Goal: Task Accomplishment & Management: Manage account settings

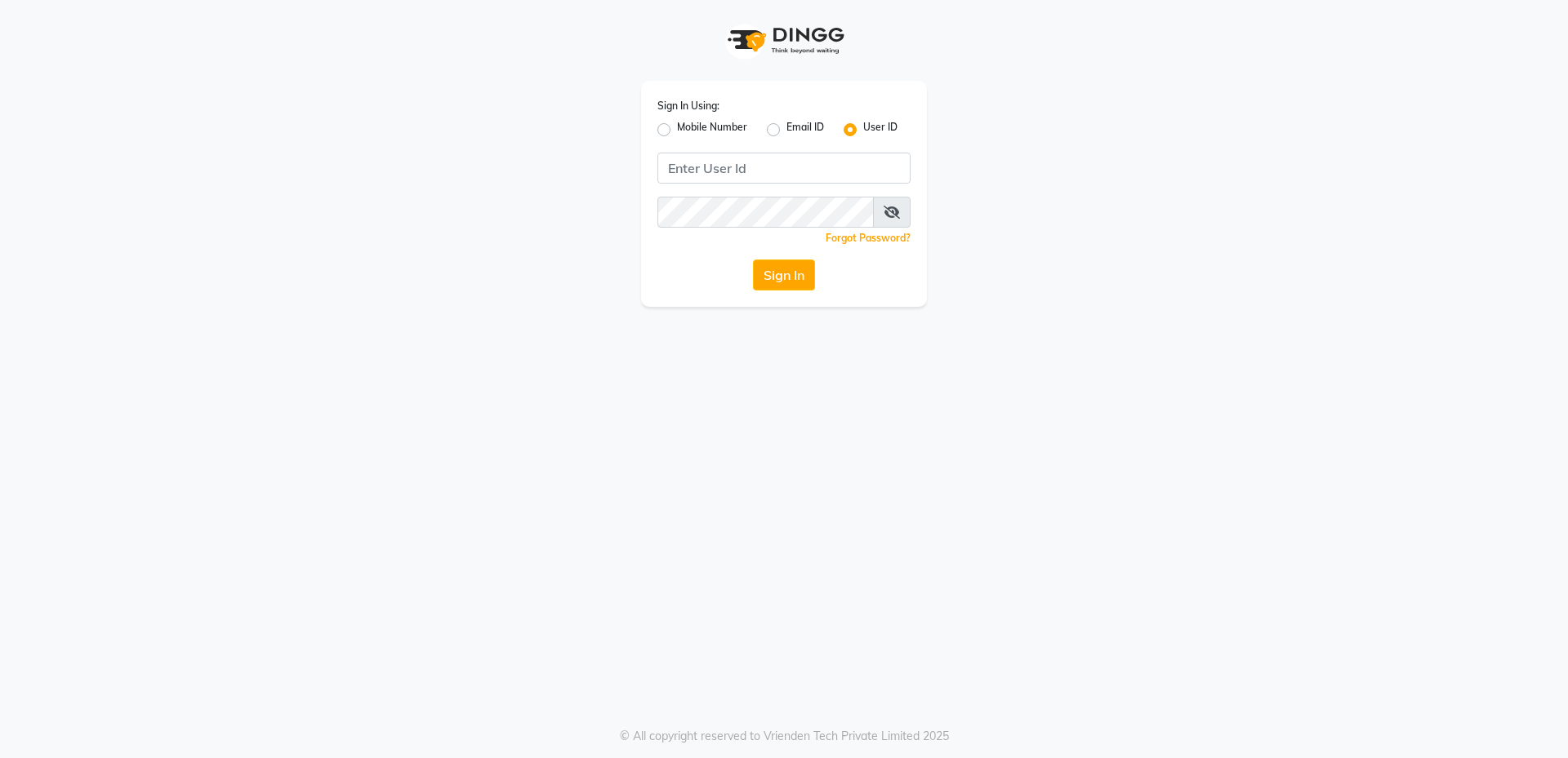
click at [1567, 587] on div "Sign In Using: Mobile Number Email ID User ID Remember me Forgot Password? Sign…" at bounding box center [784, 379] width 1568 height 758
click at [743, 175] on input "Username" at bounding box center [783, 167] width 253 height 31
type input "gayatri@123"
click at [775, 262] on button "Sign In" at bounding box center [784, 274] width 62 height 31
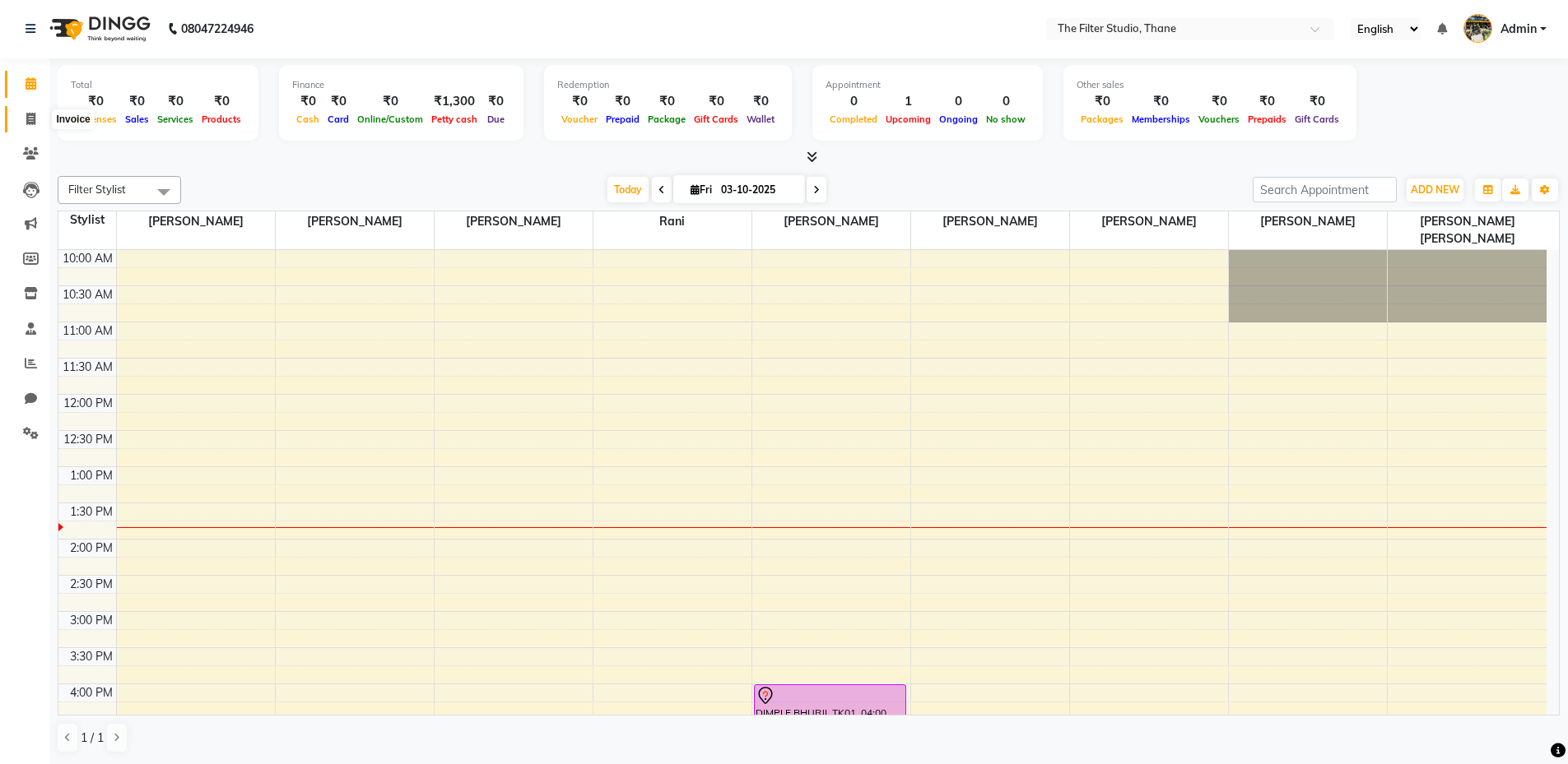
click at [21, 116] on span at bounding box center [31, 120] width 29 height 19
select select "8024"
select select "service"
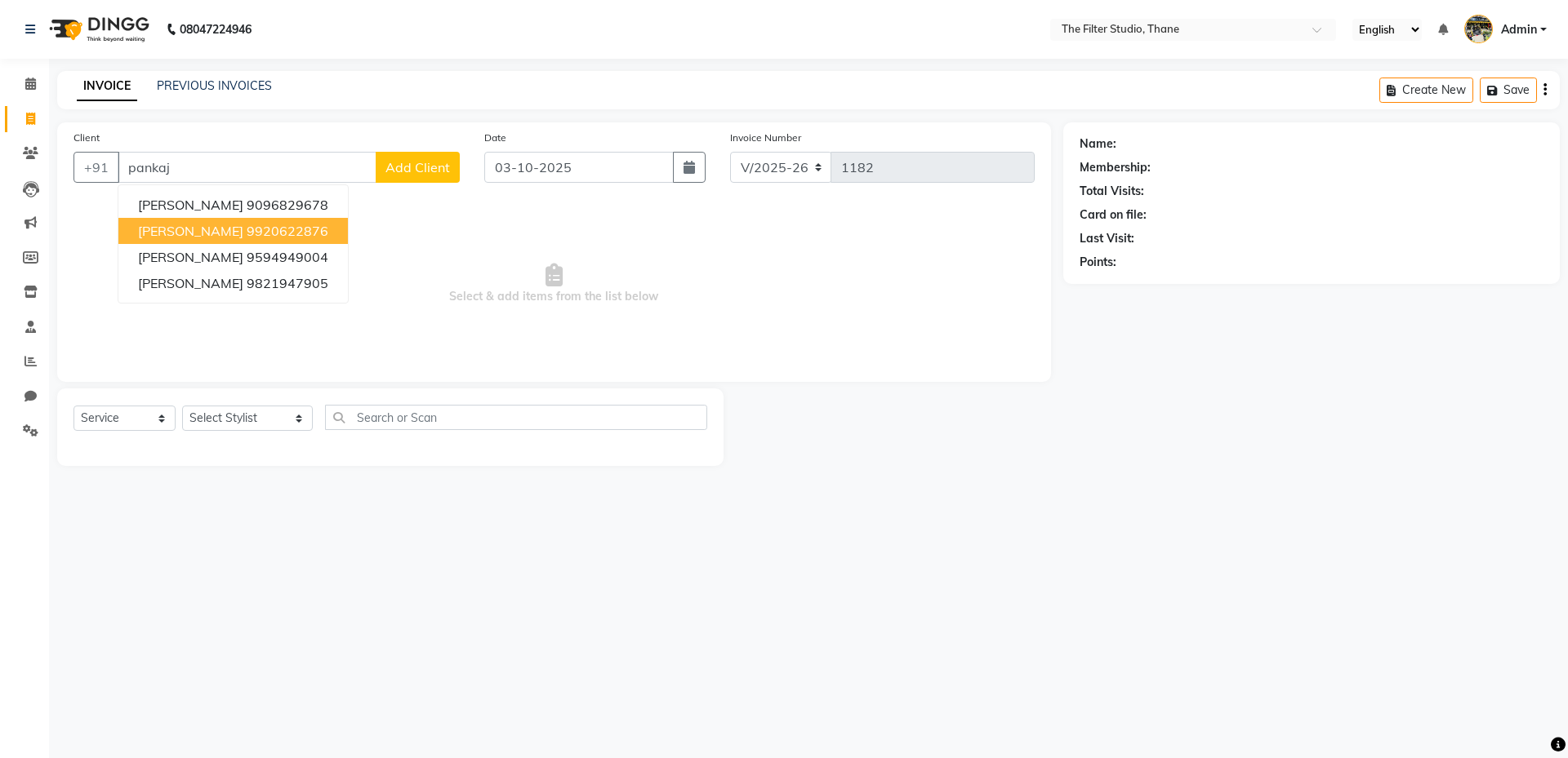
click at [198, 226] on span "[PERSON_NAME]" at bounding box center [190, 230] width 105 height 16
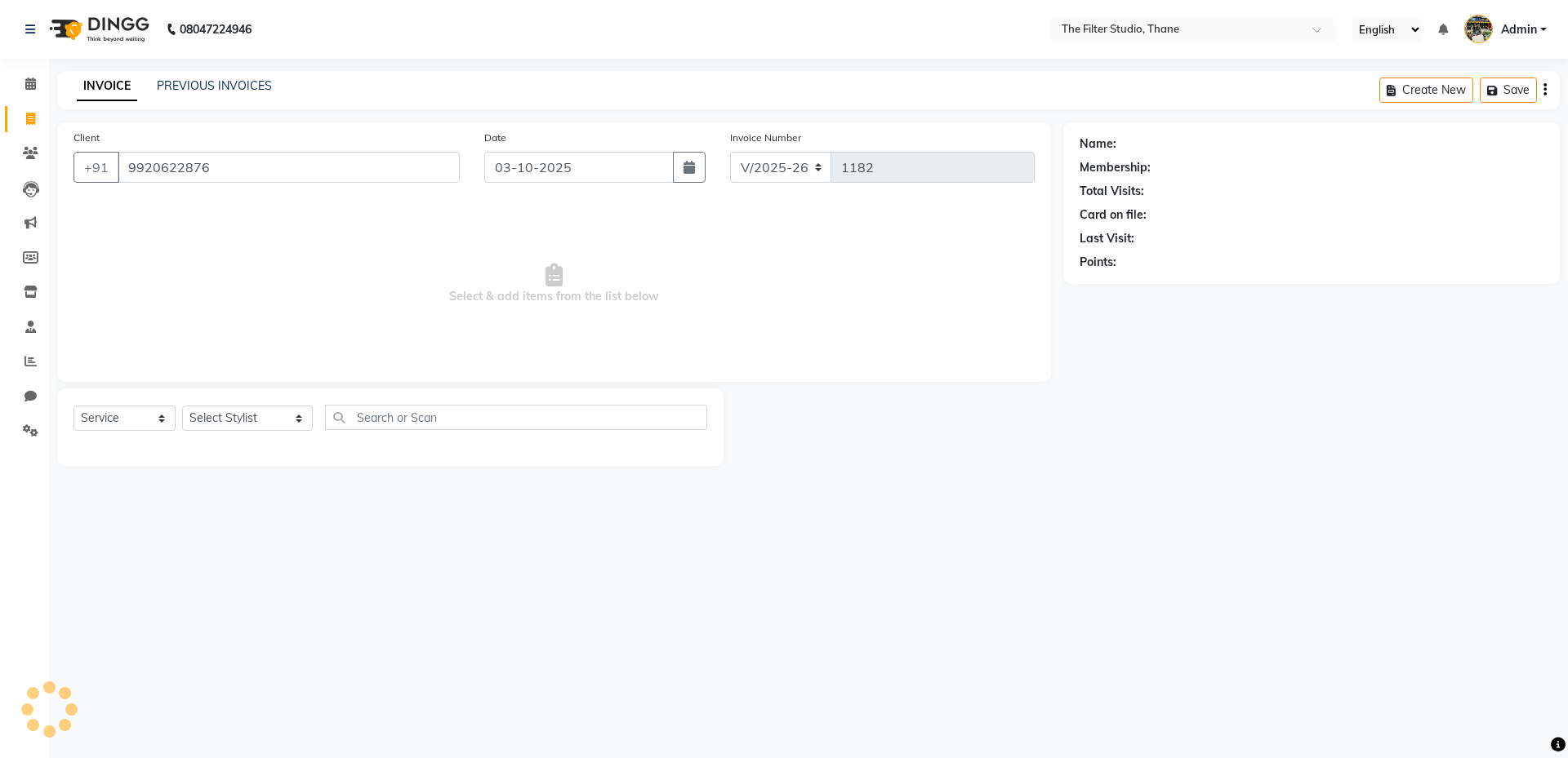
type input "9920622876"
select select "1: Object"
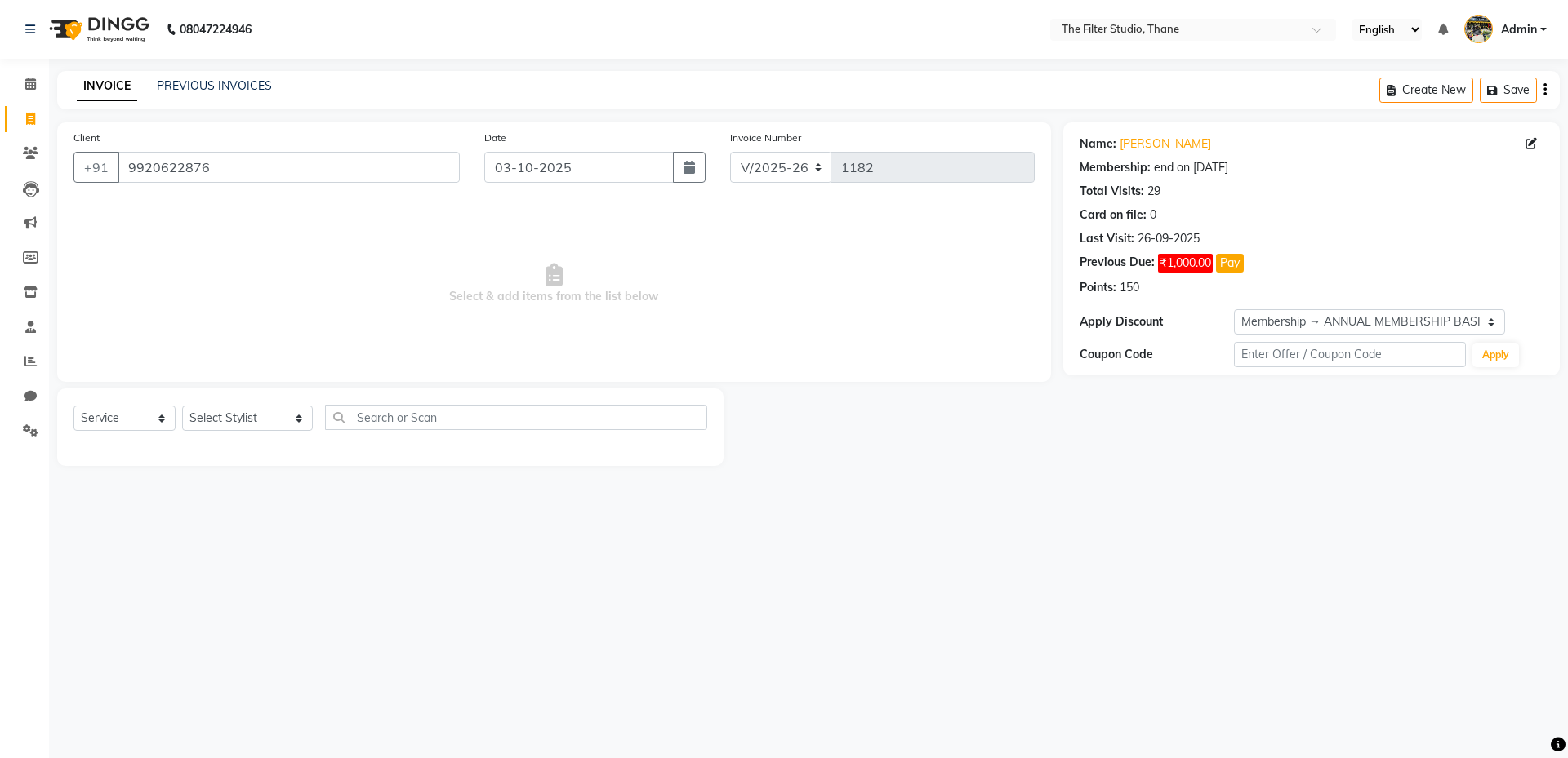
click at [1130, 299] on div "Name: [PERSON_NAME] Membership: end on [DATE] Total Visits: 29 Card on file: 0 …" at bounding box center [1311, 248] width 496 height 253
click at [39, 116] on span at bounding box center [30, 119] width 28 height 19
click at [264, 418] on select "Select Stylist [PERSON_NAME] [PERSON_NAME] [PERSON_NAME] [PERSON_NAME] [PERSON_…" at bounding box center [247, 418] width 131 height 26
click at [269, 419] on select "Select Stylist [PERSON_NAME] [PERSON_NAME] [PERSON_NAME] [PERSON_NAME] [PERSON_…" at bounding box center [247, 418] width 131 height 26
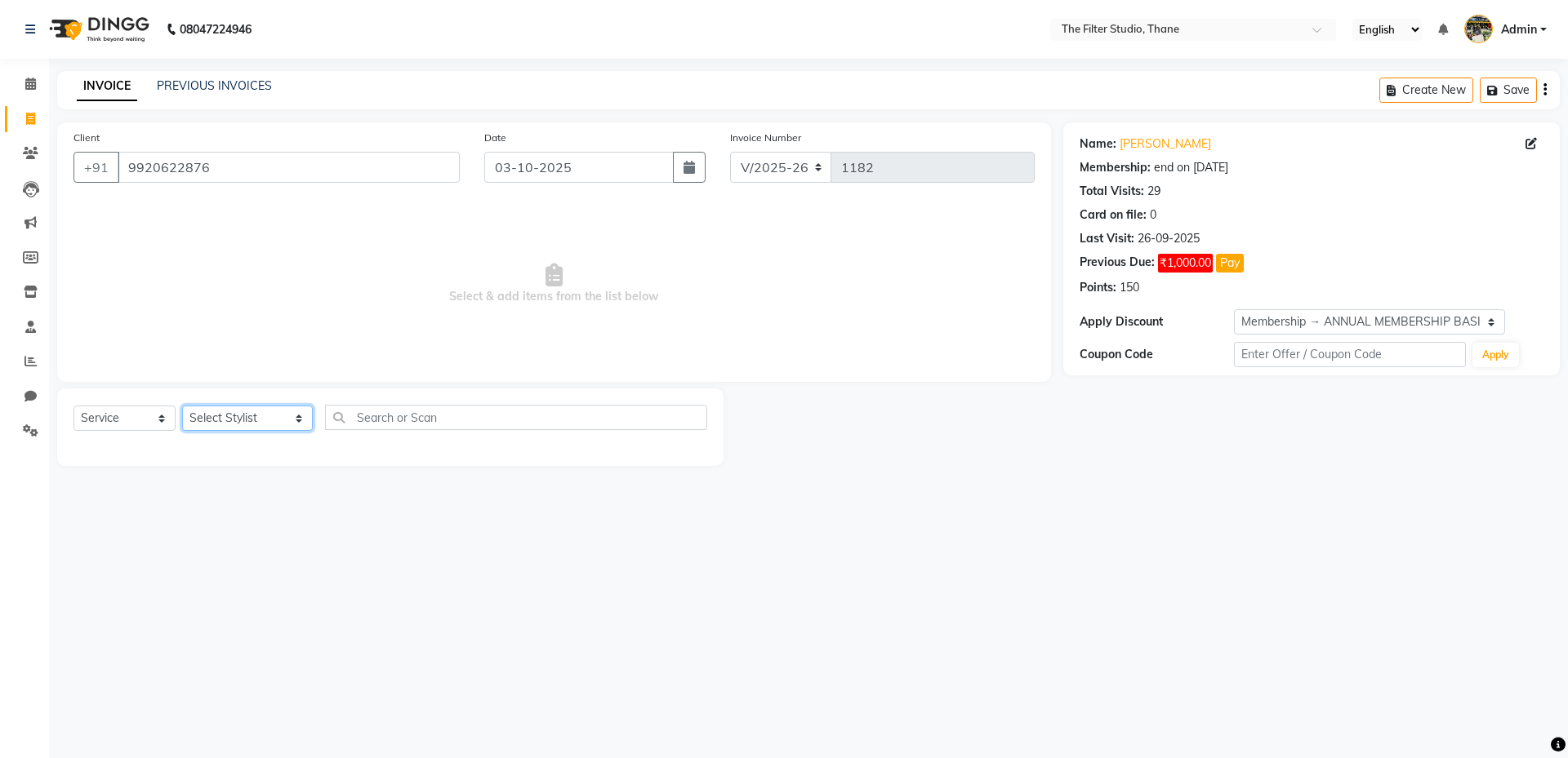
select select "72546"
click at [182, 406] on select "Select Stylist [PERSON_NAME] [PERSON_NAME] [PERSON_NAME] [PERSON_NAME] [PERSON_…" at bounding box center [247, 418] width 131 height 26
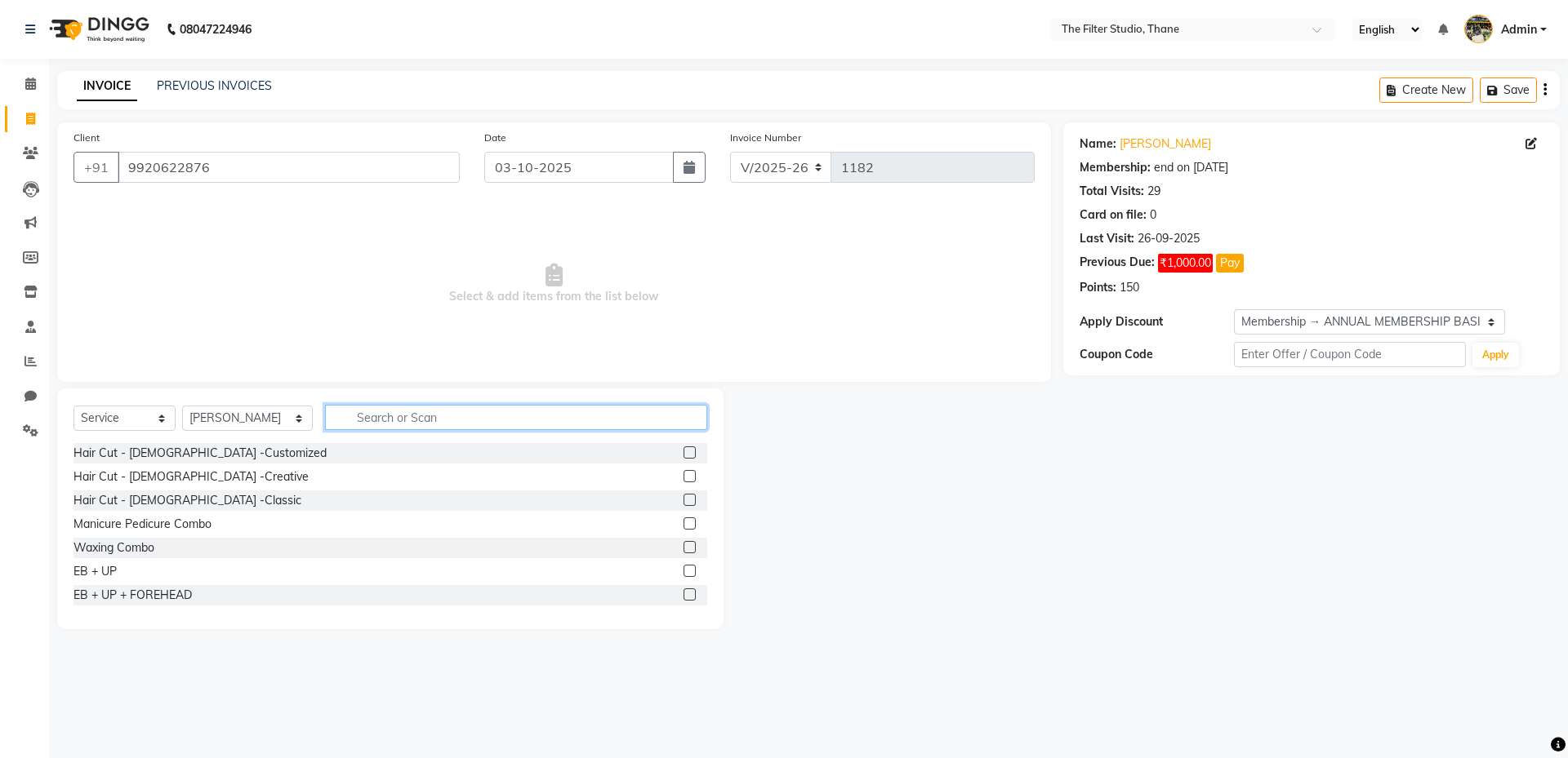
click at [384, 423] on input "text" at bounding box center [516, 417] width 383 height 26
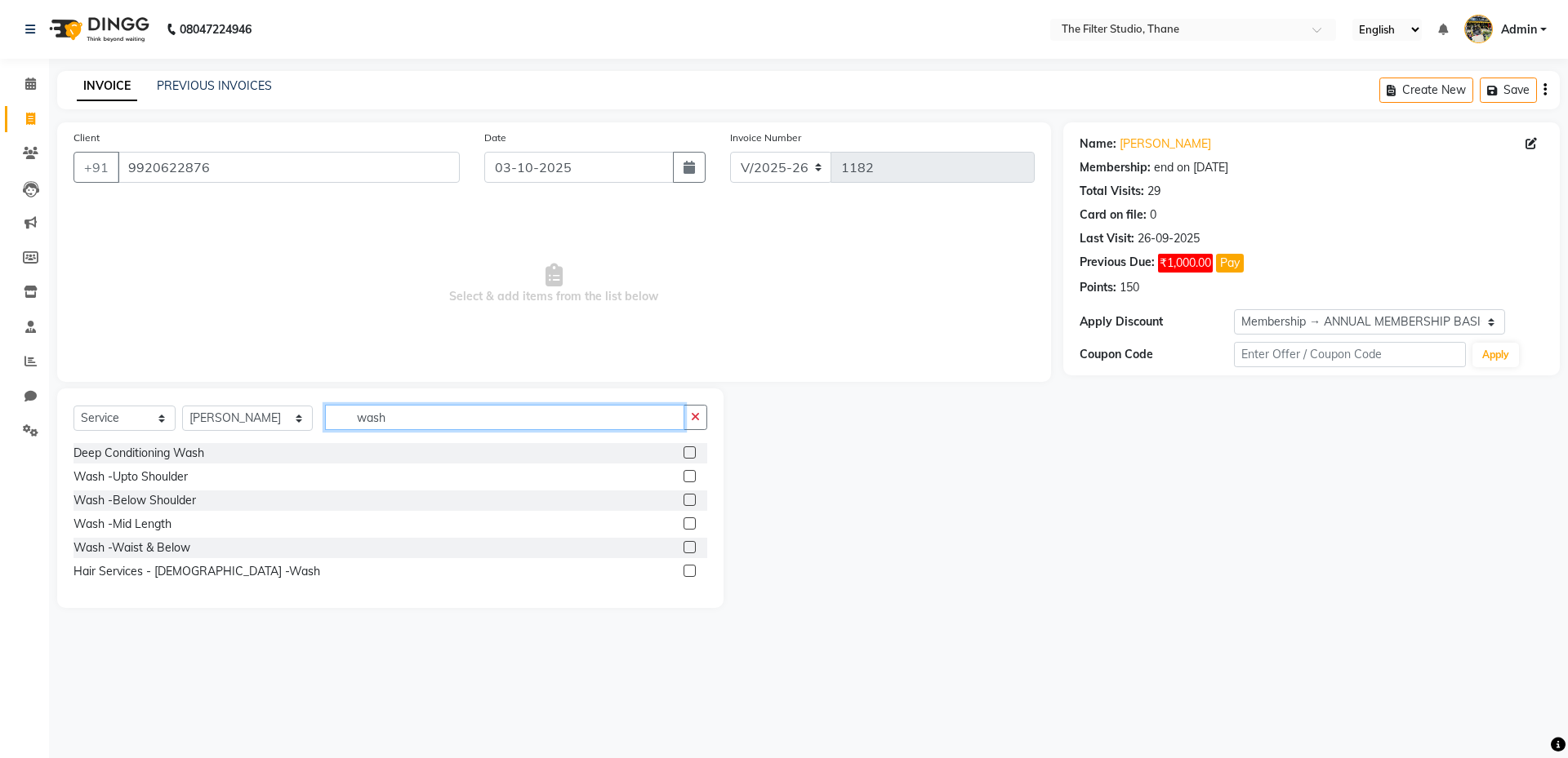
type input "wash"
click at [688, 572] on label at bounding box center [689, 571] width 12 height 12
click at [688, 572] on input "checkbox" at bounding box center [688, 572] width 10 height 10
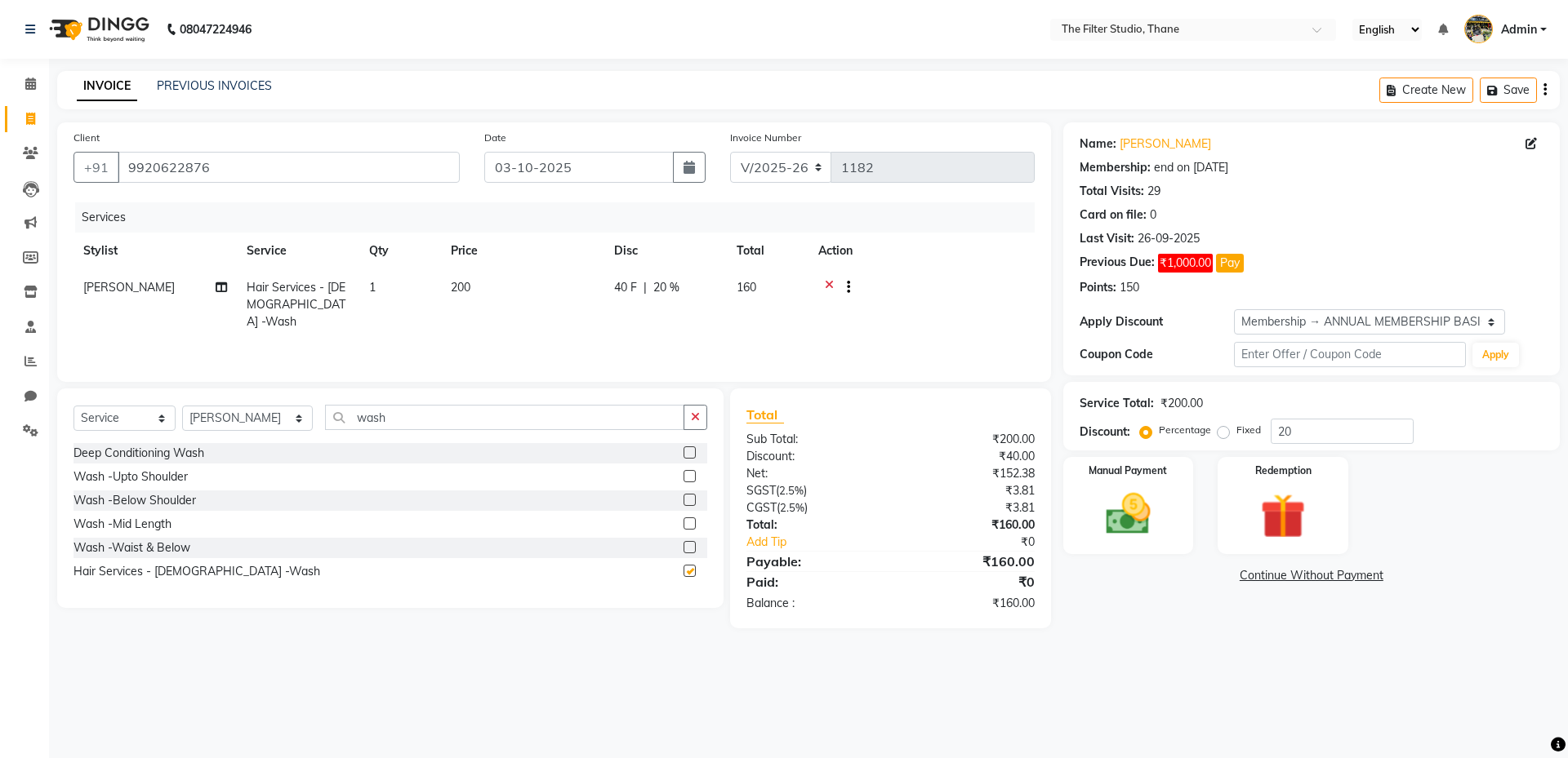
checkbox input "false"
click at [1503, 97] on button "Save" at bounding box center [1508, 90] width 57 height 26
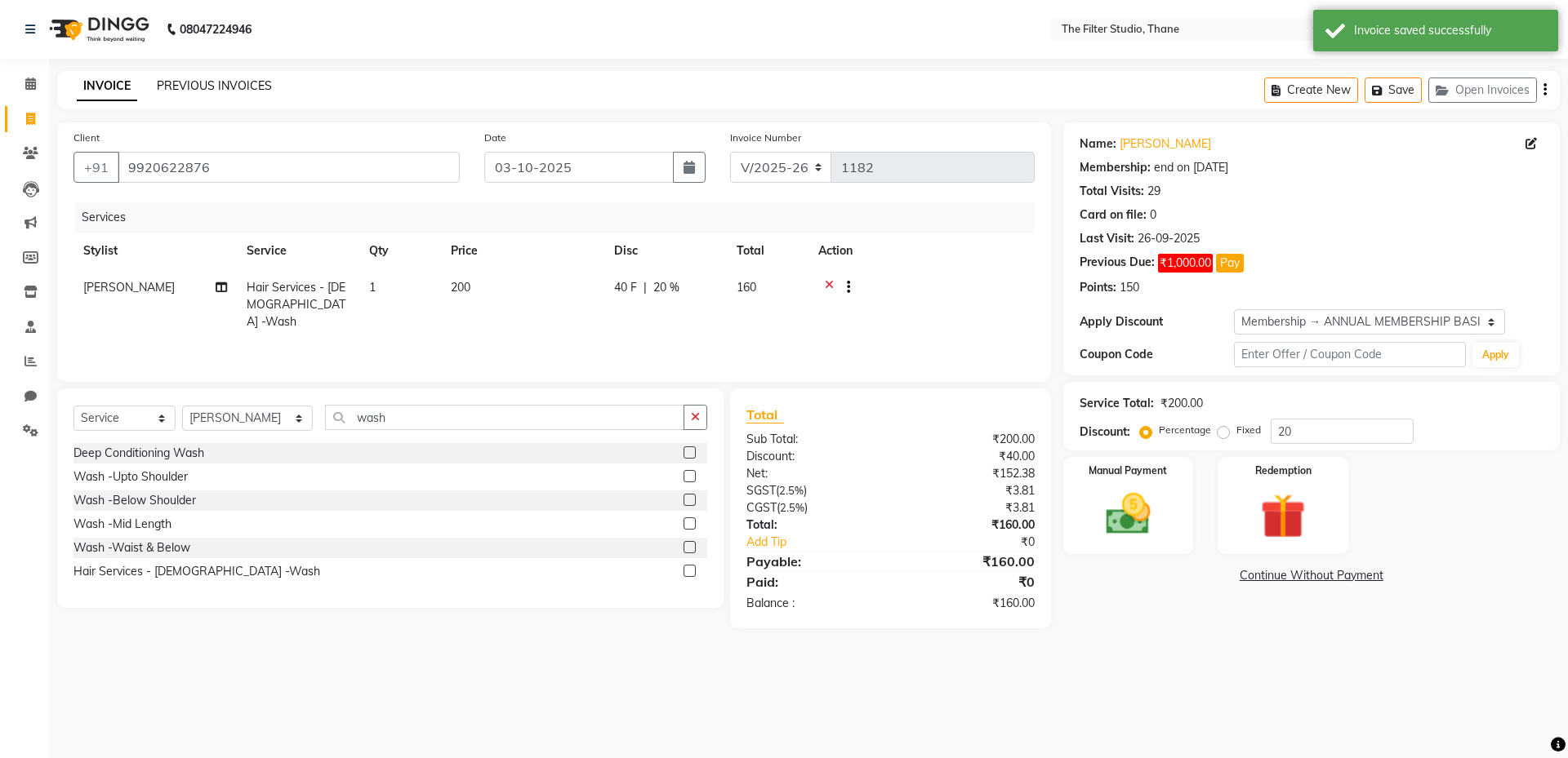
click at [232, 86] on link "PREVIOUS INVOICES" at bounding box center [215, 86] width 116 height 15
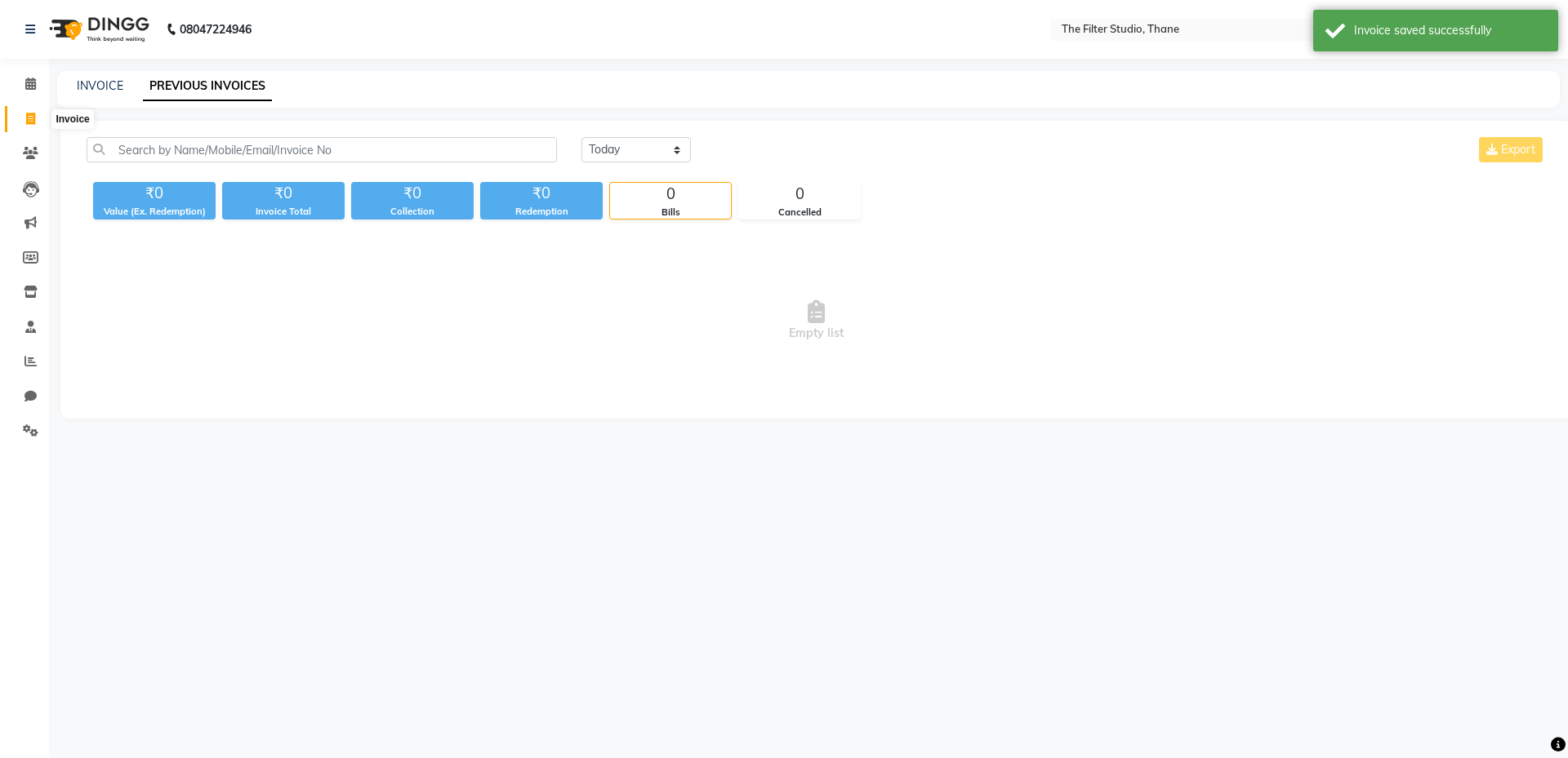
click at [32, 118] on icon at bounding box center [30, 118] width 9 height 12
select select "service"
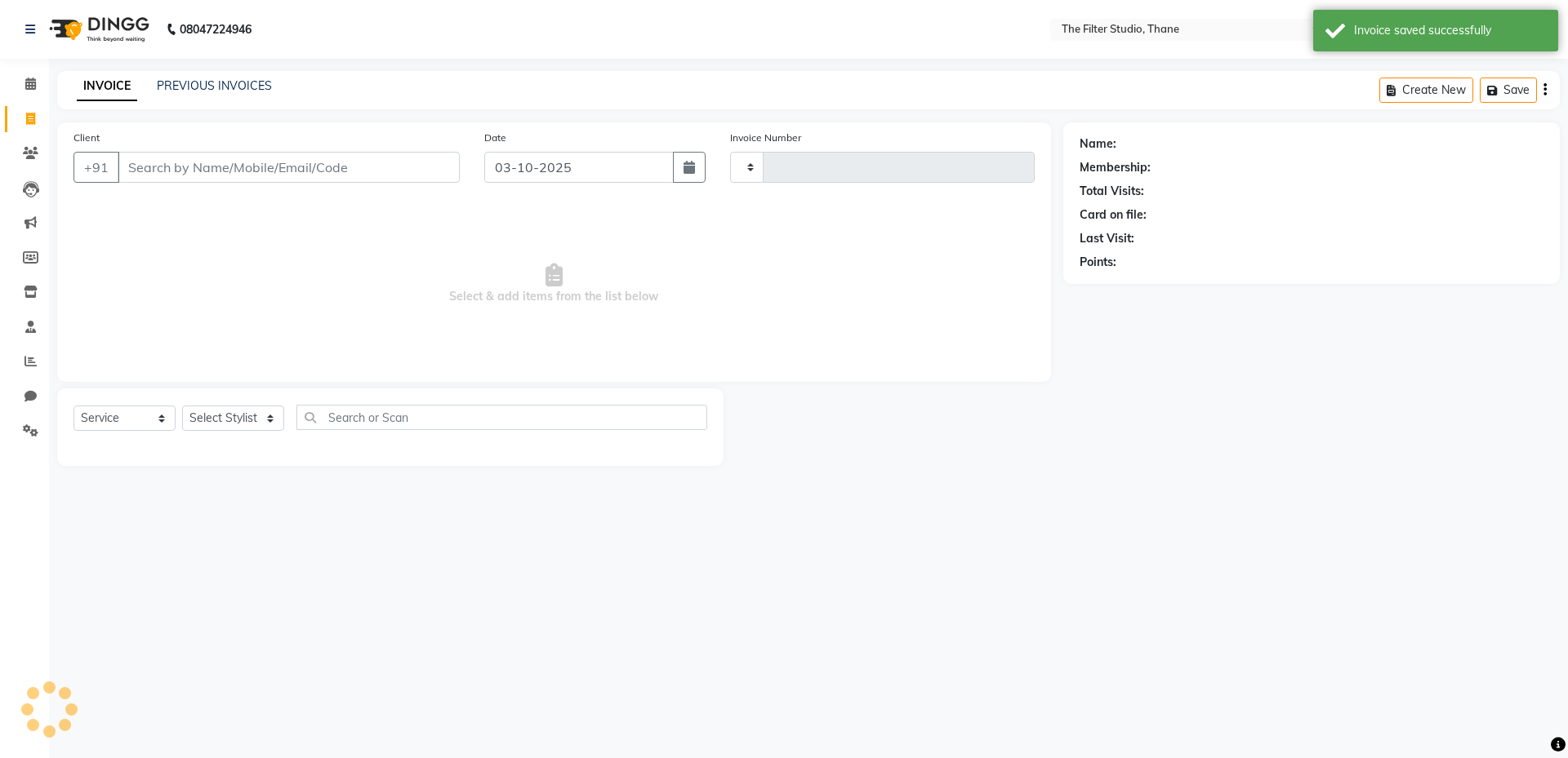
type input "1182"
select select "8024"
click at [686, 169] on icon "button" at bounding box center [689, 167] width 11 height 13
select select "10"
select select "2025"
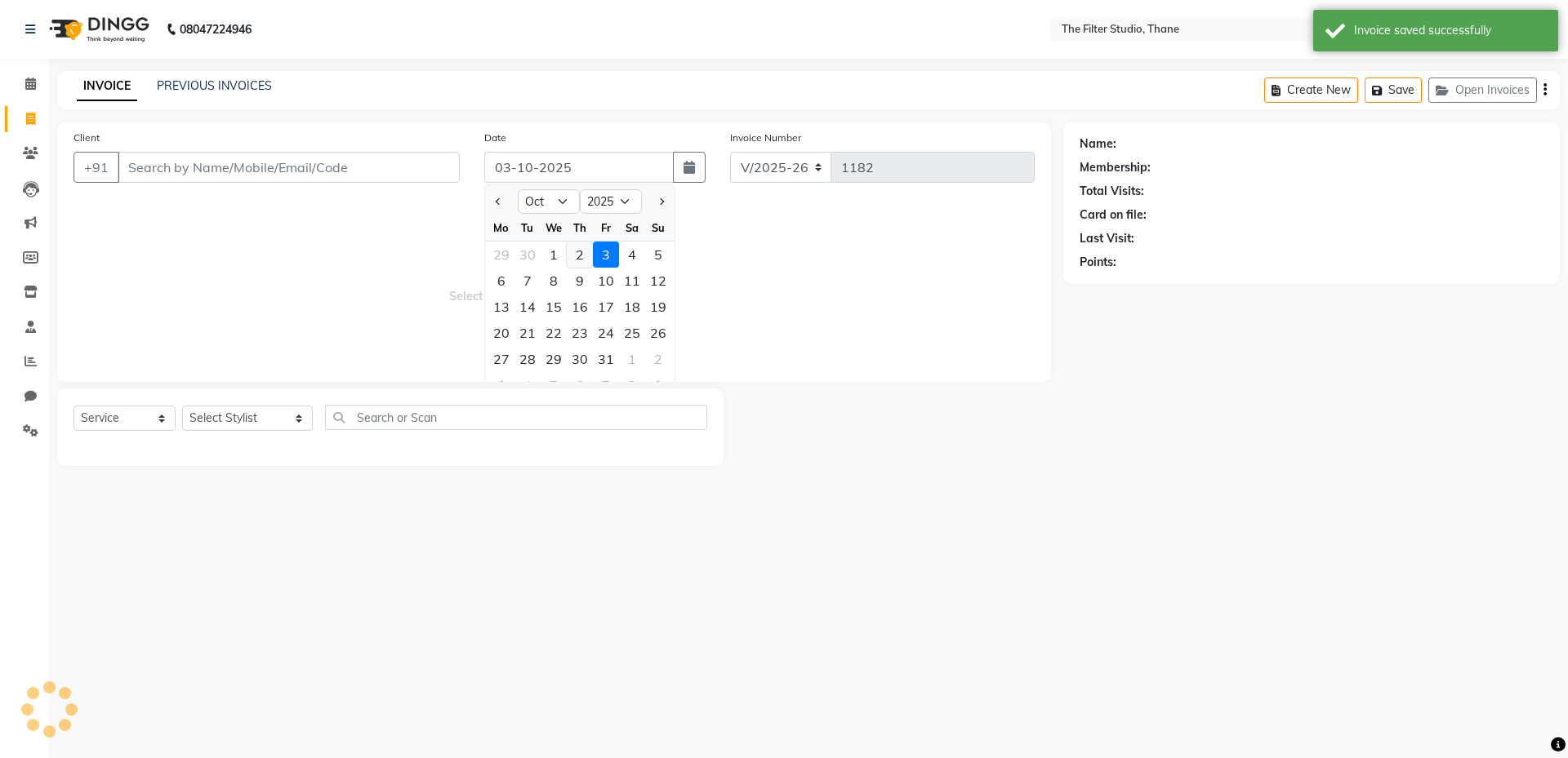
click at [584, 254] on div "2" at bounding box center [580, 255] width 27 height 26
type input "02-10-2025"
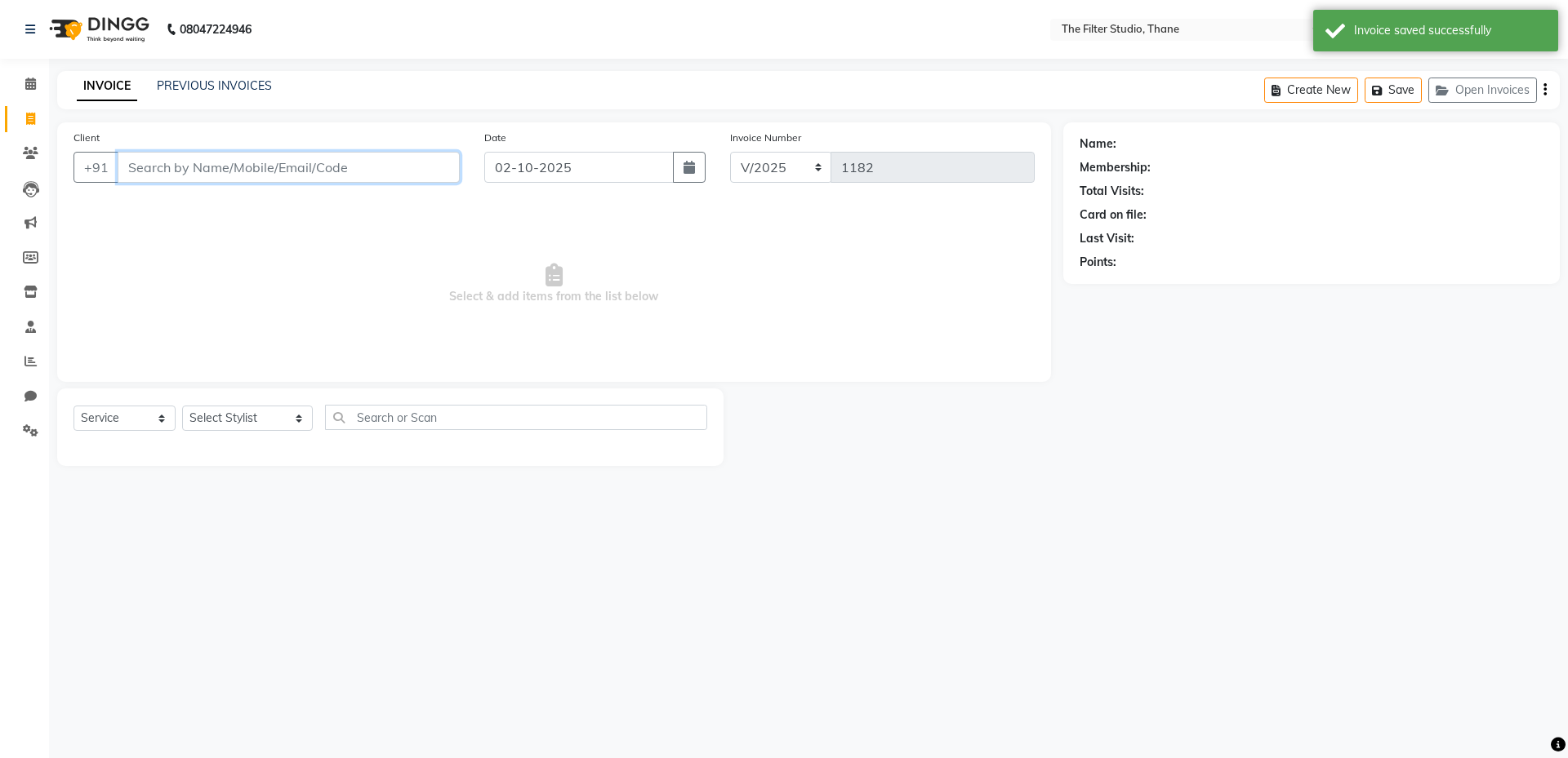
click at [233, 172] on input "Client" at bounding box center [288, 167] width 342 height 31
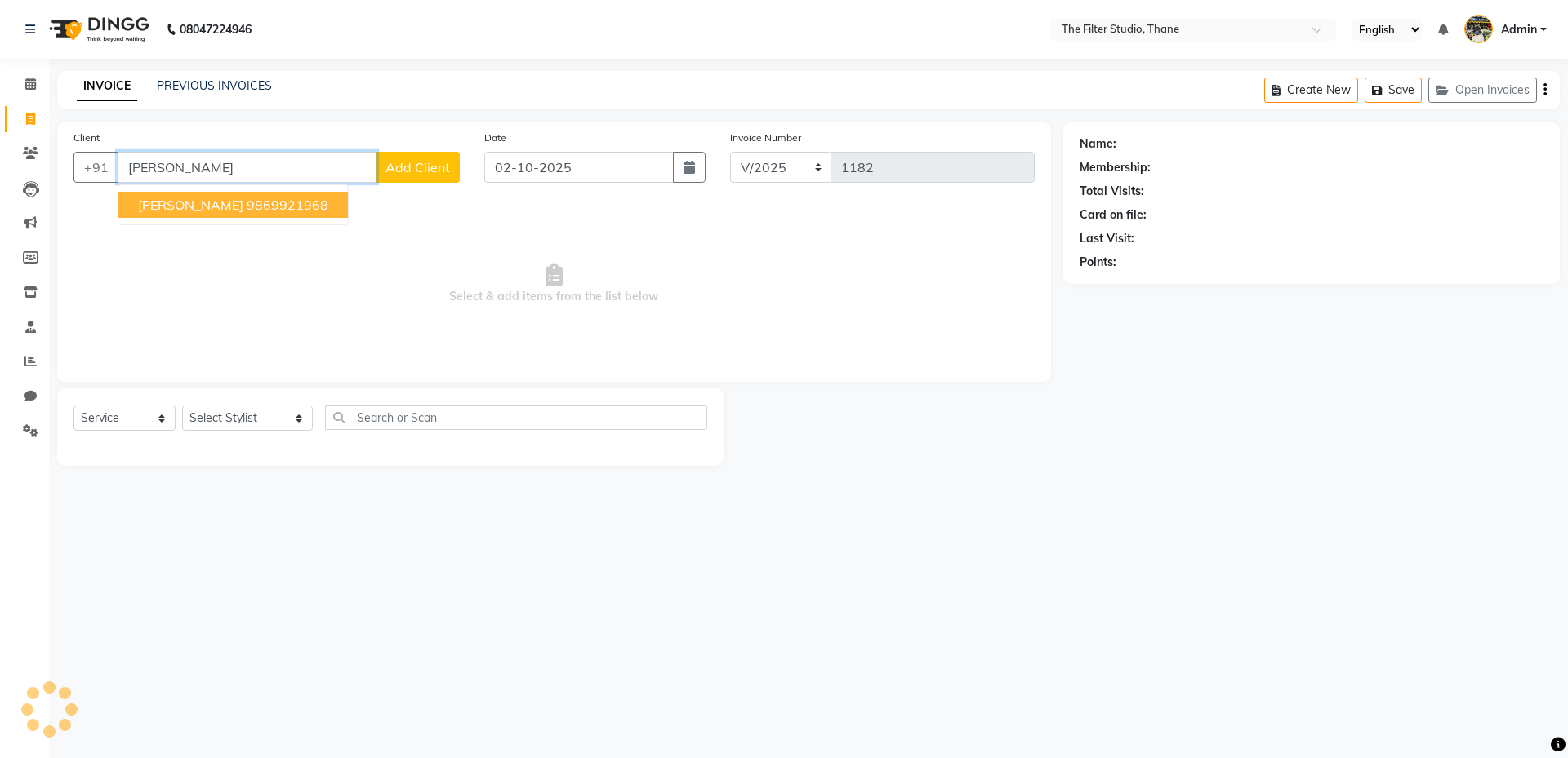
click at [258, 200] on ngb-highlight "9869921968" at bounding box center [287, 204] width 81 height 16
type input "9869921968"
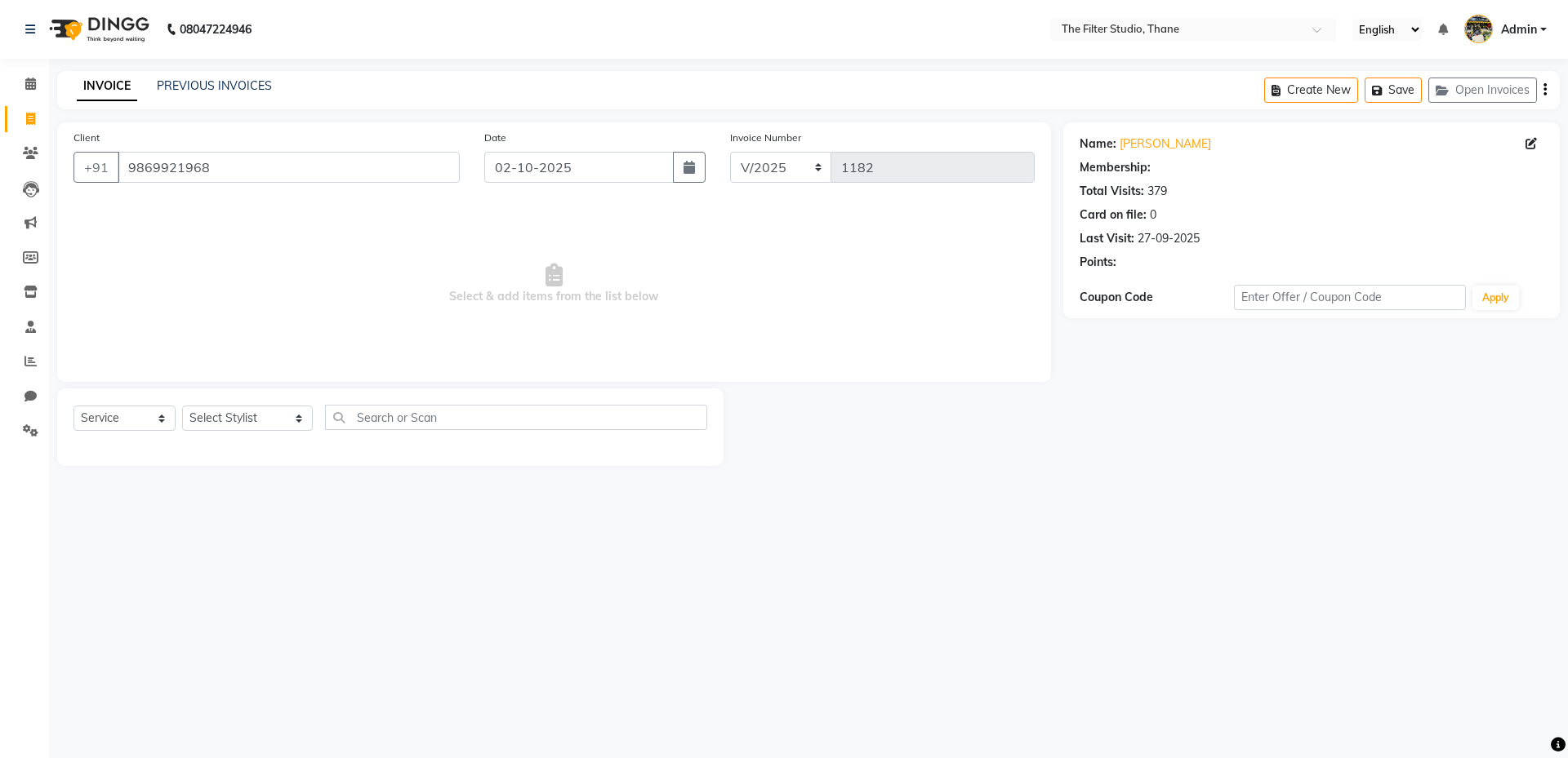
select select "1: Object"
click at [251, 424] on select "Select Stylist [PERSON_NAME] [PERSON_NAME] [PERSON_NAME] [PERSON_NAME] [PERSON_…" at bounding box center [247, 418] width 131 height 26
select select "72546"
click at [182, 406] on select "Select Stylist [PERSON_NAME] [PERSON_NAME] [PERSON_NAME] [PERSON_NAME] [PERSON_…" at bounding box center [247, 418] width 131 height 26
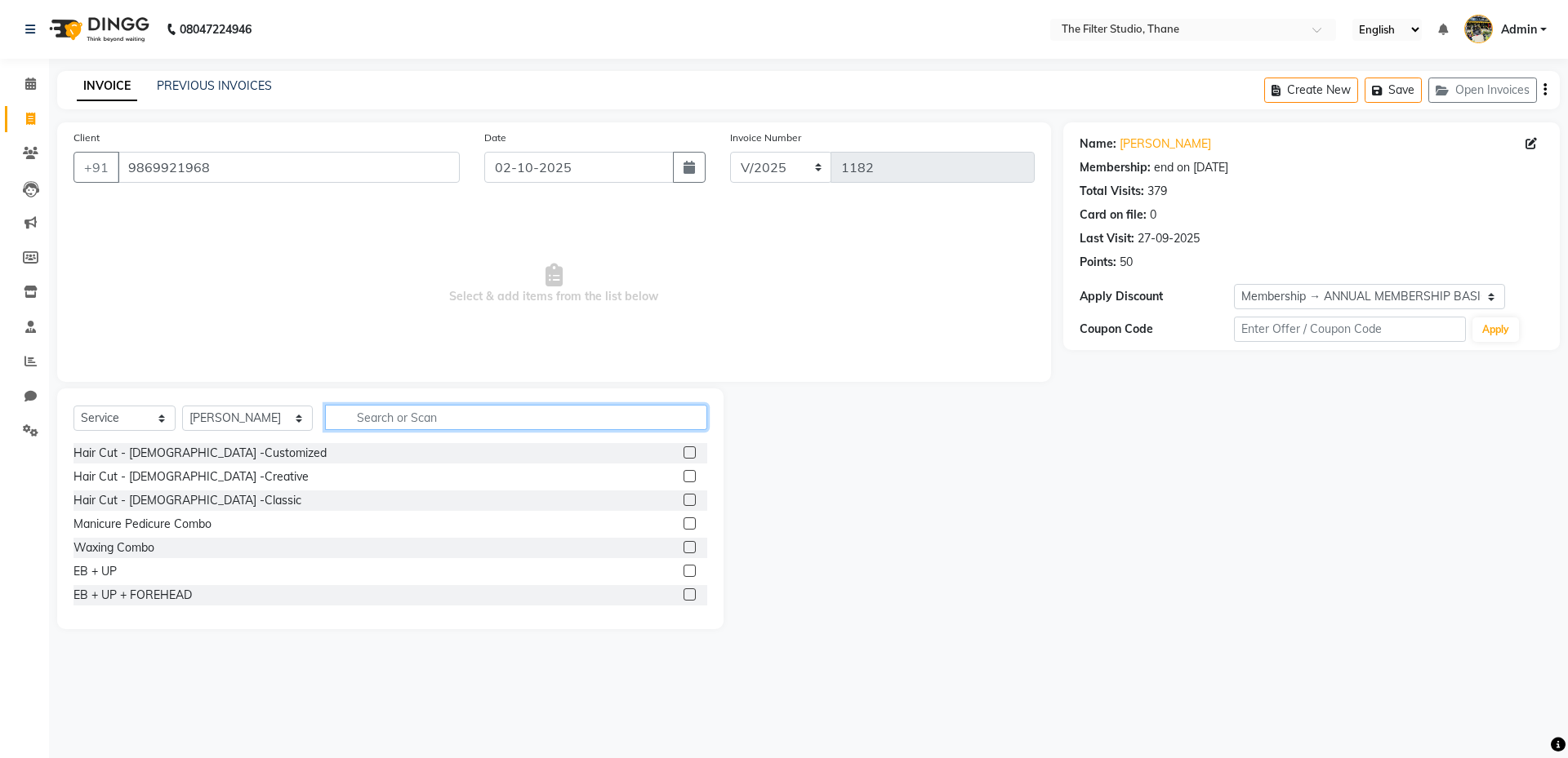
click at [335, 418] on input "text" at bounding box center [516, 417] width 383 height 26
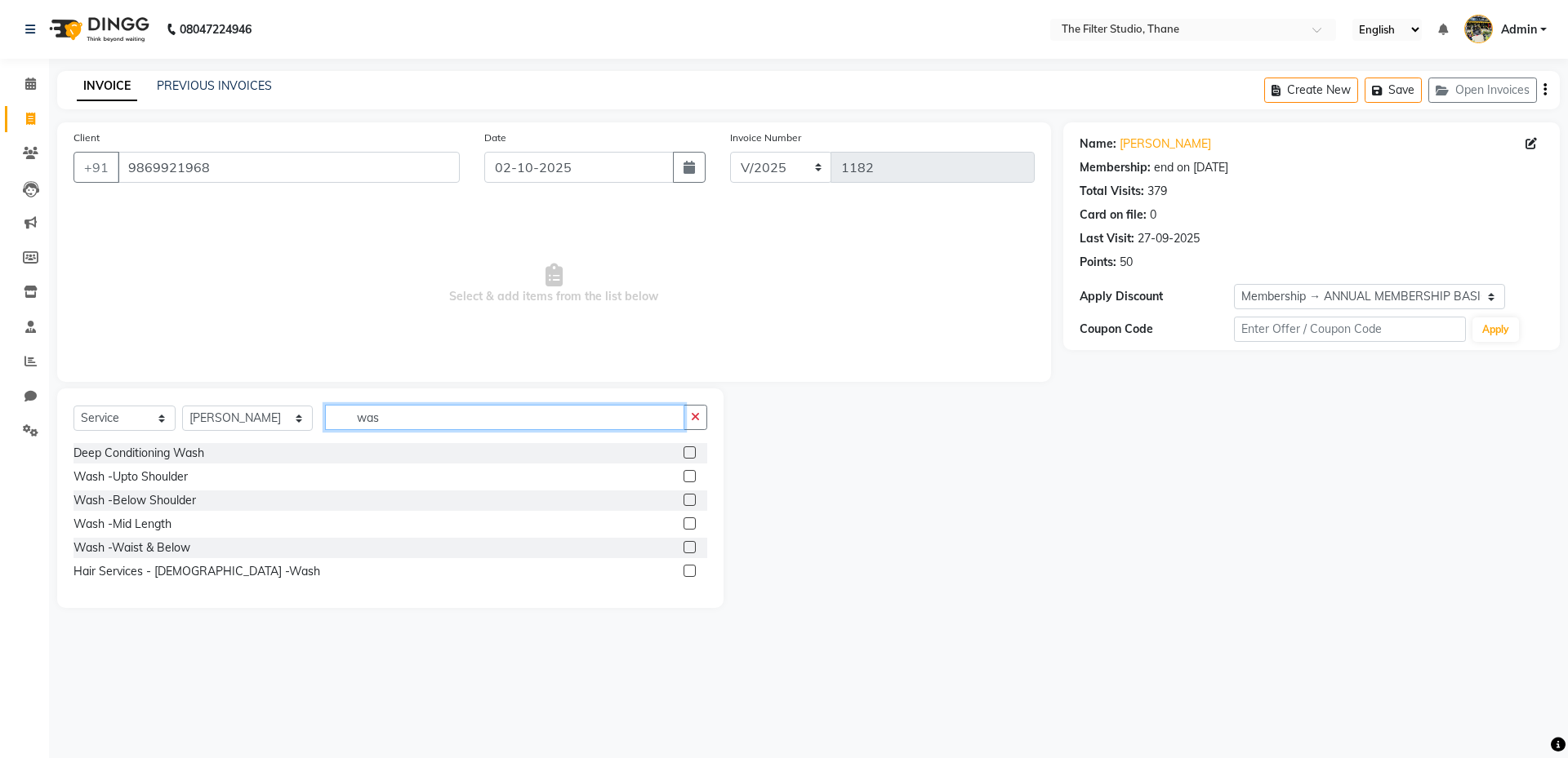
type input "was"
click at [688, 506] on div at bounding box center [688, 502] width 10 height 17
click at [689, 503] on label at bounding box center [689, 500] width 12 height 12
click at [689, 503] on input "checkbox" at bounding box center [688, 501] width 10 height 10
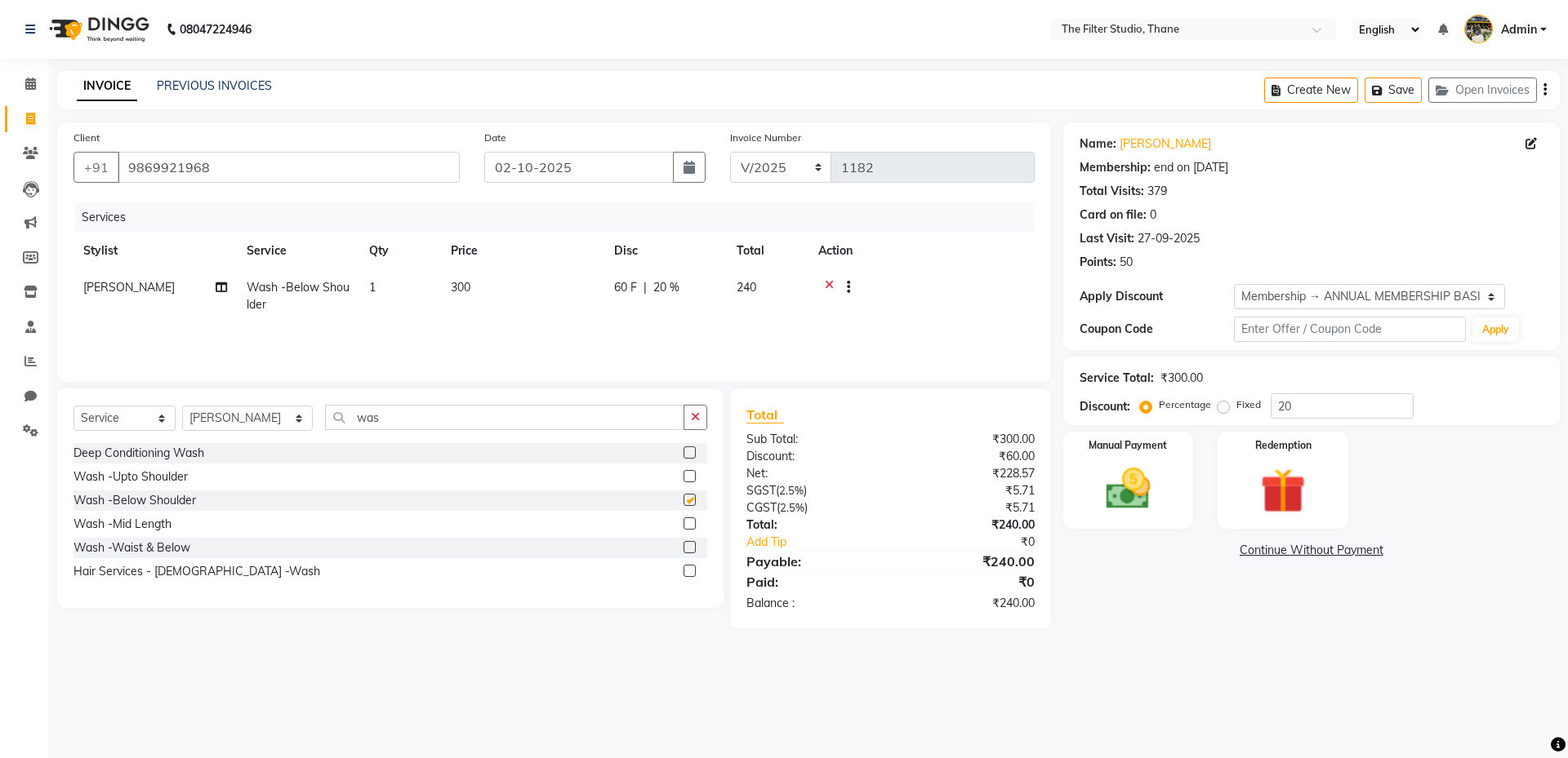
checkbox input "false"
click at [490, 277] on td "300" at bounding box center [523, 296] width 163 height 54
select select "72546"
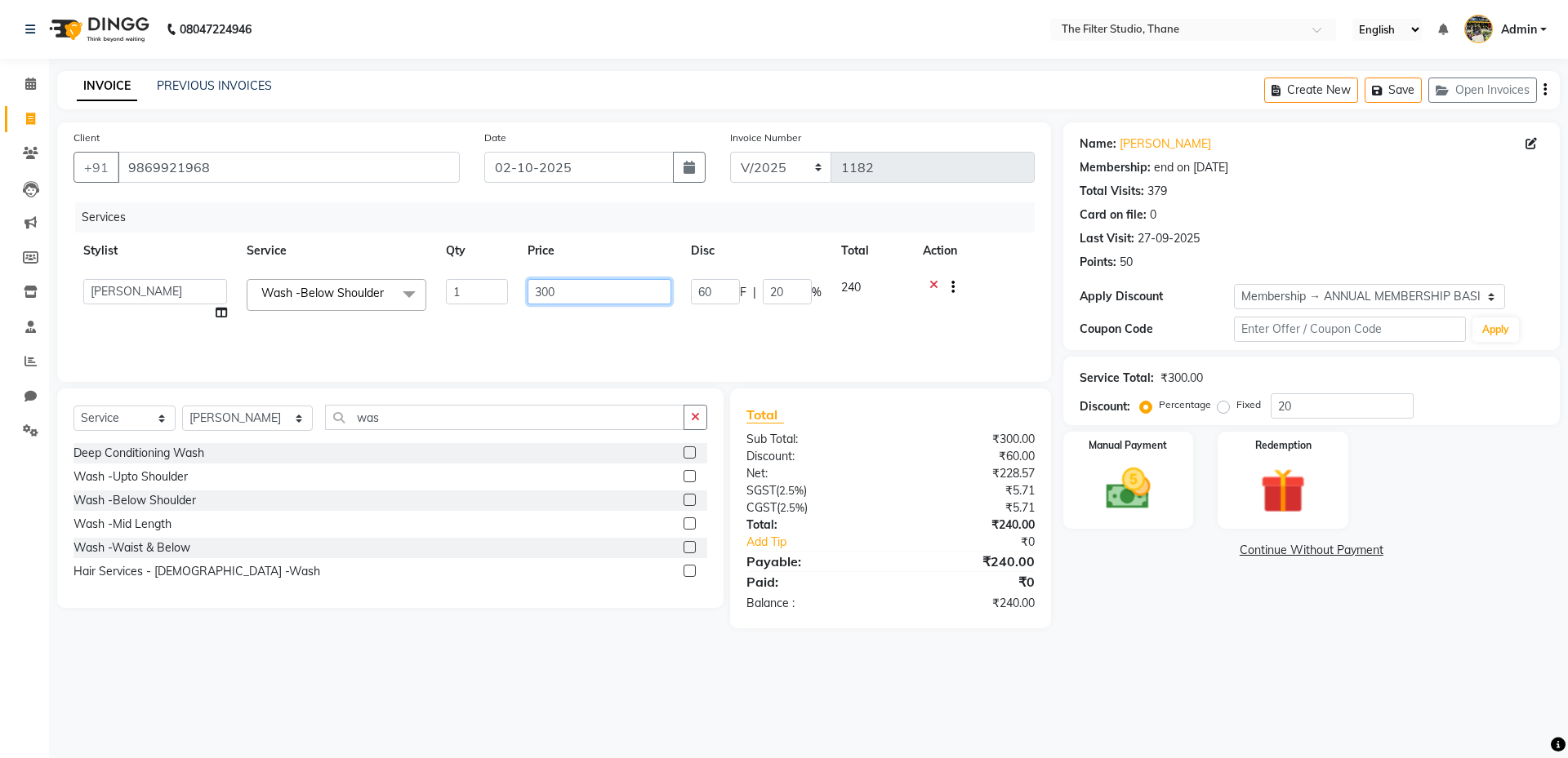
drag, startPoint x: 590, startPoint y: 293, endPoint x: 514, endPoint y: 294, distance: 76.0
click at [517, 295] on tr "[PERSON_NAME] Gayatri [PERSON_NAME] [PERSON_NAME] [PERSON_NAME] [PERSON_NAME] […" at bounding box center [554, 301] width 961 height 62
type input "350"
click at [1143, 709] on div "08047224946 Select Location × The Filter Studio, Thane English ENGLISH Español …" at bounding box center [784, 379] width 1568 height 758
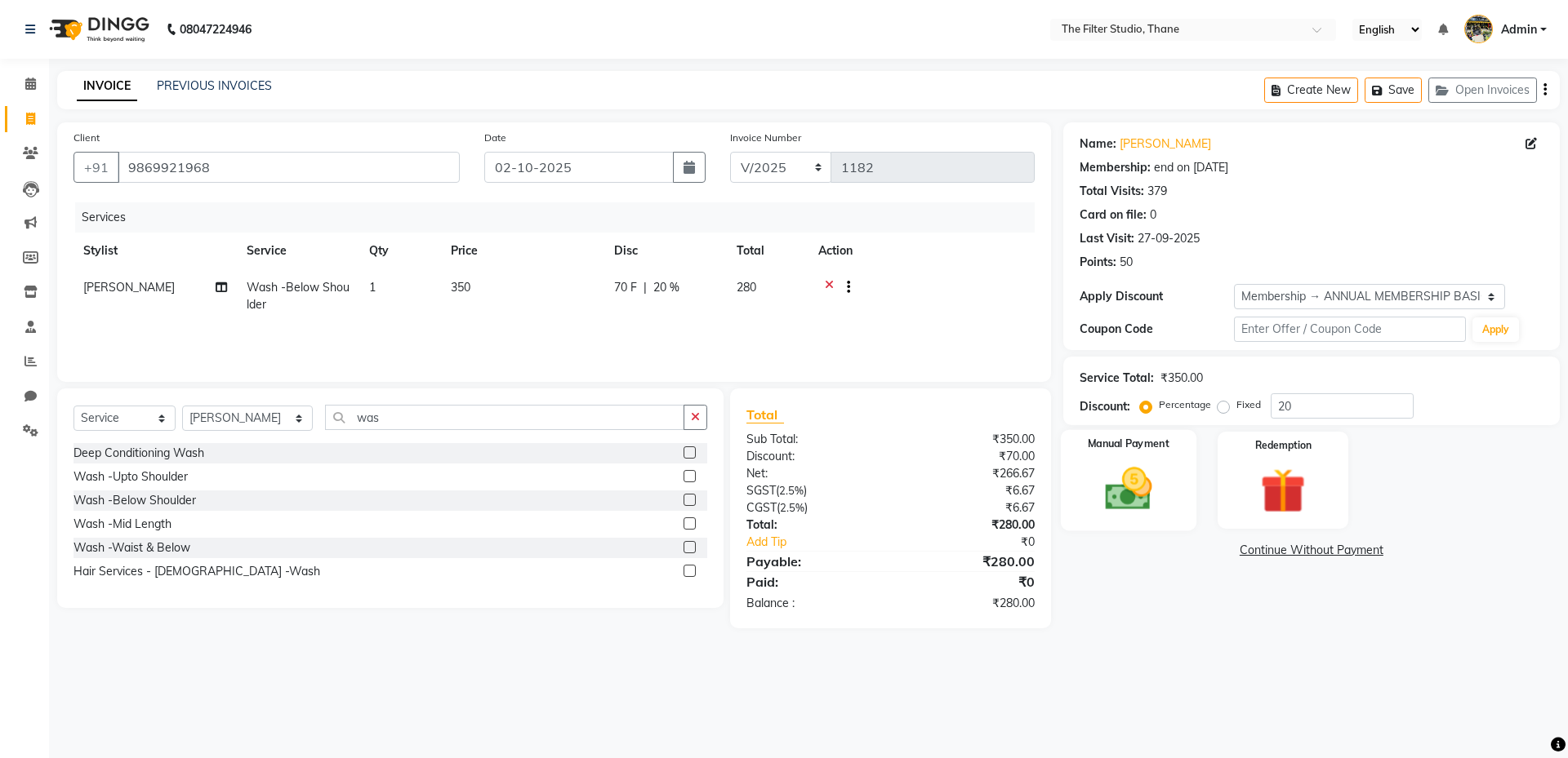
click at [1114, 501] on img at bounding box center [1128, 488] width 76 height 54
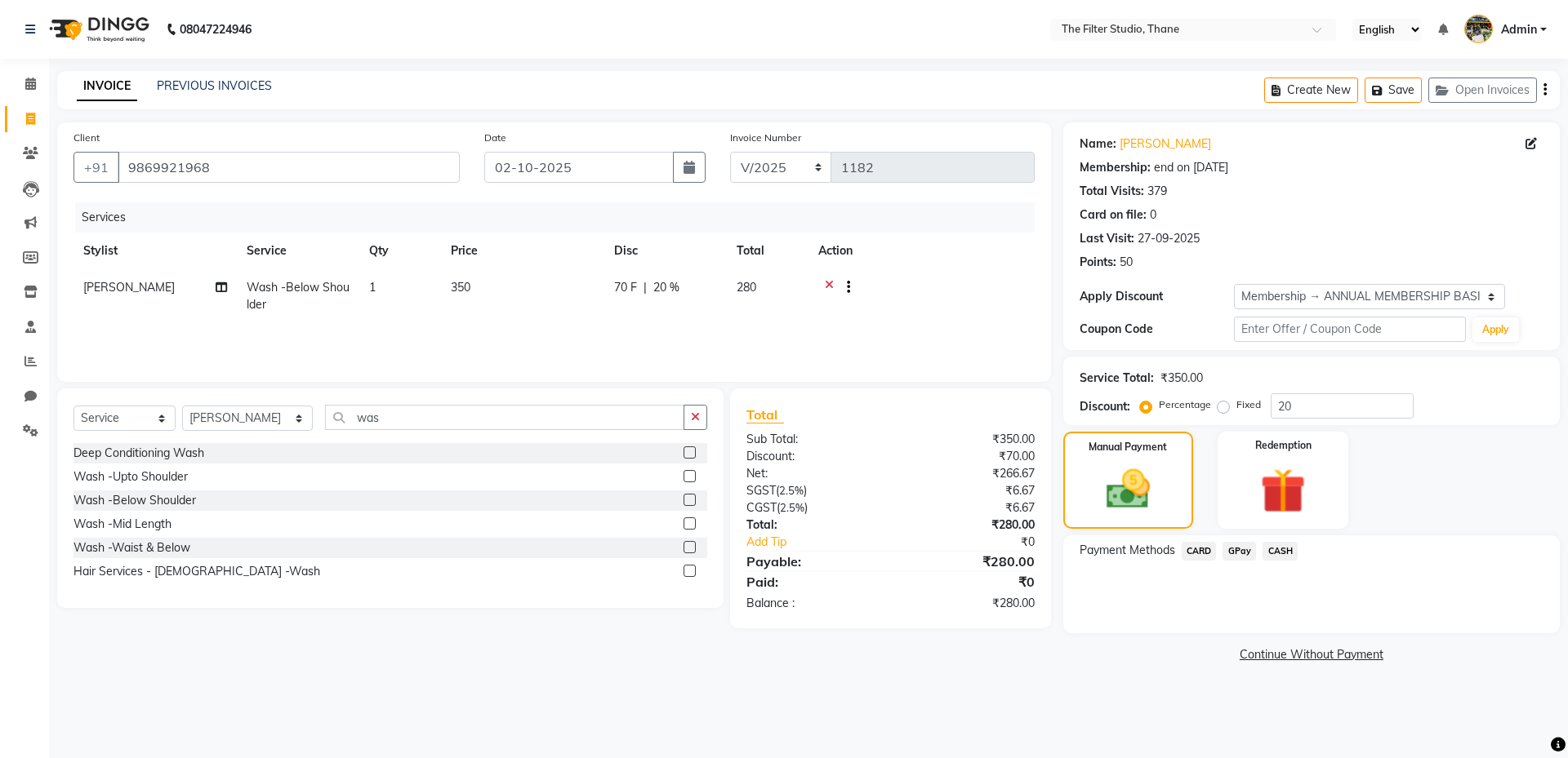
click at [1240, 549] on span "GPay" at bounding box center [1238, 552] width 33 height 19
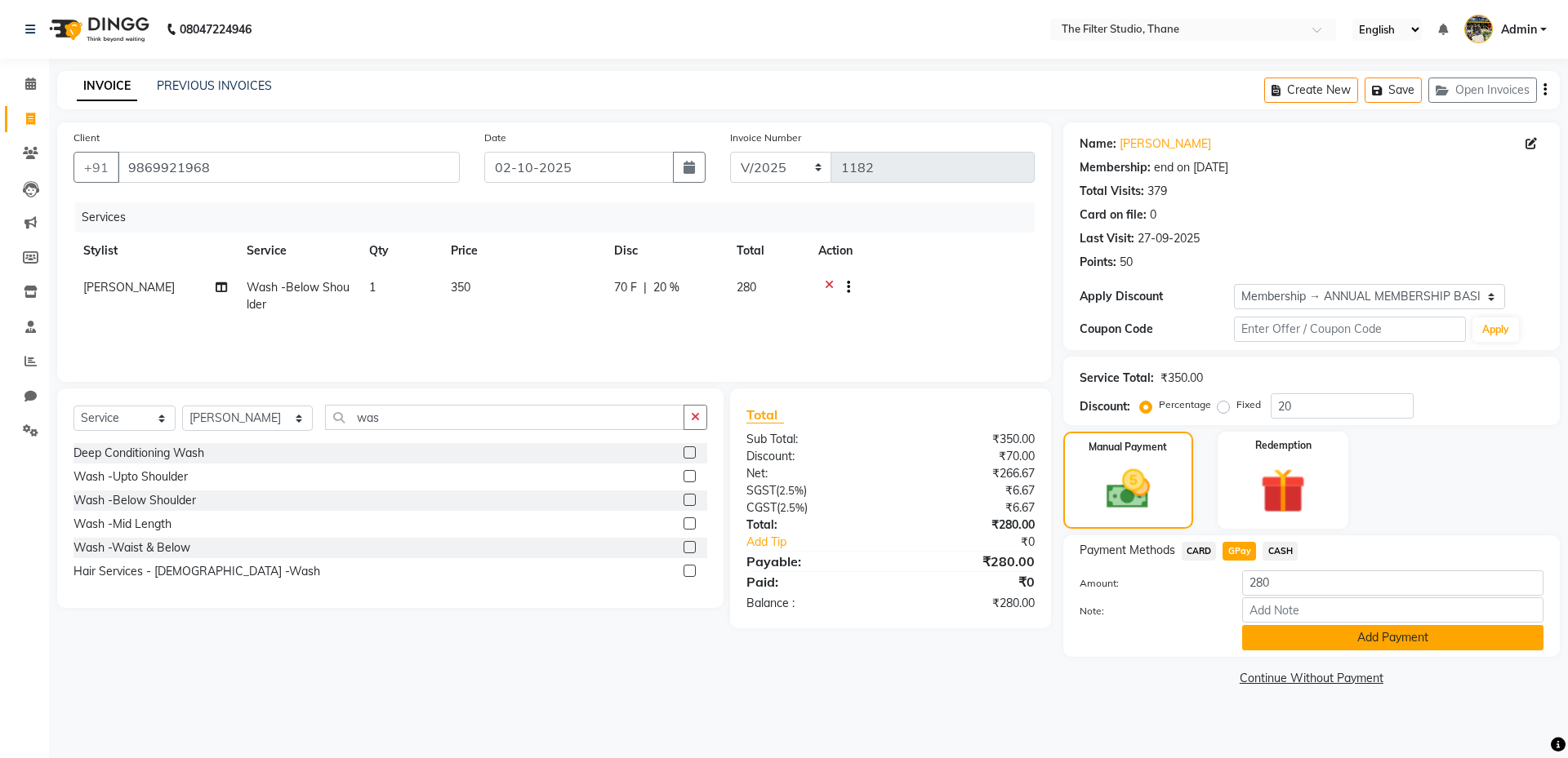
click at [1350, 639] on button "Add Payment" at bounding box center [1393, 638] width 301 height 26
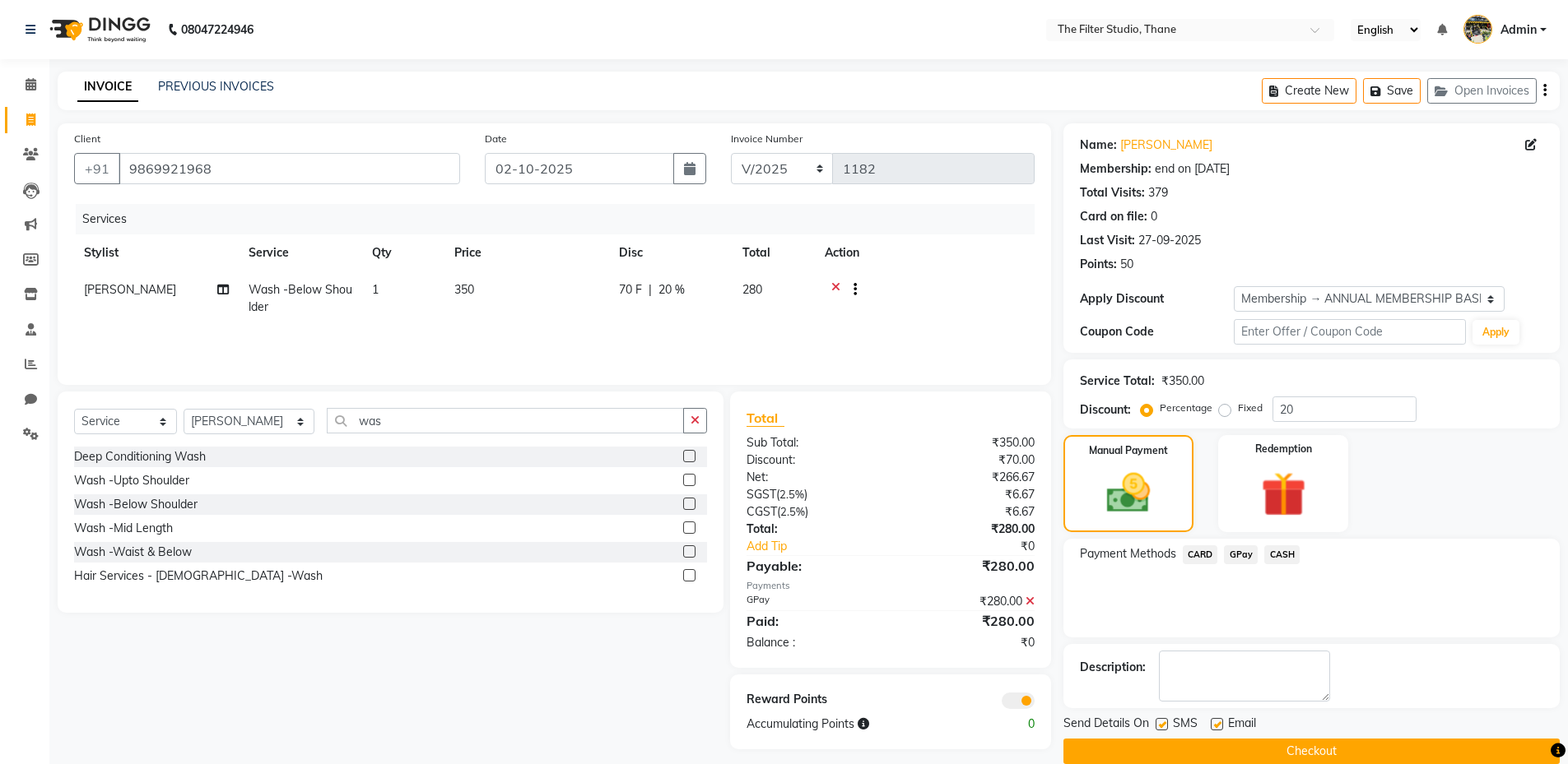
click at [1159, 723] on label at bounding box center [1161, 724] width 12 height 12
click at [1159, 723] on input "checkbox" at bounding box center [1160, 725] width 10 height 10
checkbox input "false"
click at [1167, 754] on button "Checkout" at bounding box center [1311, 752] width 496 height 26
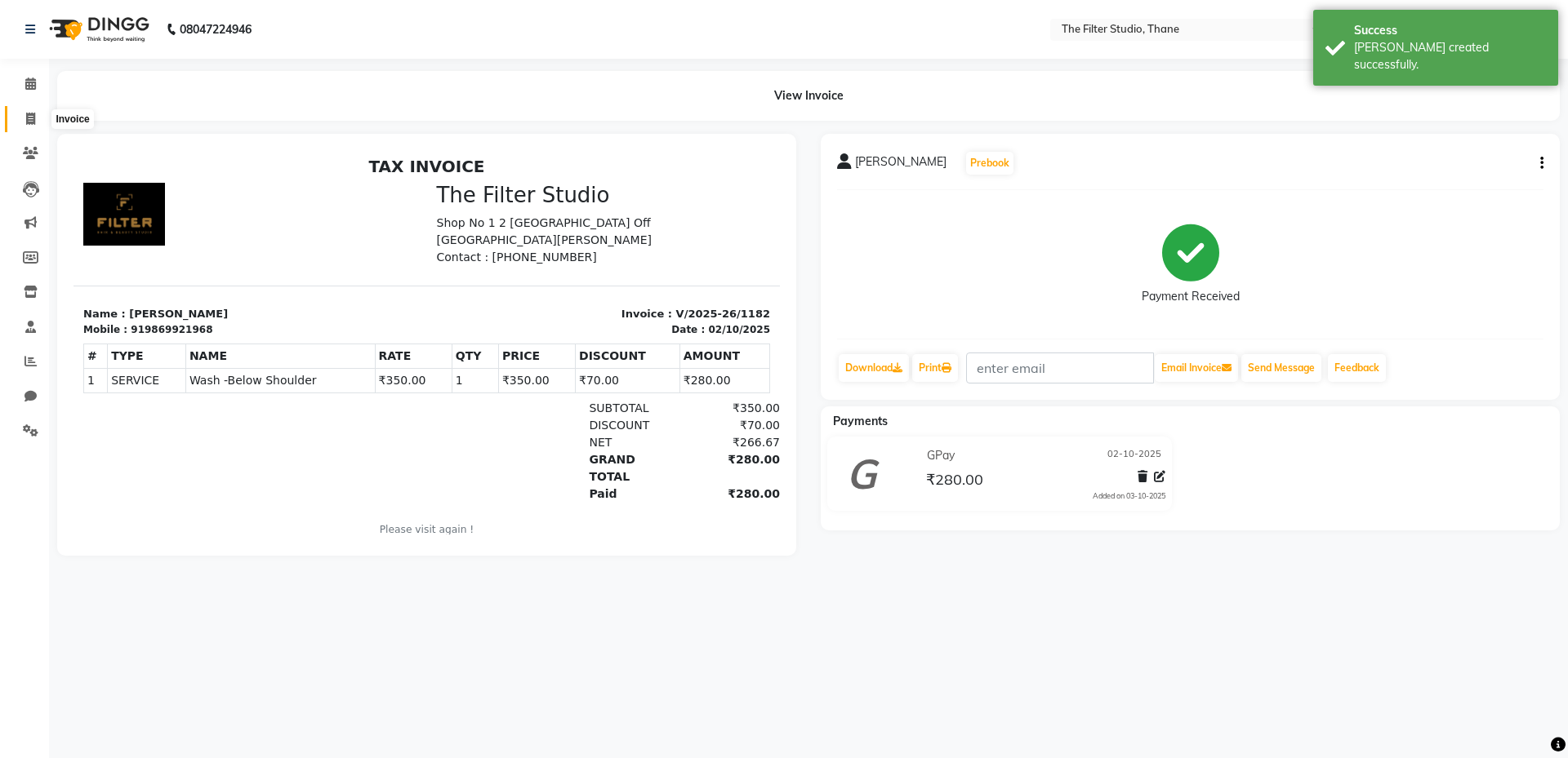
click at [21, 121] on span at bounding box center [30, 119] width 28 height 19
select select "8024"
select select "service"
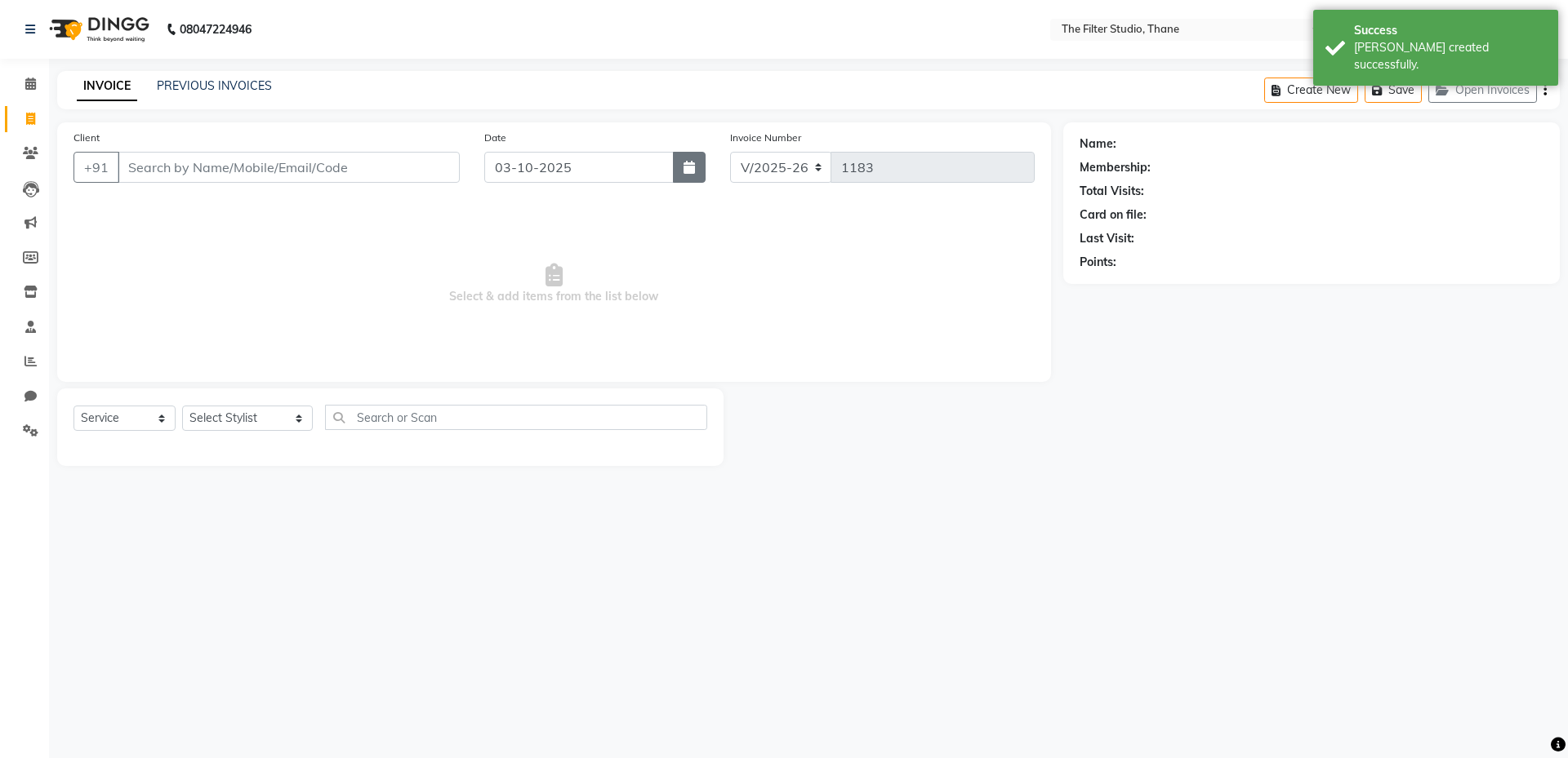
click at [686, 162] on icon "button" at bounding box center [689, 167] width 11 height 13
select select "10"
select select "2025"
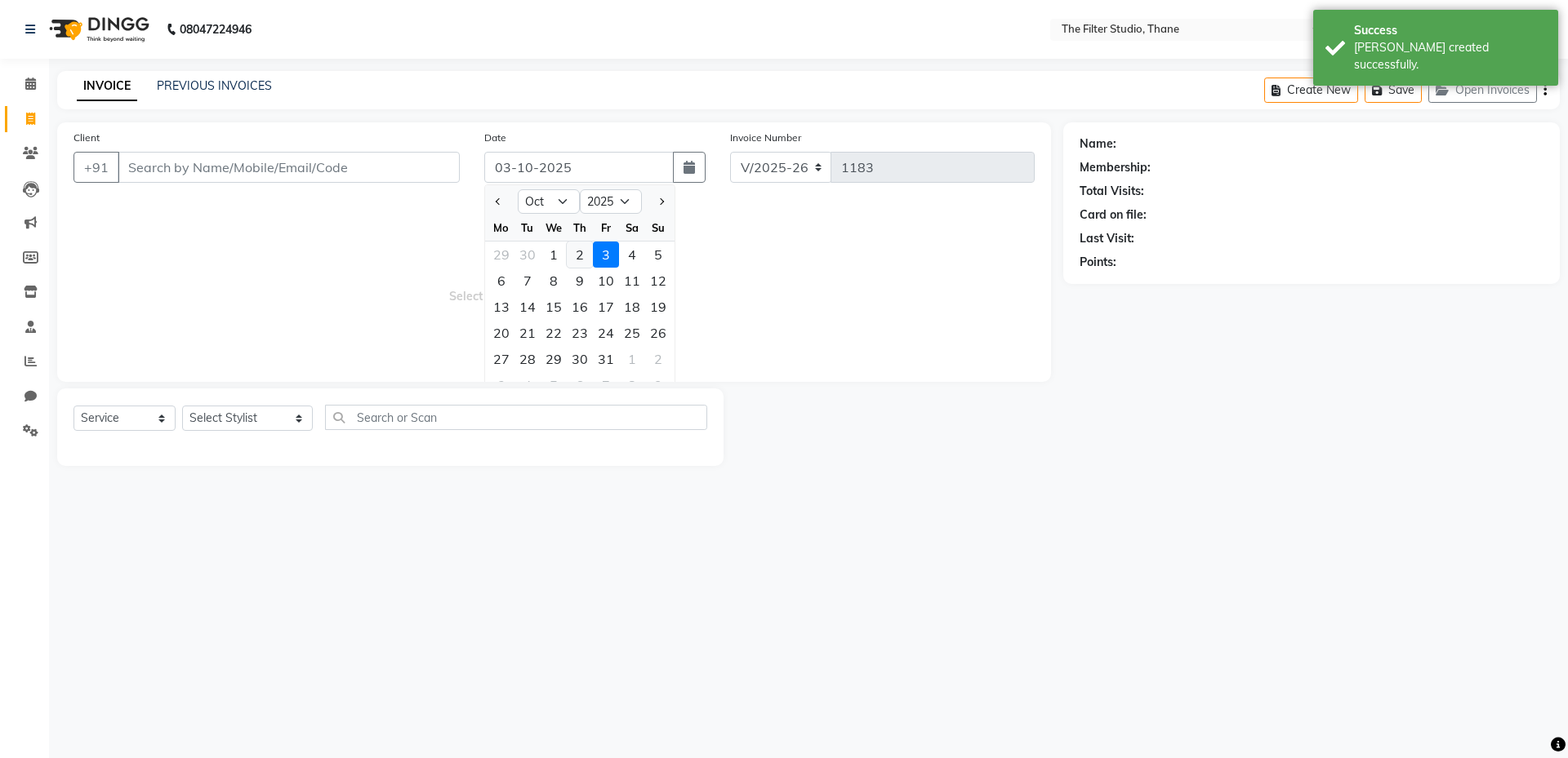
click at [583, 253] on div "2" at bounding box center [580, 255] width 27 height 26
type input "02-10-2025"
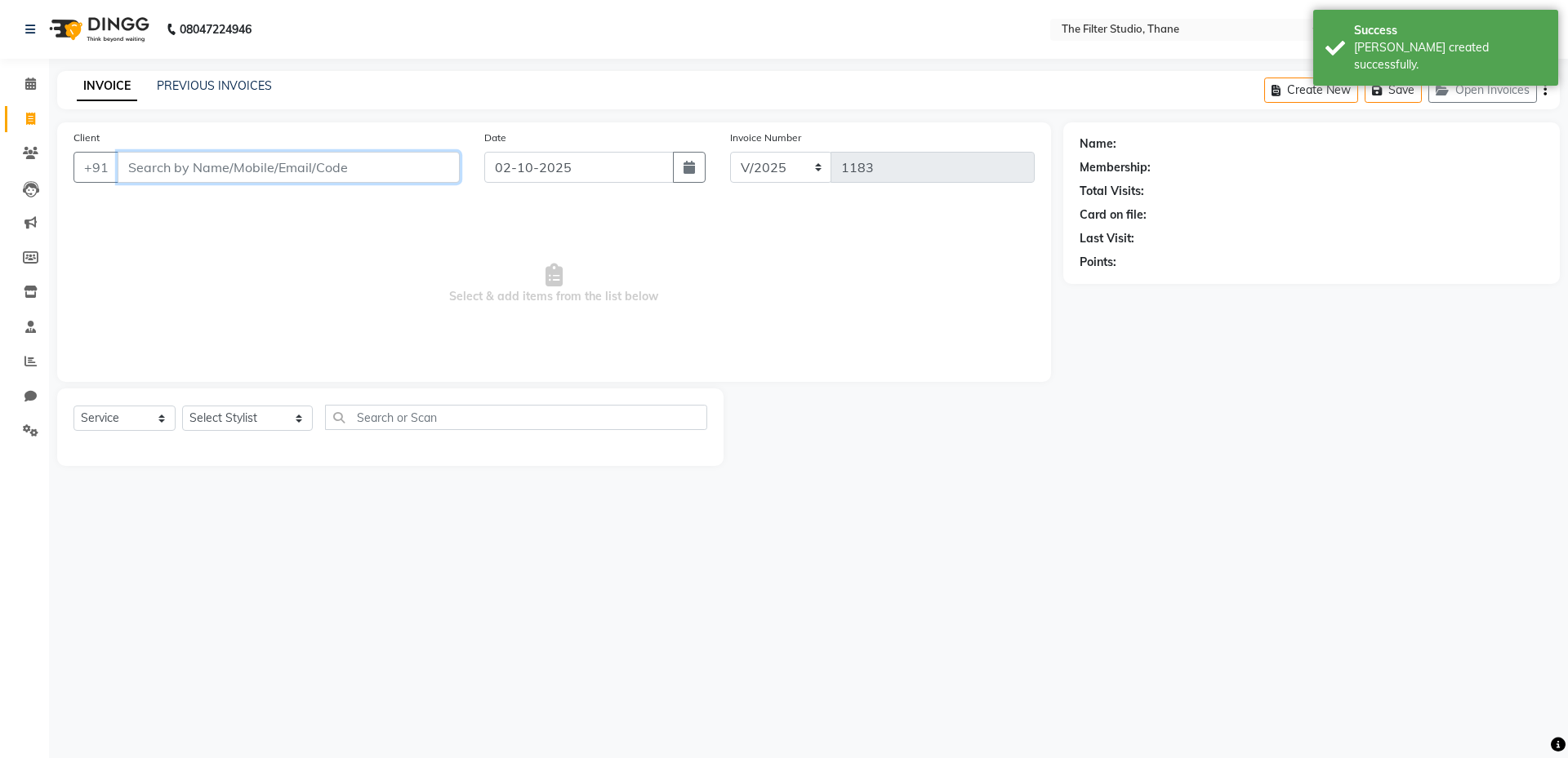
click at [233, 175] on input "Client" at bounding box center [288, 167] width 342 height 31
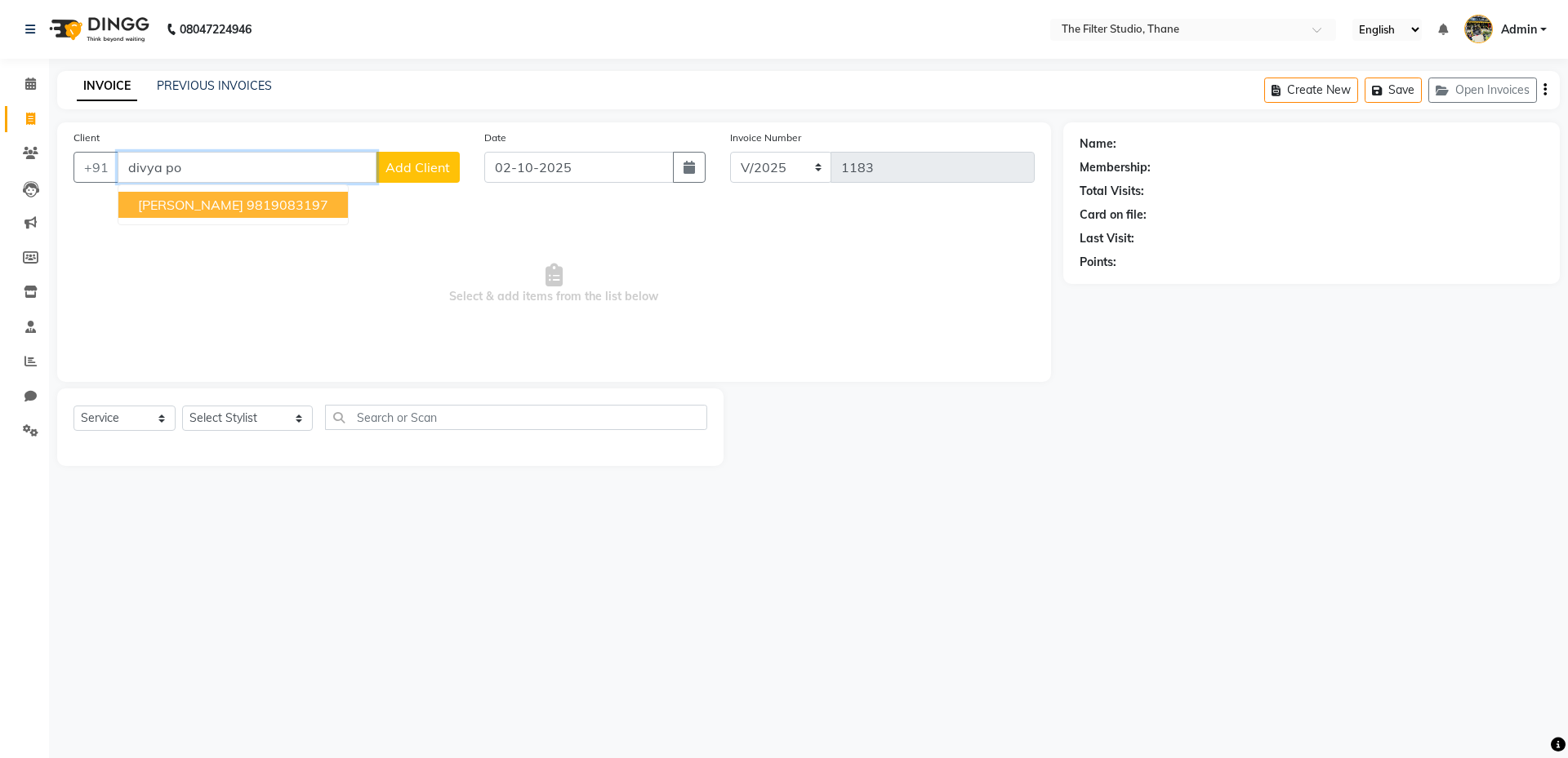
click at [267, 205] on ngb-highlight "9819083197" at bounding box center [287, 204] width 81 height 16
type input "9819083197"
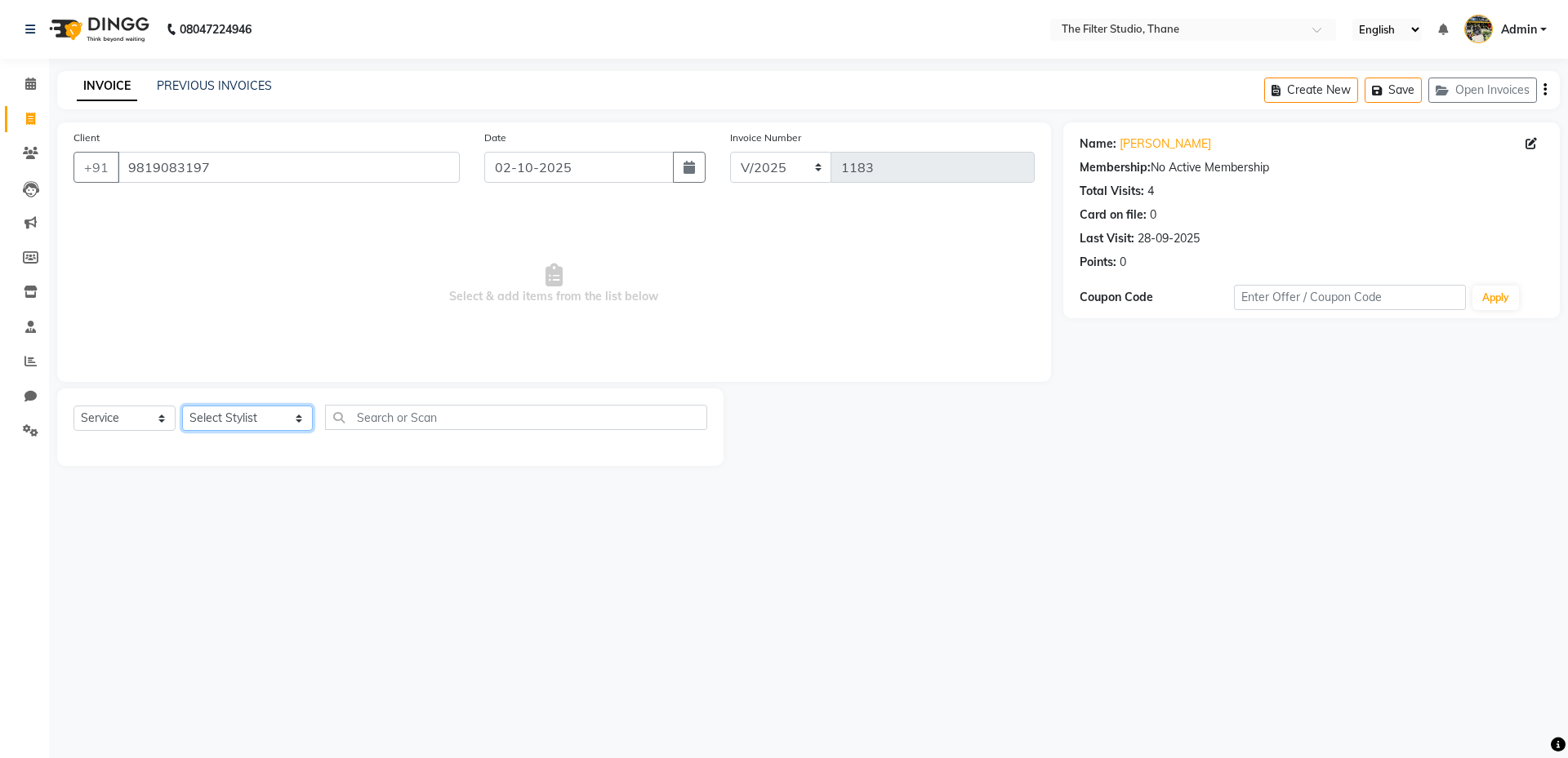
click at [223, 414] on select "Select Stylist [PERSON_NAME] [PERSON_NAME] [PERSON_NAME] [PERSON_NAME] [PERSON_…" at bounding box center [247, 418] width 131 height 26
select select "79372"
click at [182, 406] on select "Select Stylist [PERSON_NAME] [PERSON_NAME] [PERSON_NAME] [PERSON_NAME] [PERSON_…" at bounding box center [247, 418] width 131 height 26
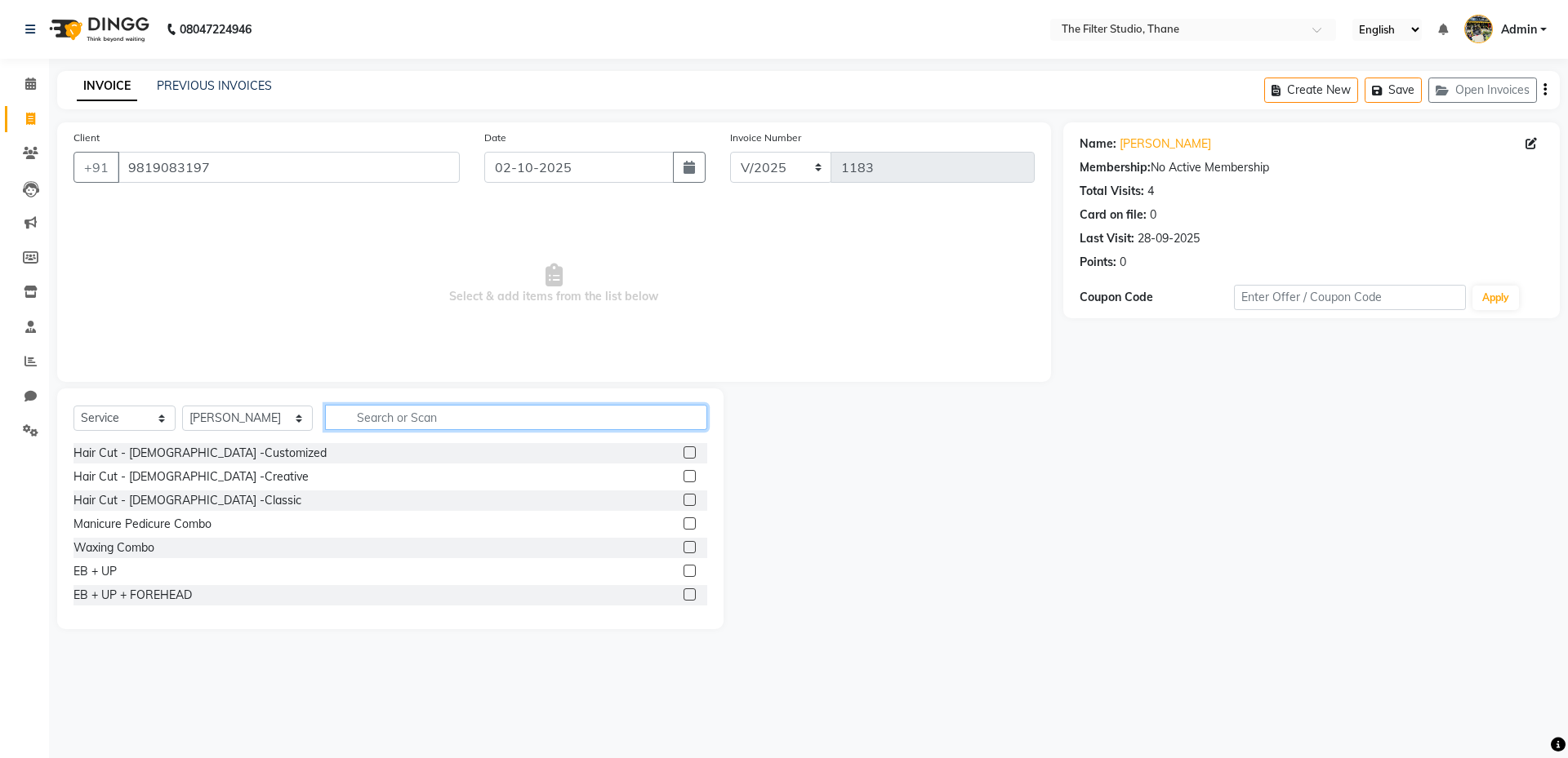
click at [354, 423] on input "text" at bounding box center [516, 417] width 383 height 26
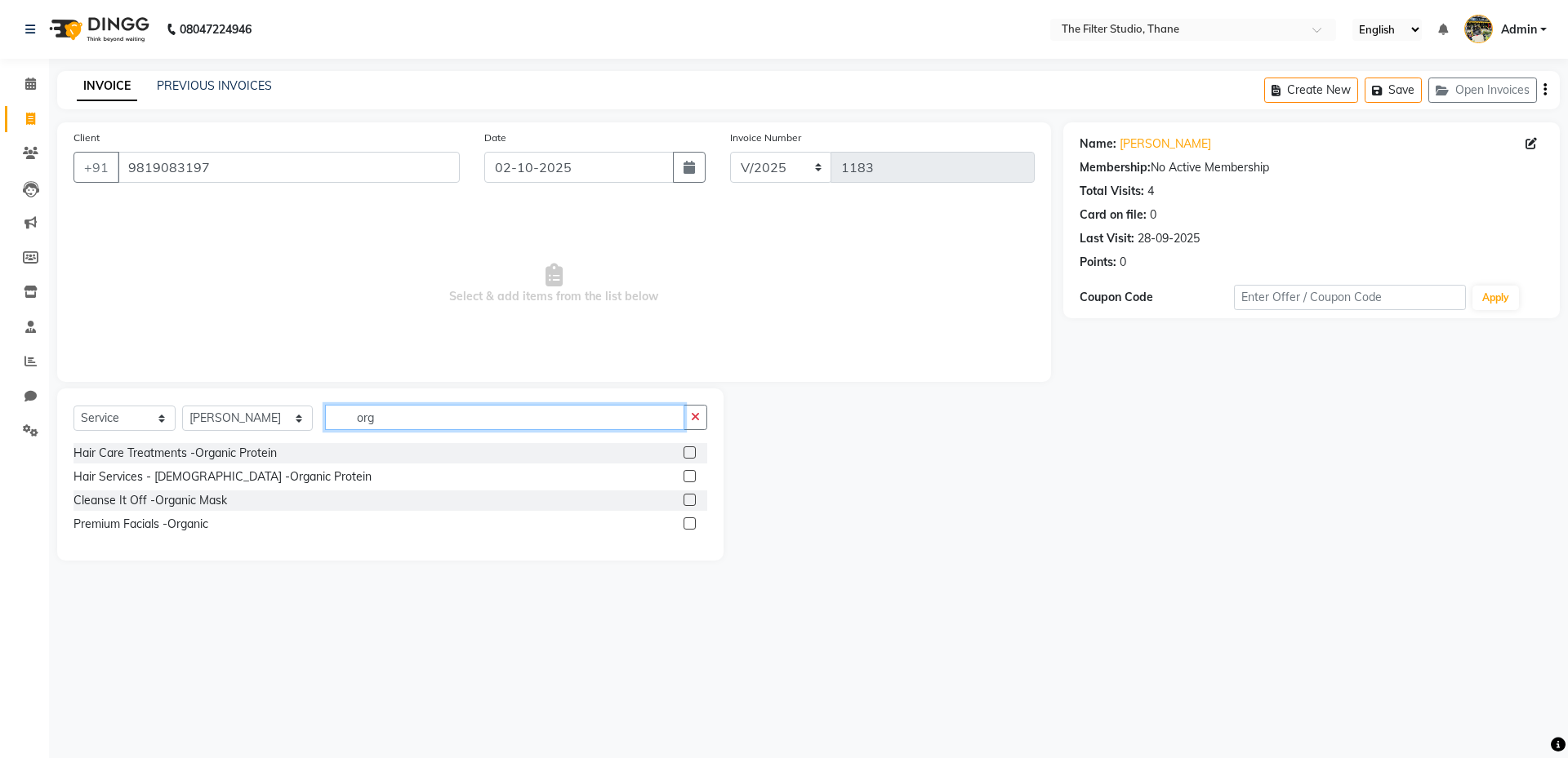
type input "org"
click at [691, 448] on label at bounding box center [689, 452] width 12 height 12
click at [691, 449] on input "checkbox" at bounding box center [688, 453] width 10 height 10
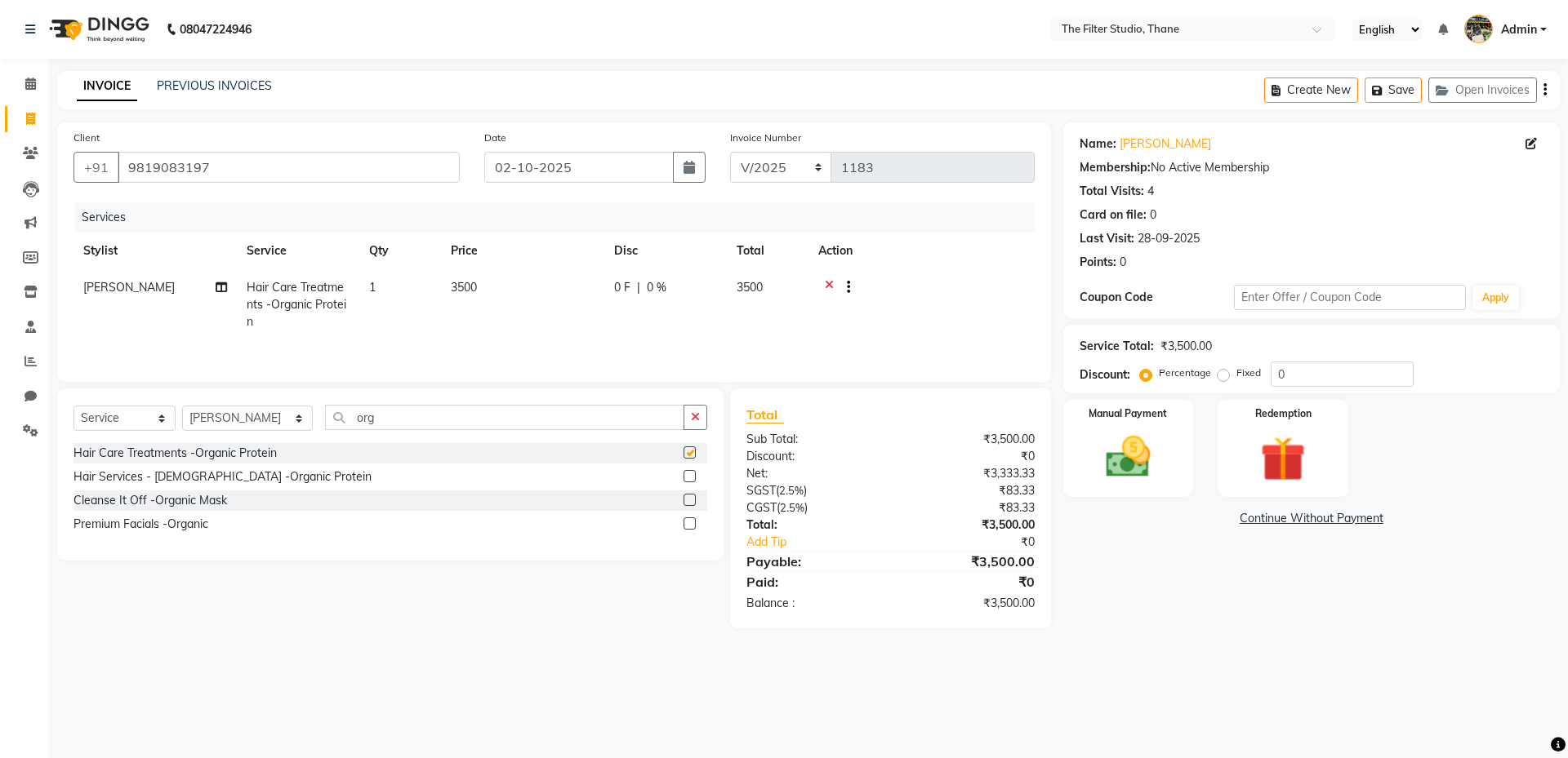
checkbox input "false"
click at [275, 420] on select "Select Stylist [PERSON_NAME] [PERSON_NAME] [PERSON_NAME] [PERSON_NAME] [PERSON_…" at bounding box center [247, 418] width 131 height 26
select select "74195"
click at [182, 406] on select "Select Stylist [PERSON_NAME] [PERSON_NAME] [PERSON_NAME] [PERSON_NAME] [PERSON_…" at bounding box center [247, 418] width 131 height 26
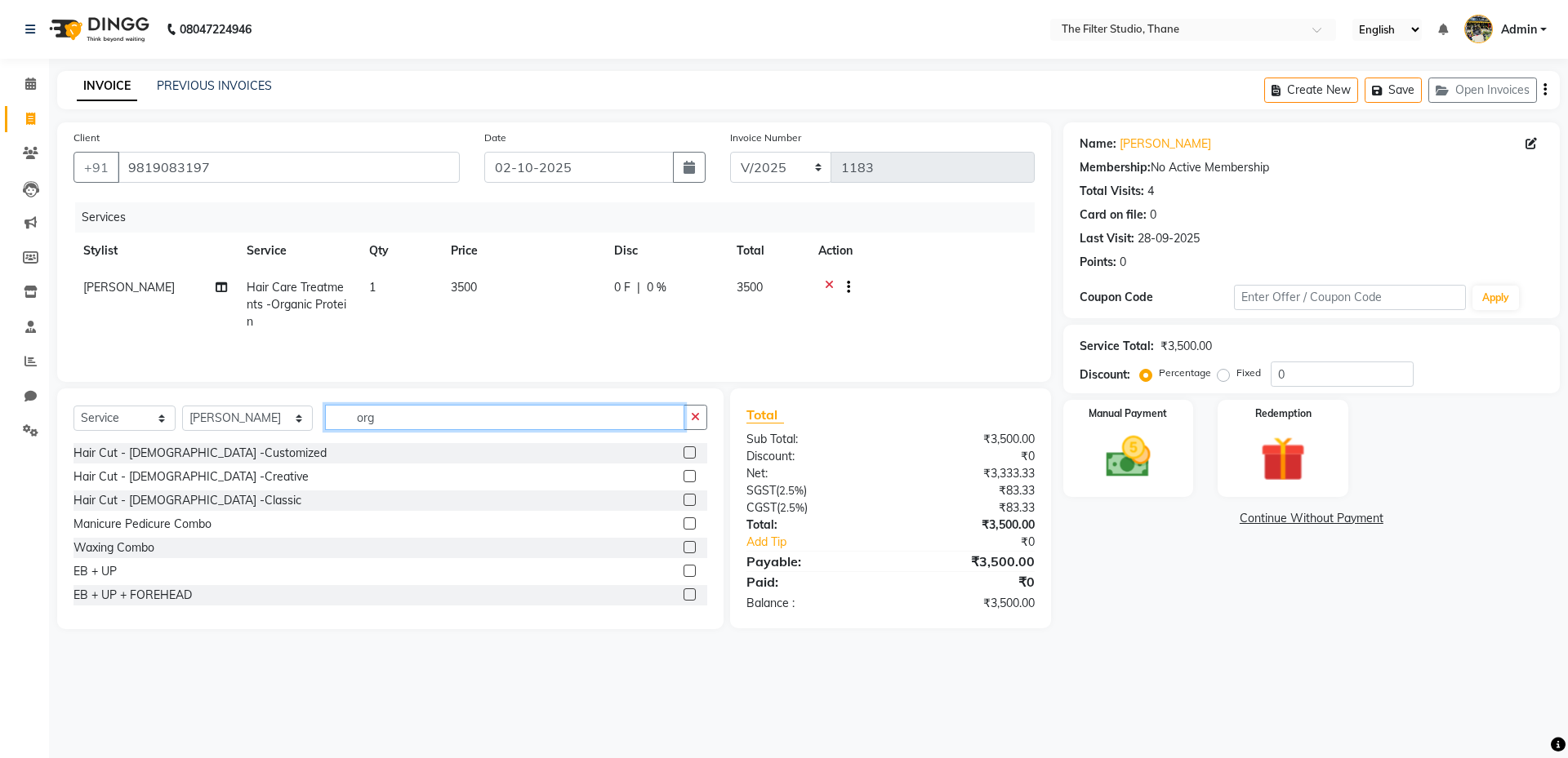
click at [365, 406] on input "org" at bounding box center [504, 417] width 359 height 26
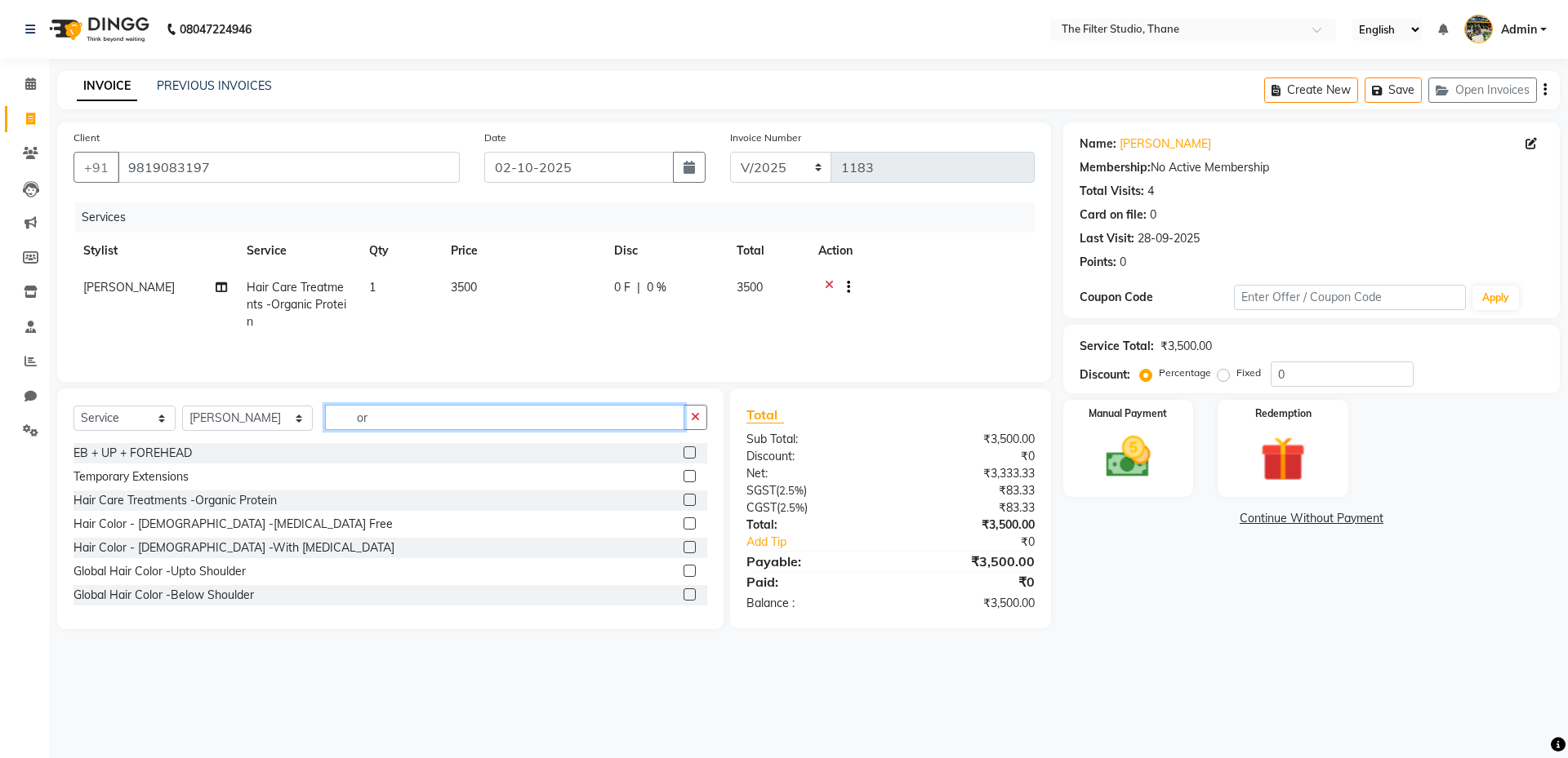
type input "o"
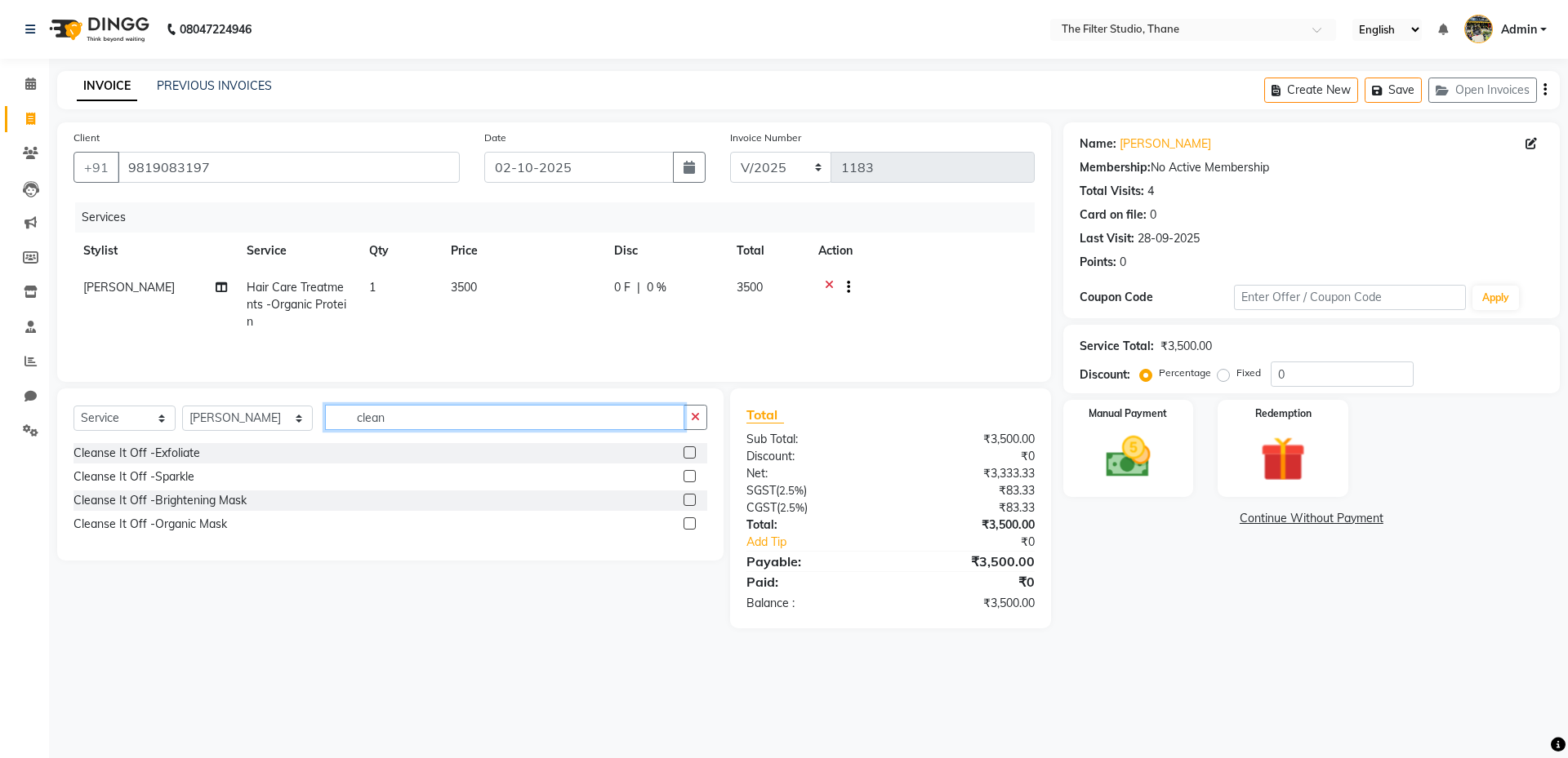
type input "clean"
click at [686, 501] on label at bounding box center [689, 500] width 12 height 12
click at [686, 501] on input "checkbox" at bounding box center [688, 501] width 10 height 10
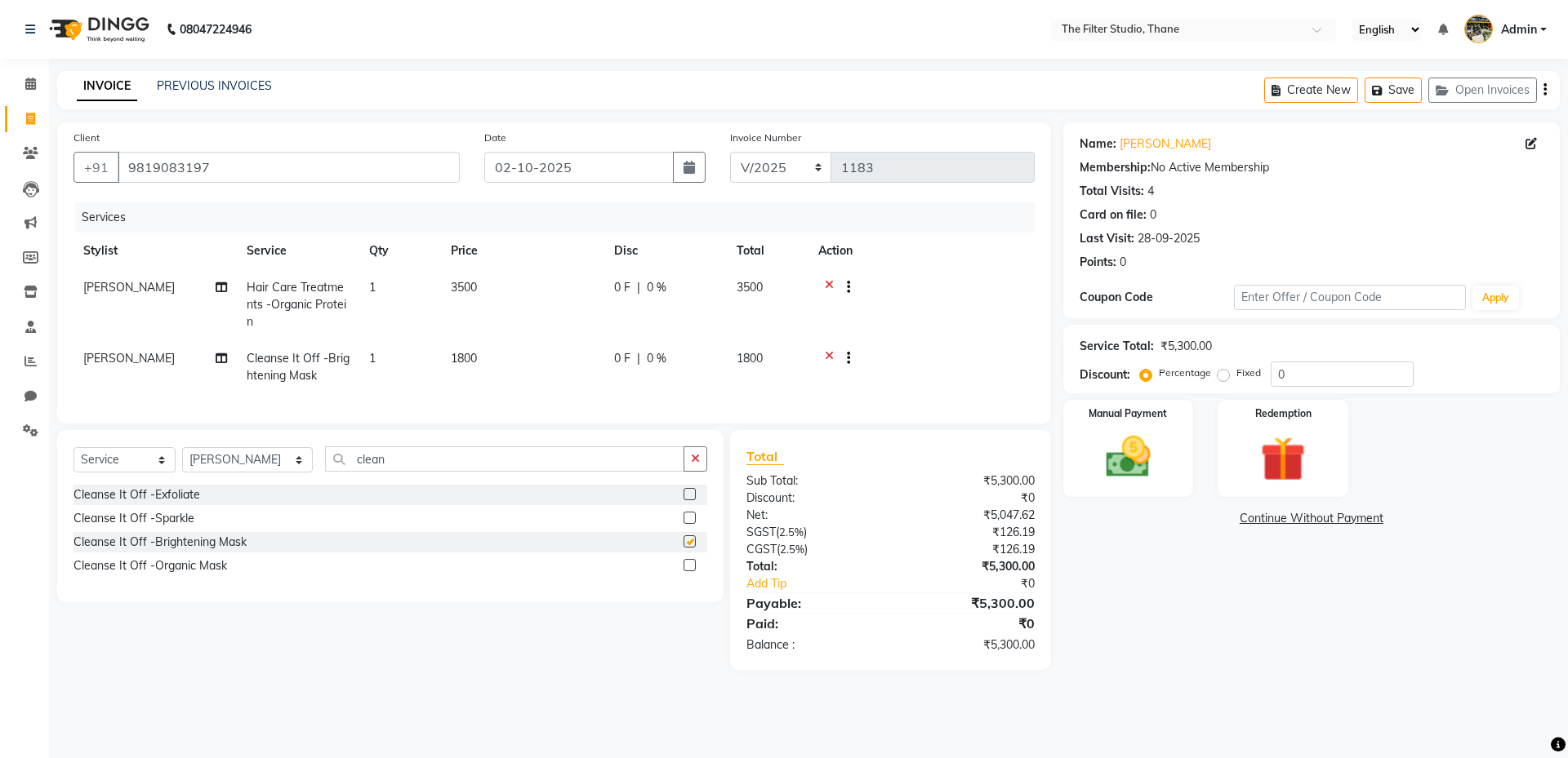
checkbox input "false"
click at [490, 349] on td "1800" at bounding box center [523, 367] width 163 height 54
select select "74195"
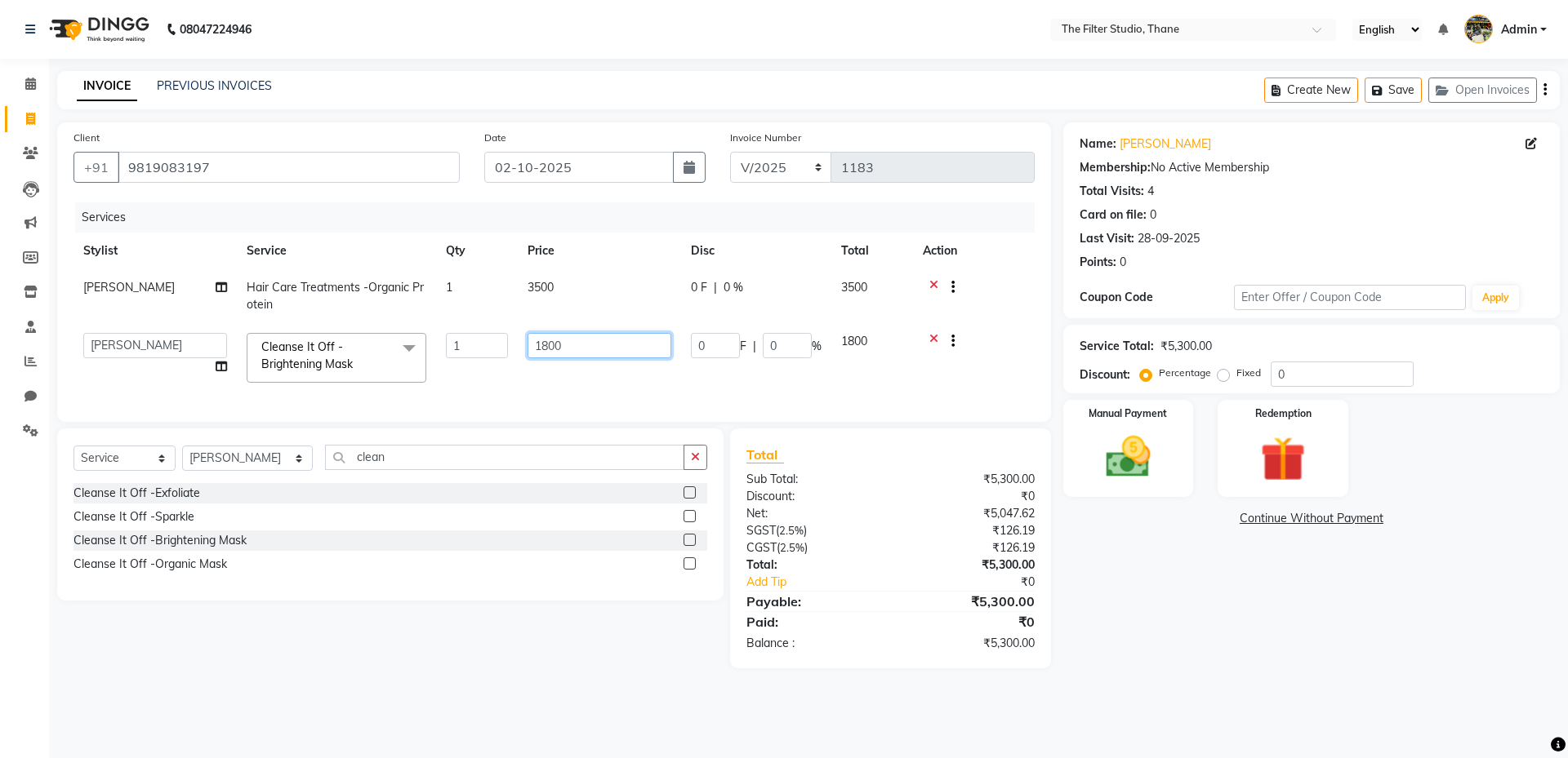
drag, startPoint x: 561, startPoint y: 347, endPoint x: 526, endPoint y: 346, distance: 35.0
click at [526, 346] on td "1800" at bounding box center [599, 358] width 163 height 69
type input "2000"
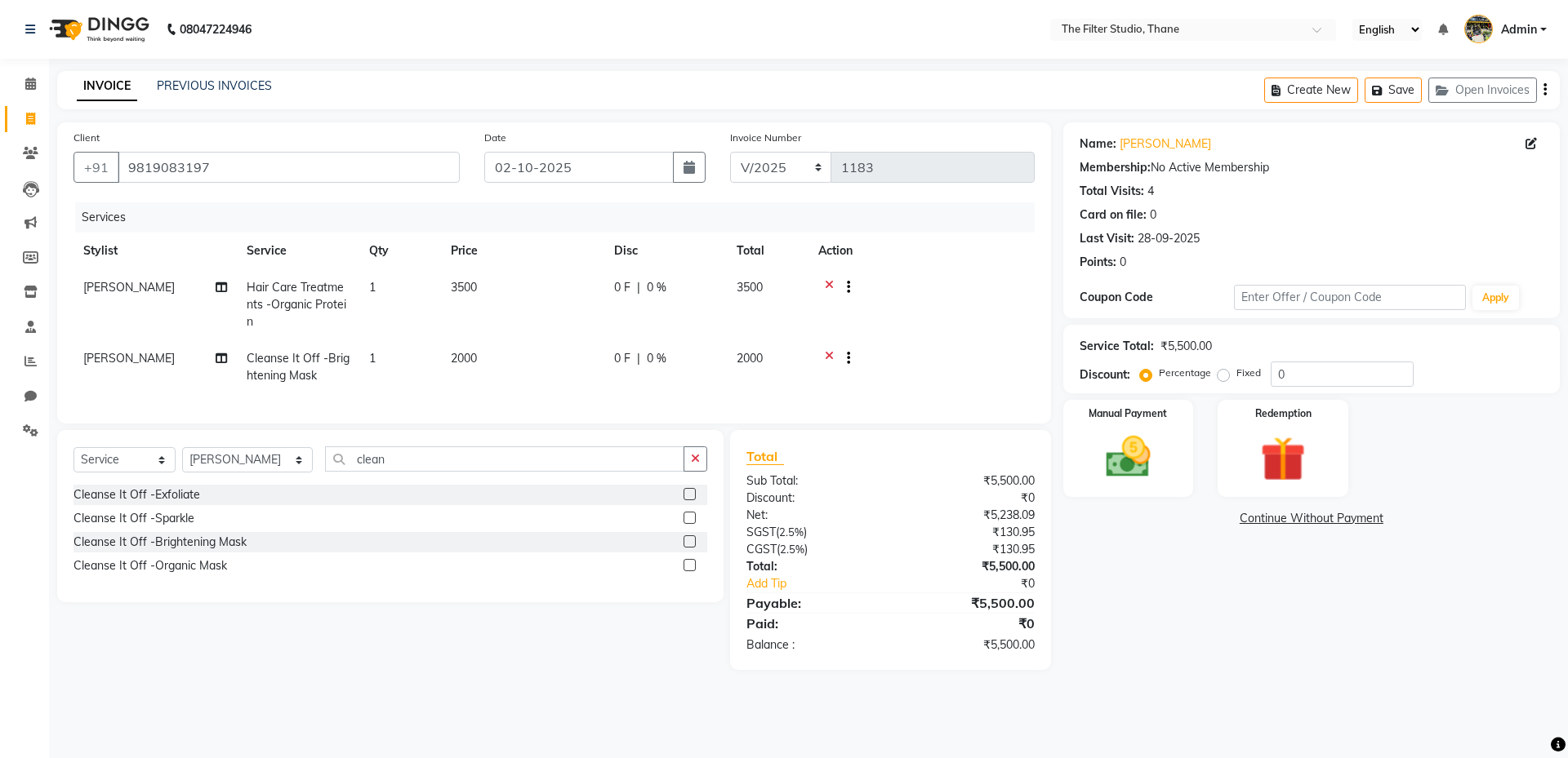
click at [491, 291] on tr "[PERSON_NAME] Hair Care Treatments -Organic Protein 1 3500 0 F | 0 % 3500" at bounding box center [554, 305] width 961 height 71
click at [520, 286] on td "3500" at bounding box center [523, 305] width 163 height 71
select select "79372"
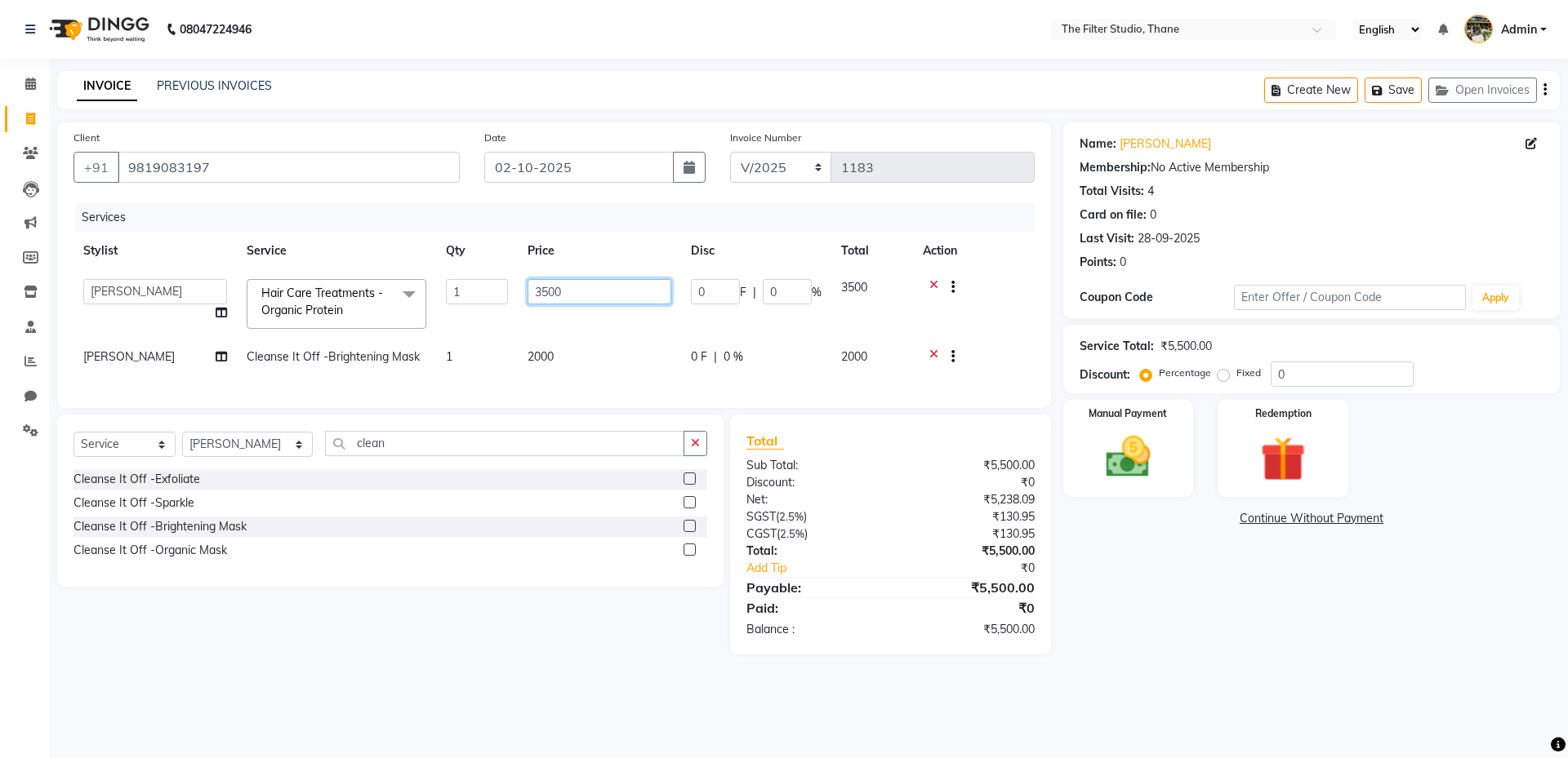
drag, startPoint x: 574, startPoint y: 291, endPoint x: 519, endPoint y: 290, distance: 55.0
click at [519, 290] on td "3500" at bounding box center [599, 304] width 163 height 69
type input "3000"
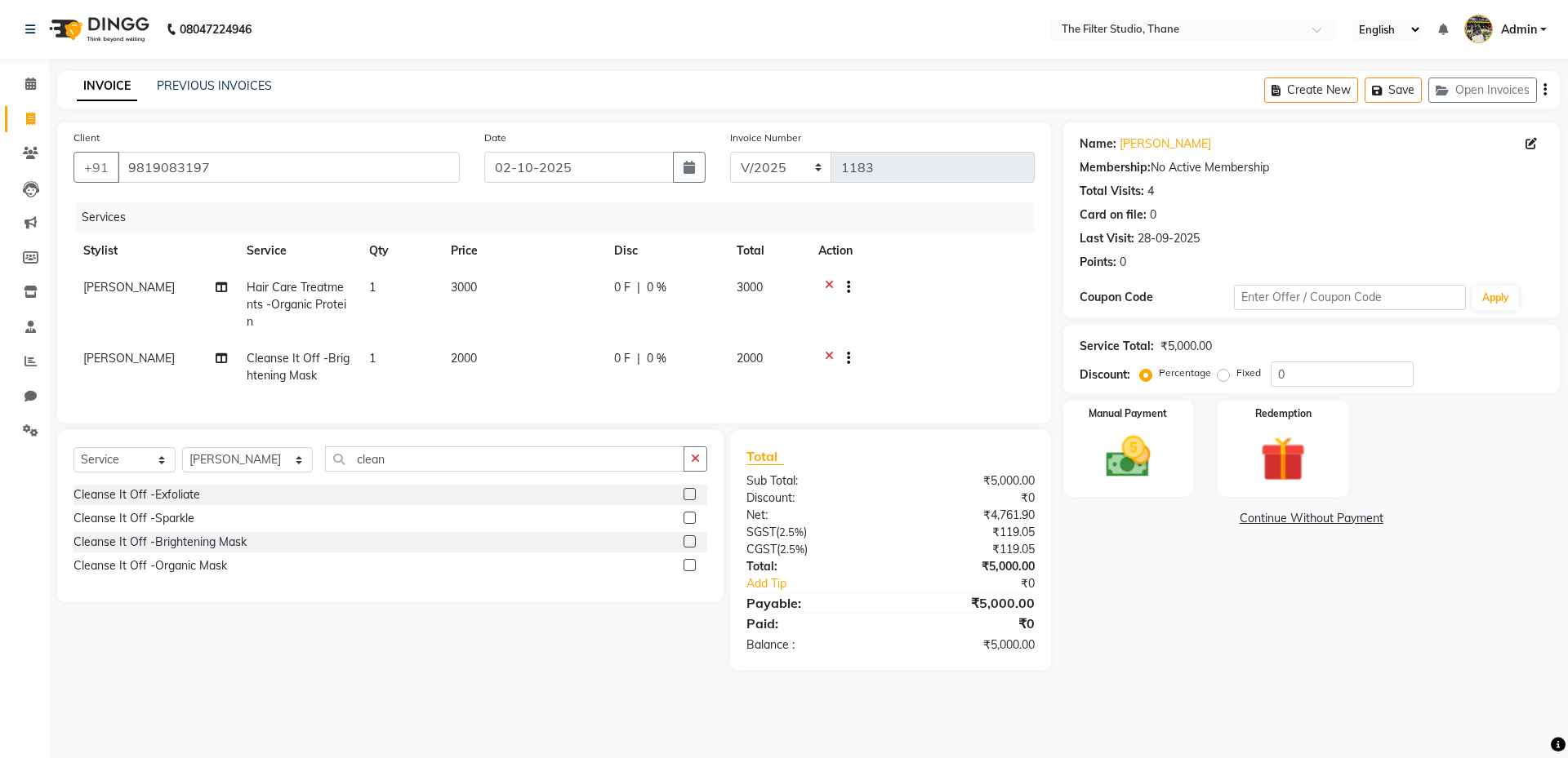
click at [1116, 598] on div "Name: [PERSON_NAME] Membership: No Active Membership Total Visits: 4 Card on fi…" at bounding box center [1317, 396] width 508 height 548
click at [1130, 461] on img at bounding box center [1128, 457] width 76 height 54
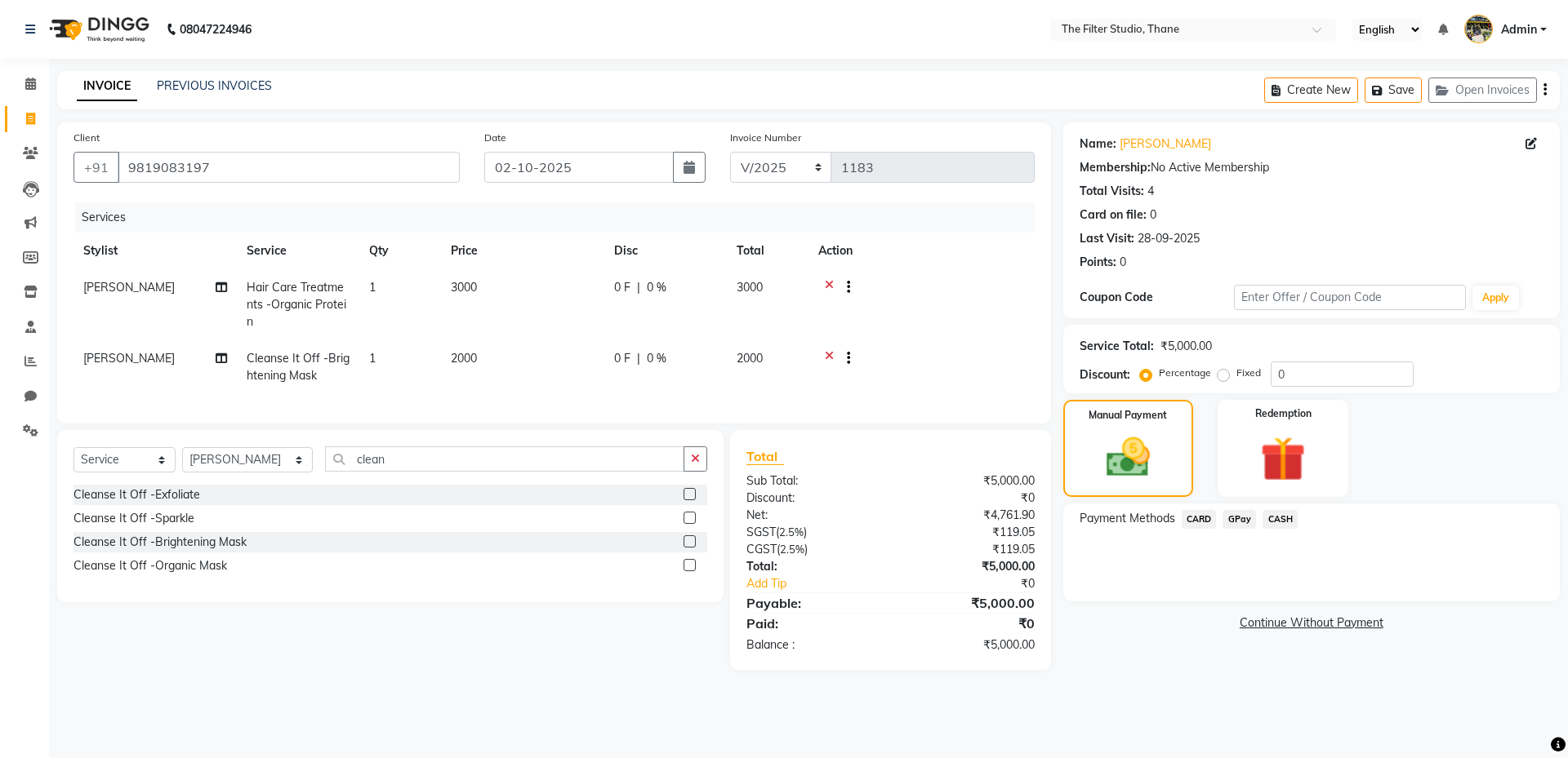
click at [1244, 523] on span "GPay" at bounding box center [1238, 520] width 33 height 19
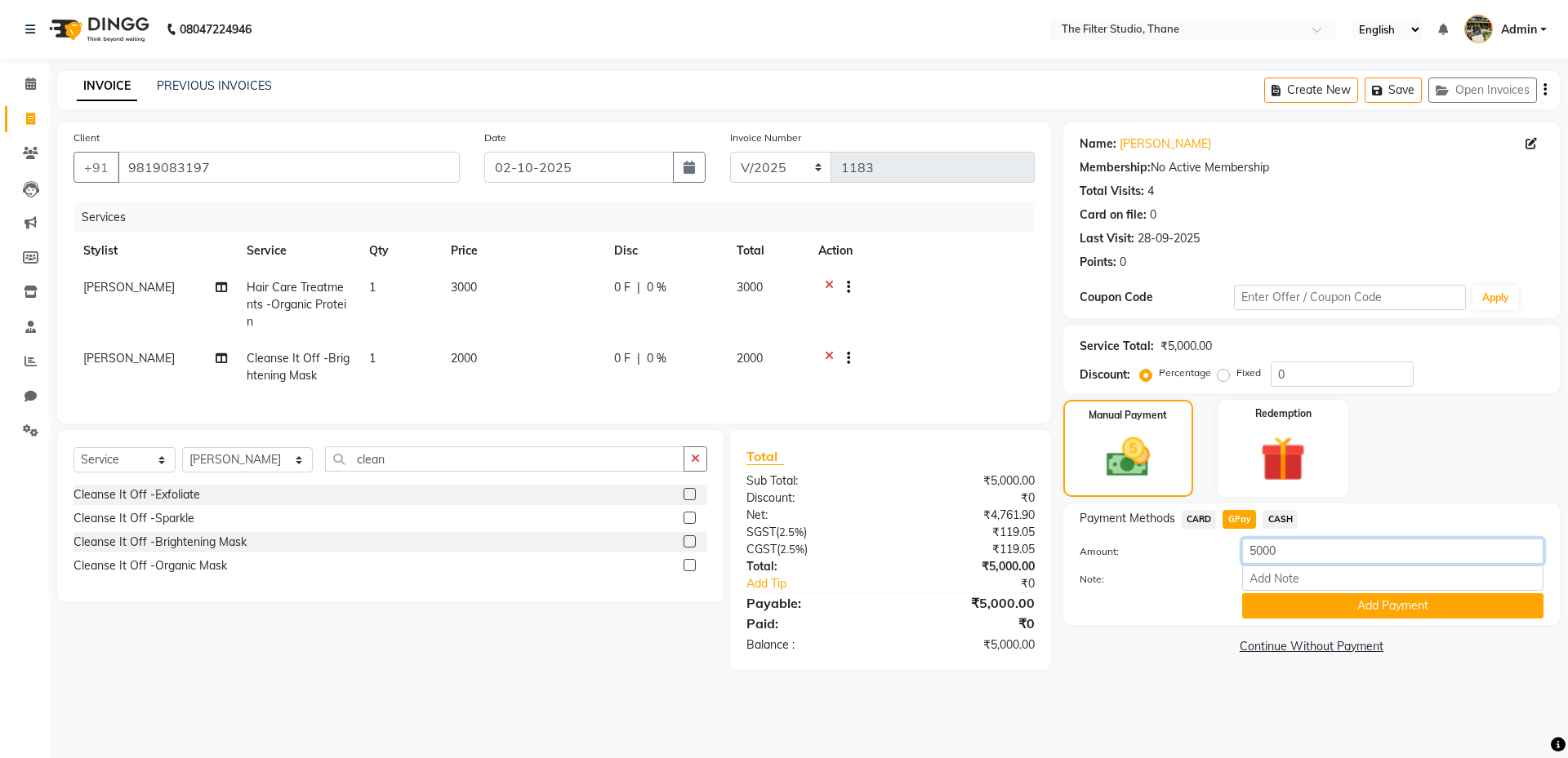
drag, startPoint x: 1292, startPoint y: 559, endPoint x: 1211, endPoint y: 547, distance: 81.9
click at [1226, 540] on div "Amount: 5000" at bounding box center [1311, 552] width 489 height 27
type input "5300"
click at [1378, 613] on button "Add Payment" at bounding box center [1393, 606] width 301 height 26
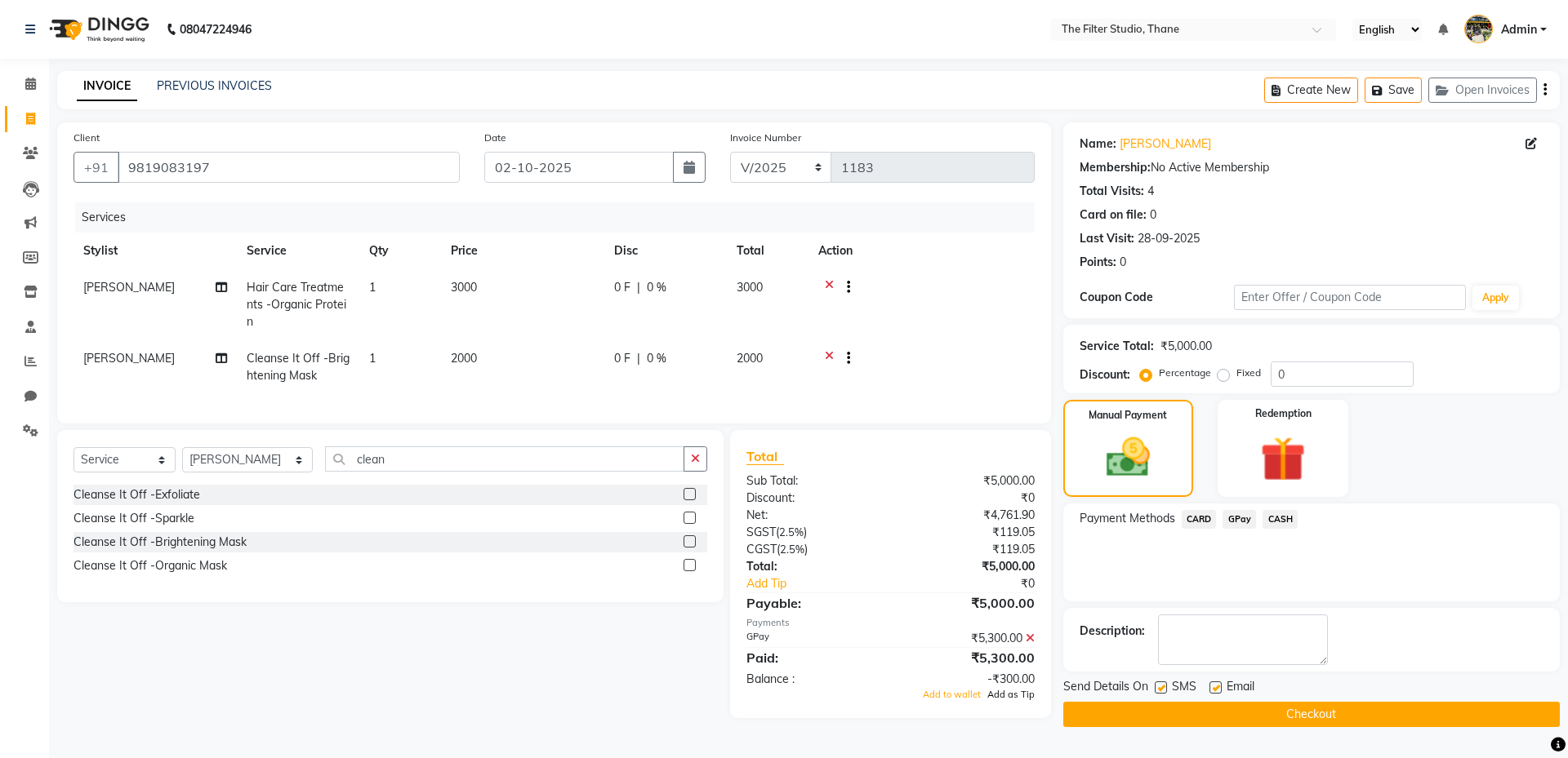
click at [1016, 700] on span "Add as Tip" at bounding box center [1011, 695] width 47 height 11
click at [1161, 689] on label at bounding box center [1161, 687] width 12 height 12
click at [1161, 689] on input "checkbox" at bounding box center [1160, 688] width 10 height 10
checkbox input "false"
click at [1162, 713] on button "Checkout" at bounding box center [1311, 714] width 496 height 26
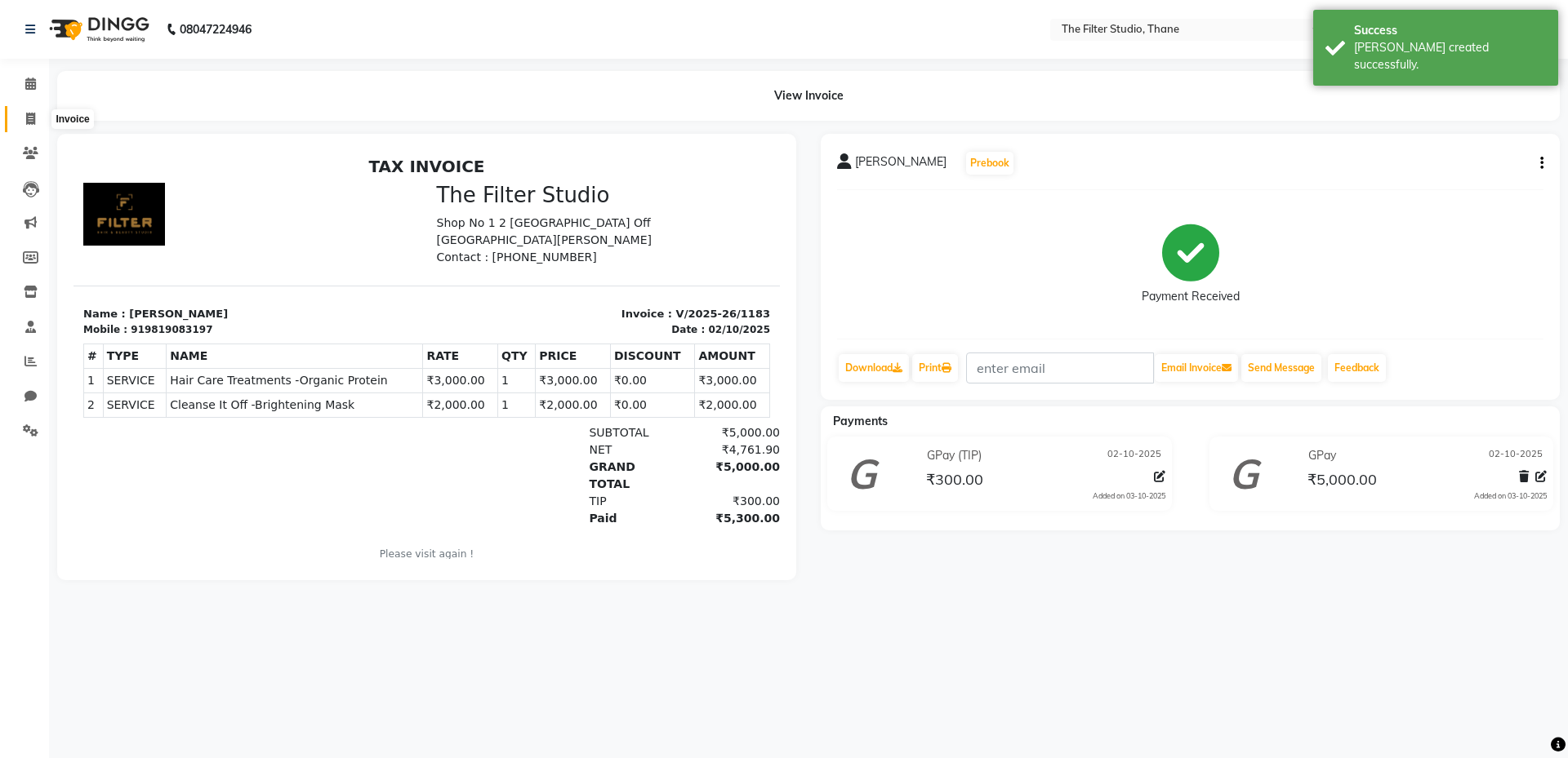
click at [32, 118] on icon at bounding box center [30, 118] width 9 height 12
select select "8024"
select select "service"
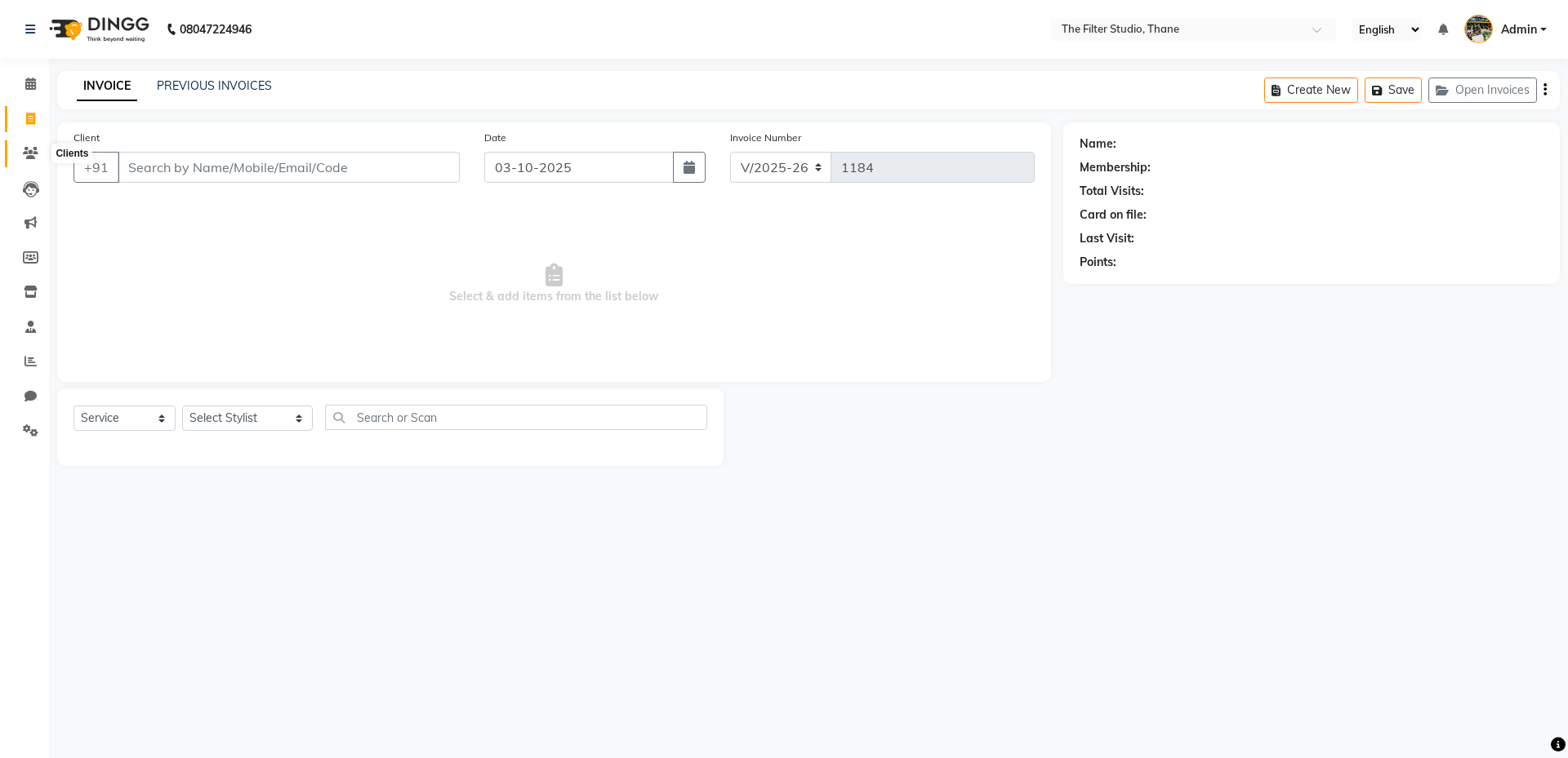
click at [34, 150] on icon at bounding box center [30, 152] width 15 height 12
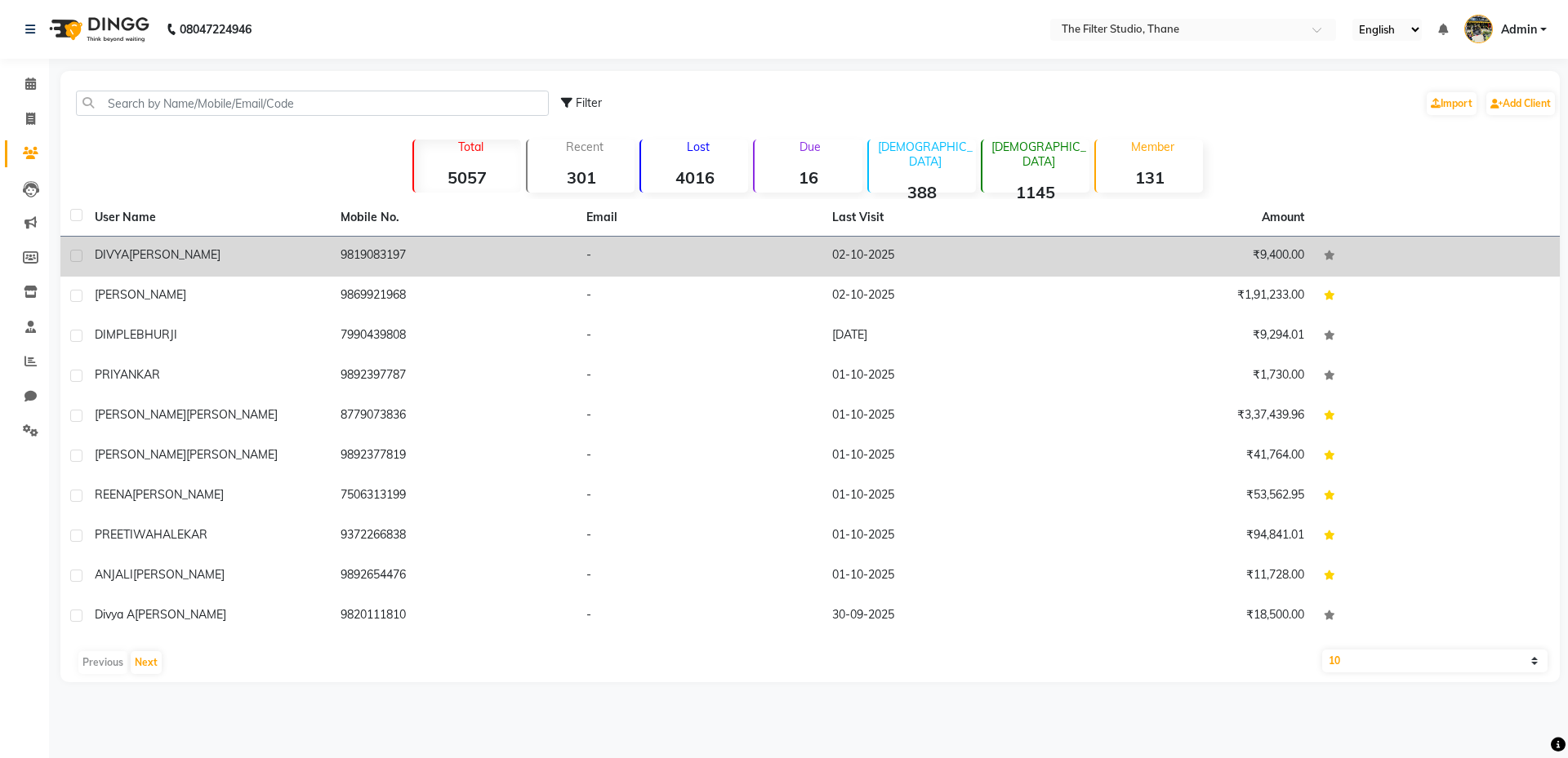
click at [93, 265] on td "[PERSON_NAME]" at bounding box center [208, 256] width 246 height 40
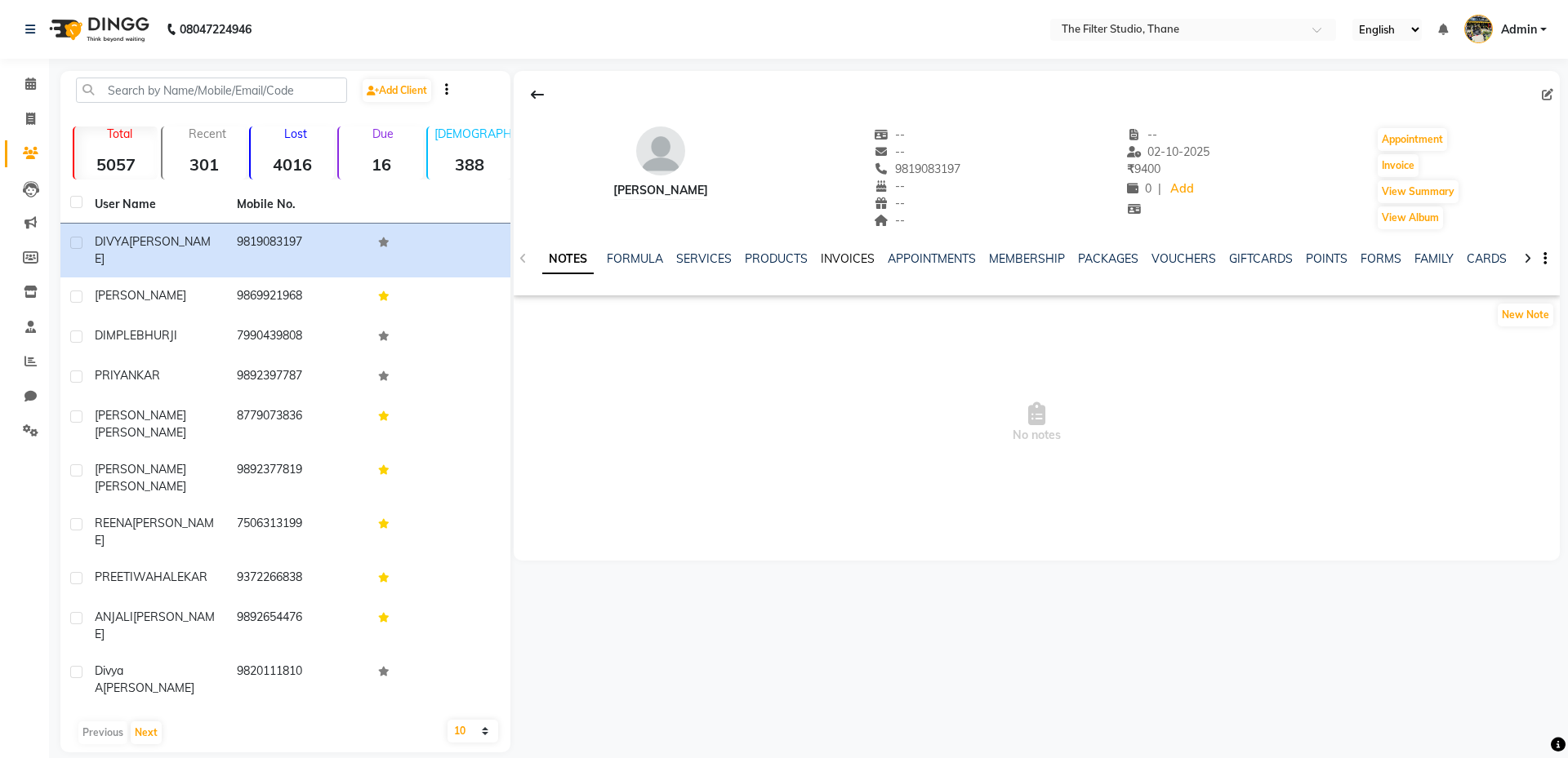
click at [860, 259] on link "INVOICES" at bounding box center [847, 259] width 54 height 15
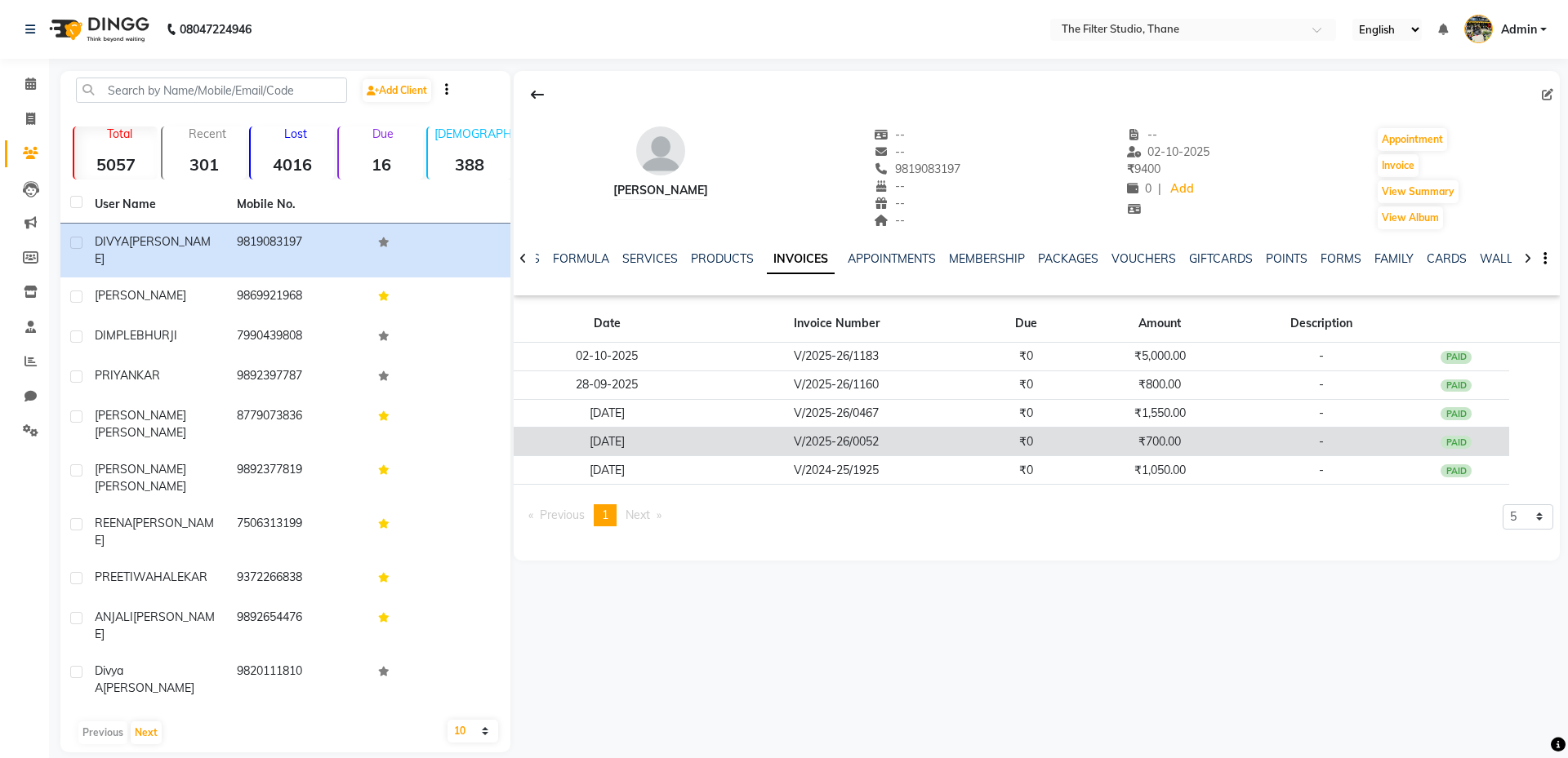
click at [903, 450] on td "V/2025-26/0052" at bounding box center [836, 442] width 272 height 28
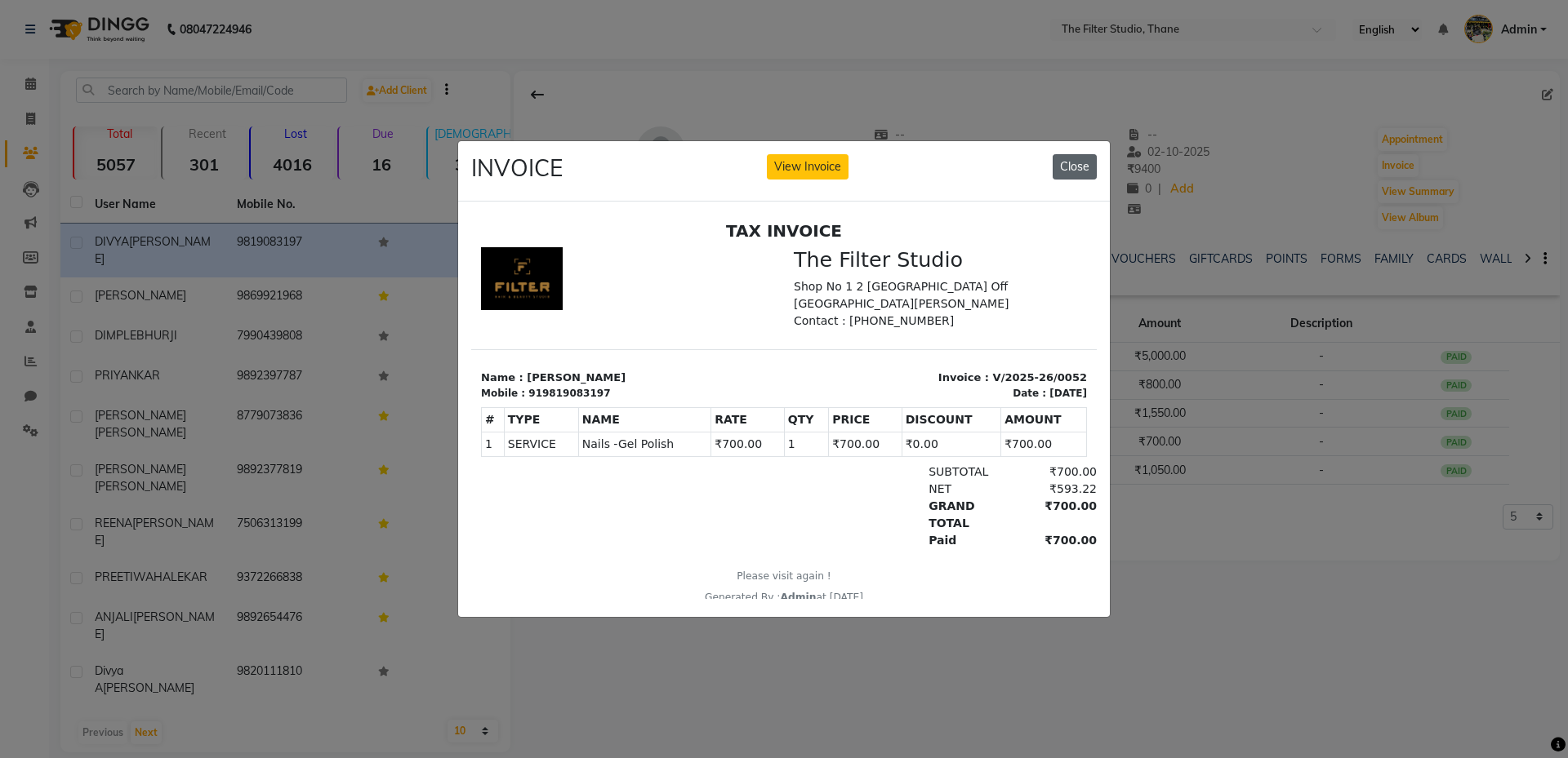
click at [1081, 164] on button "Close" at bounding box center [1075, 167] width 45 height 26
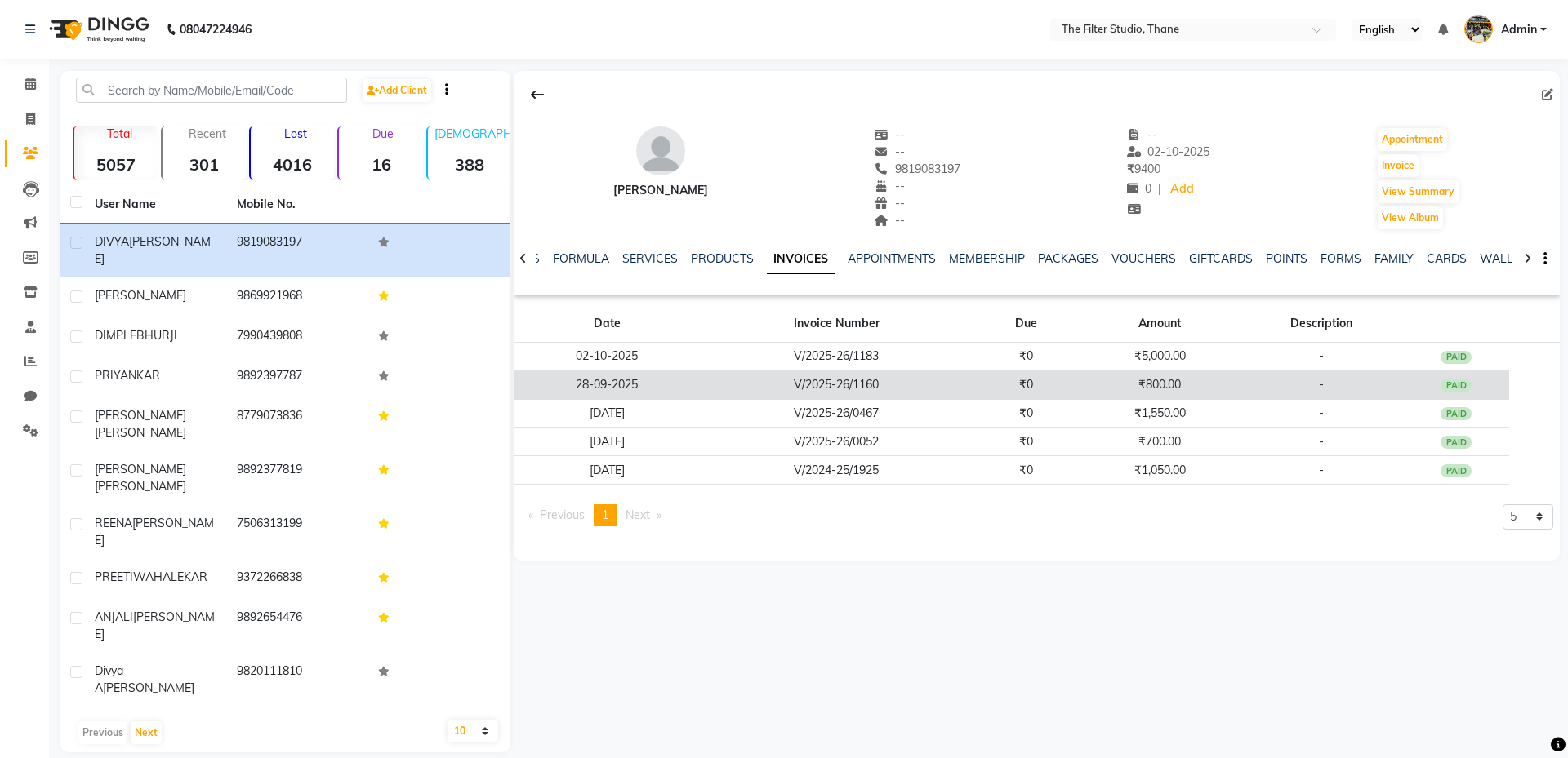
click at [953, 381] on td "V/2025-26/1160" at bounding box center [836, 385] width 272 height 28
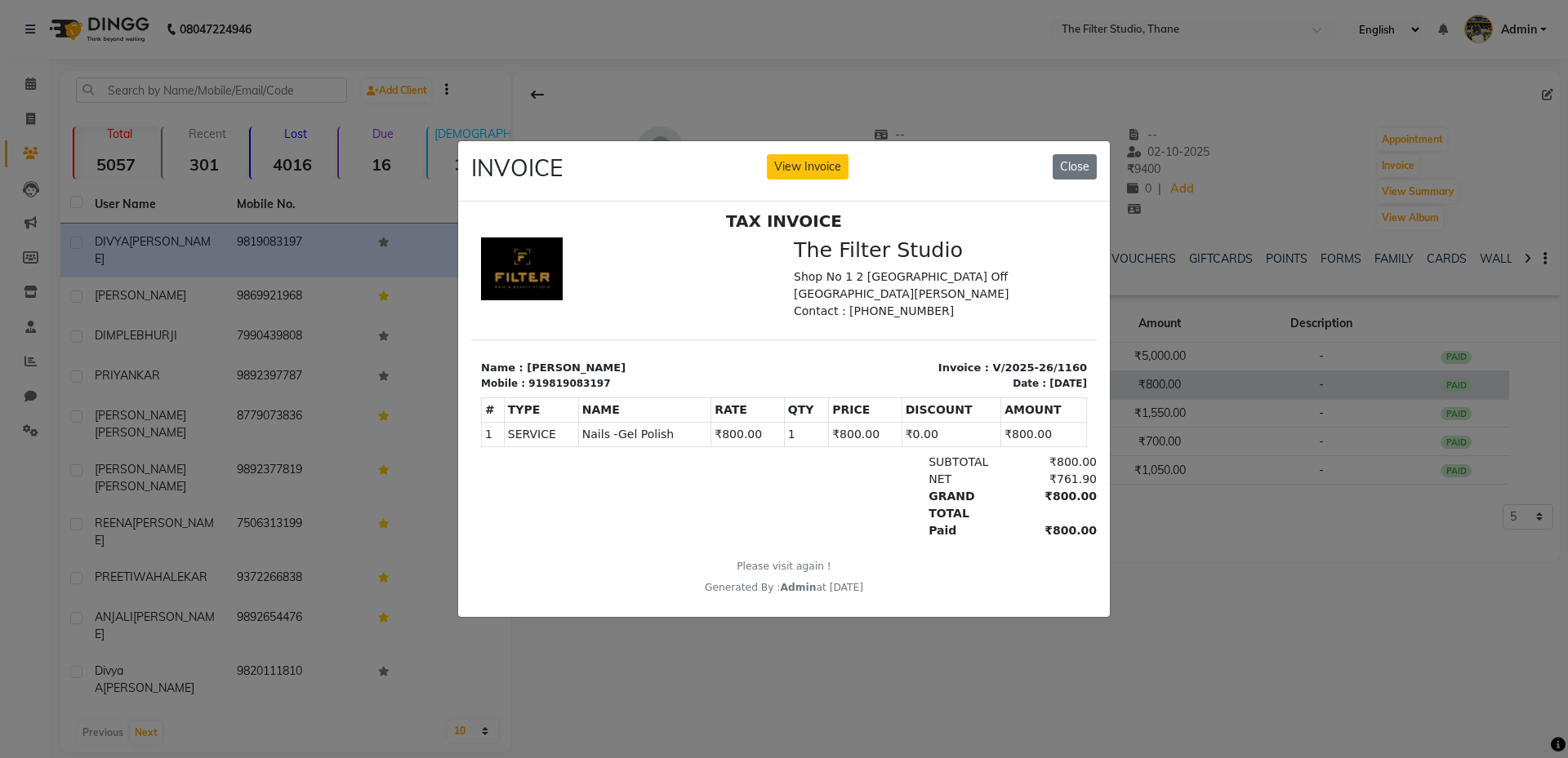
scroll to position [13, 0]
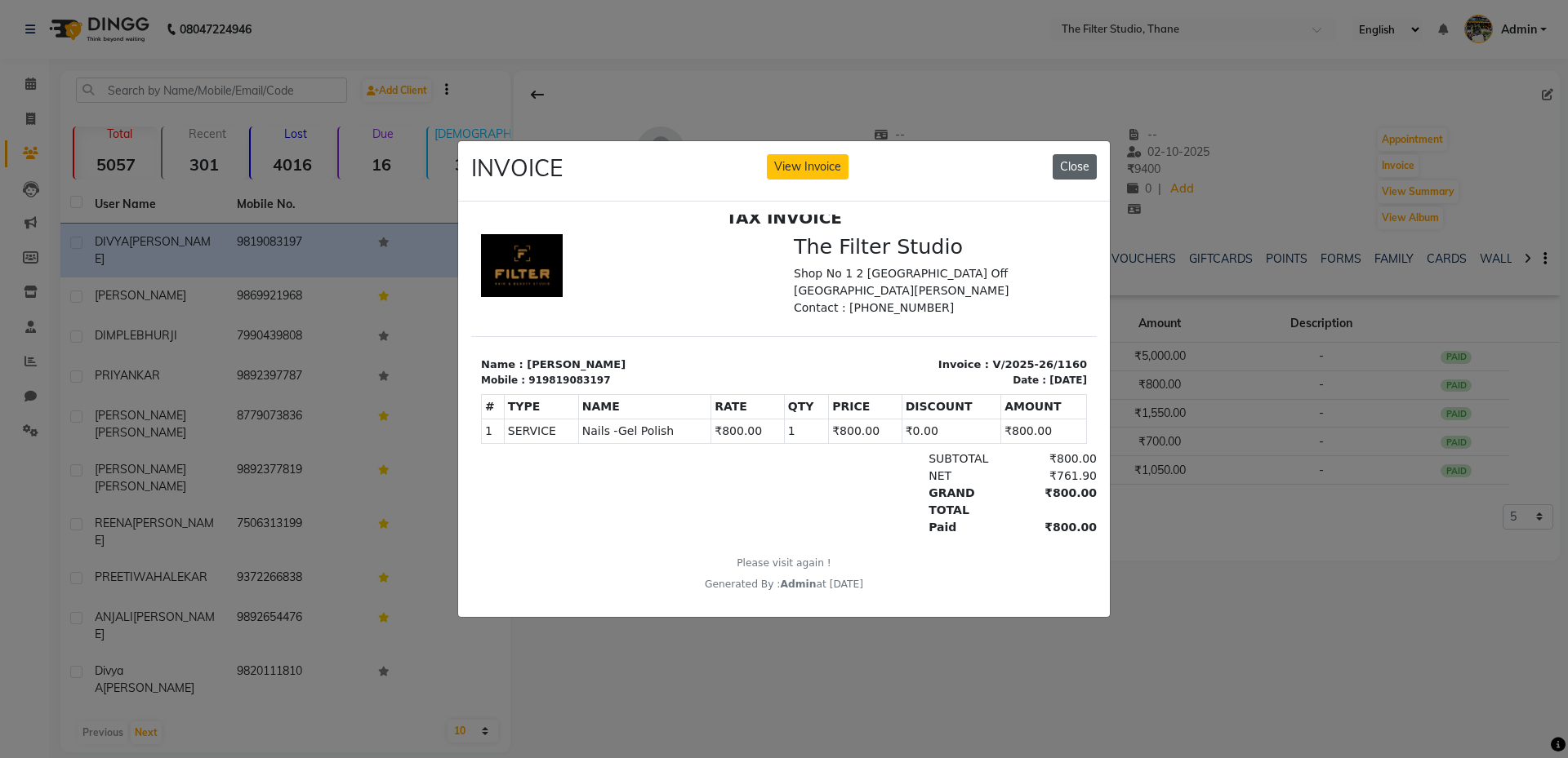
click at [1069, 163] on button "Close" at bounding box center [1075, 167] width 45 height 26
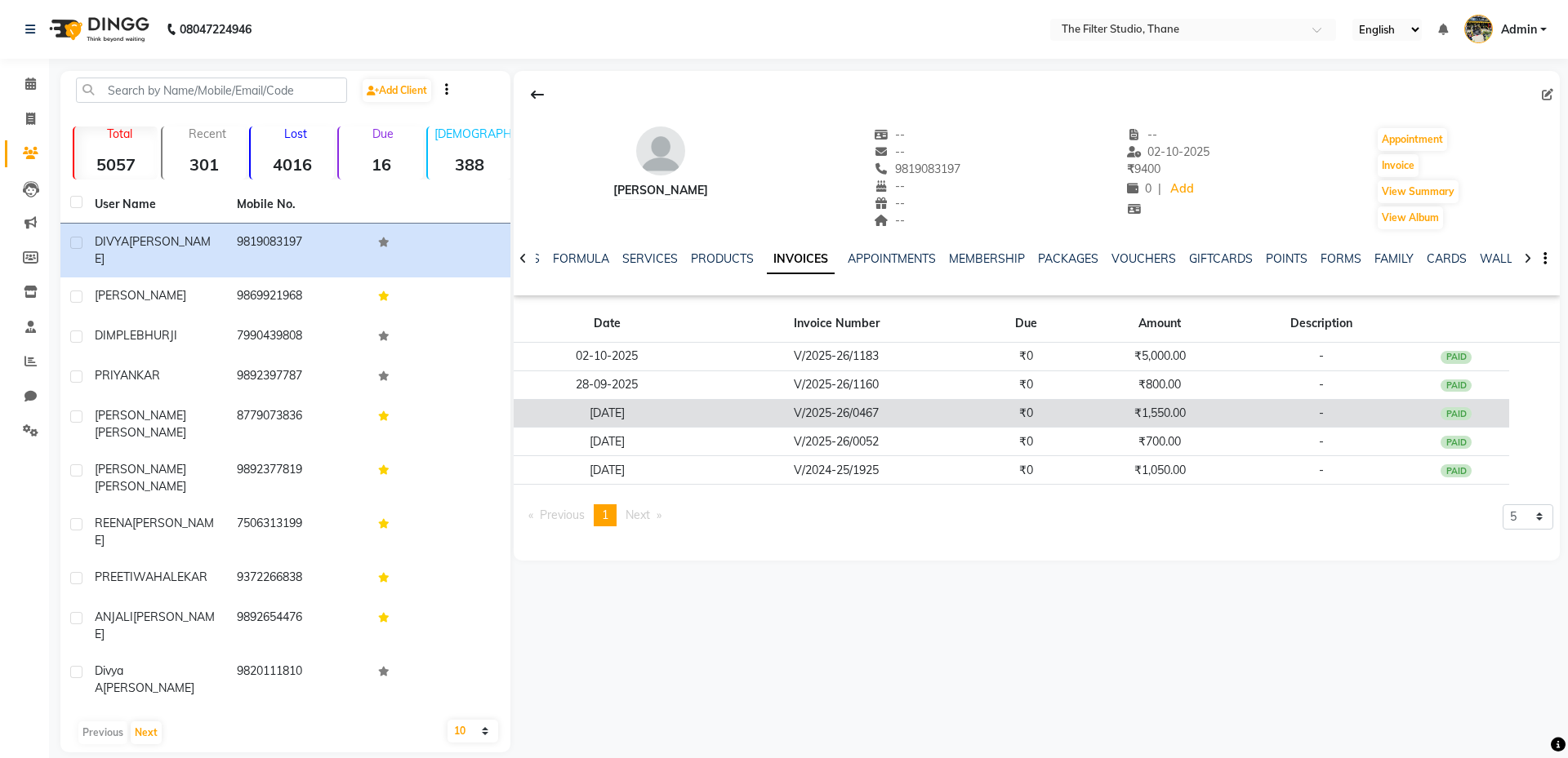
click at [829, 410] on td "V/2025-26/0467" at bounding box center [836, 414] width 272 height 28
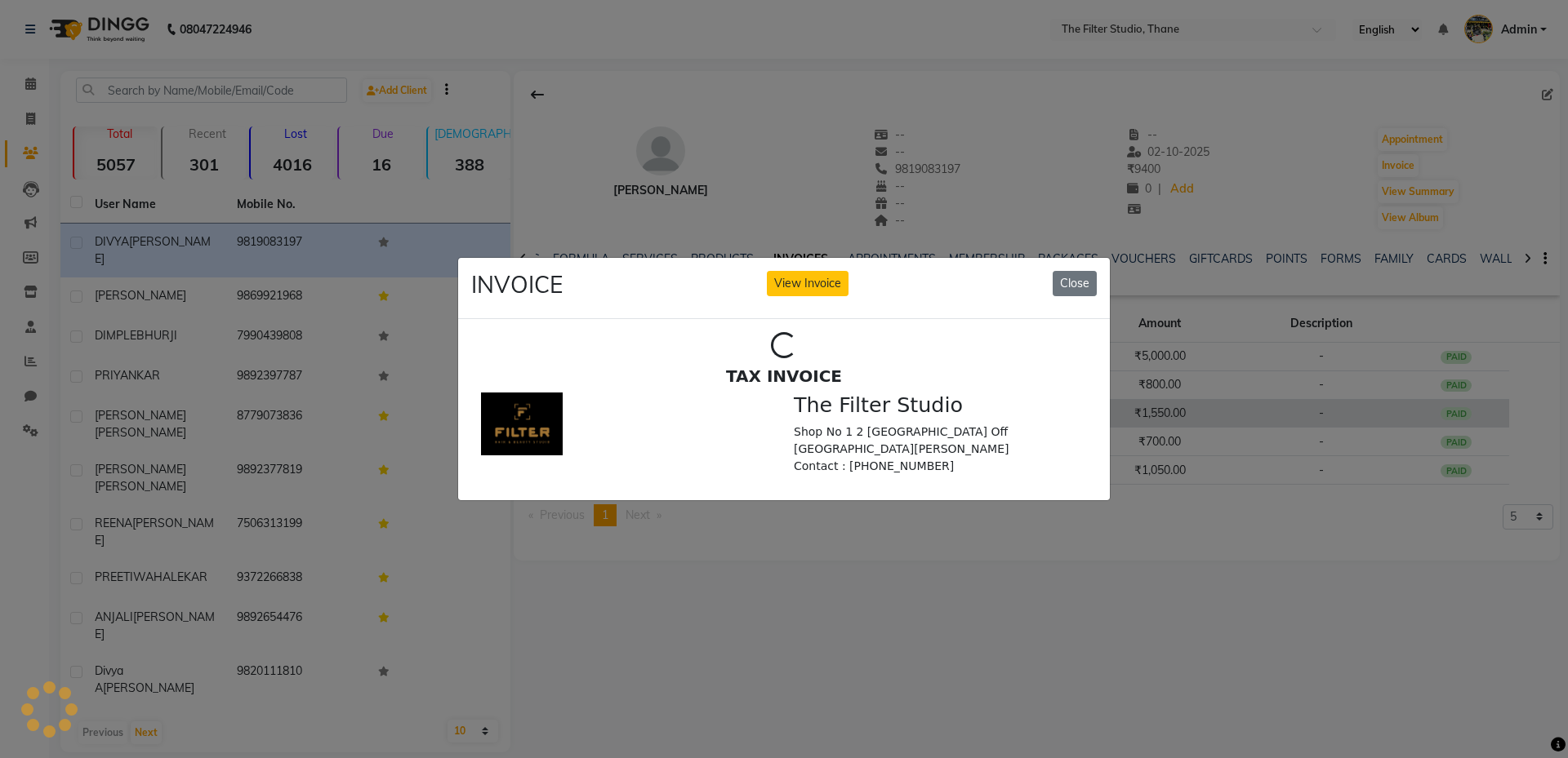
scroll to position [0, 0]
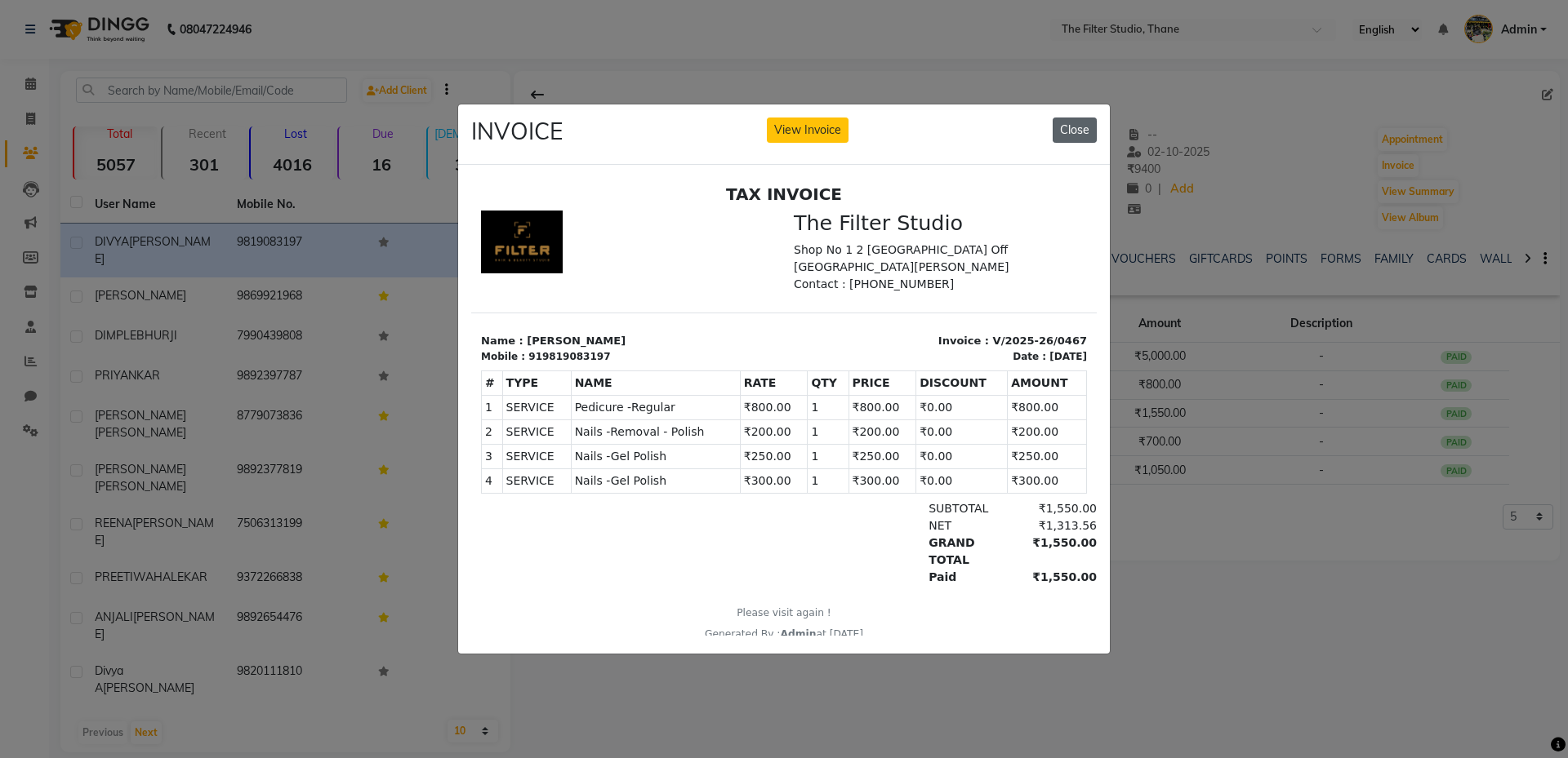
drag, startPoint x: 1070, startPoint y: 127, endPoint x: 583, endPoint y: 9, distance: 501.1
click at [1070, 127] on button "Close" at bounding box center [1075, 130] width 45 height 26
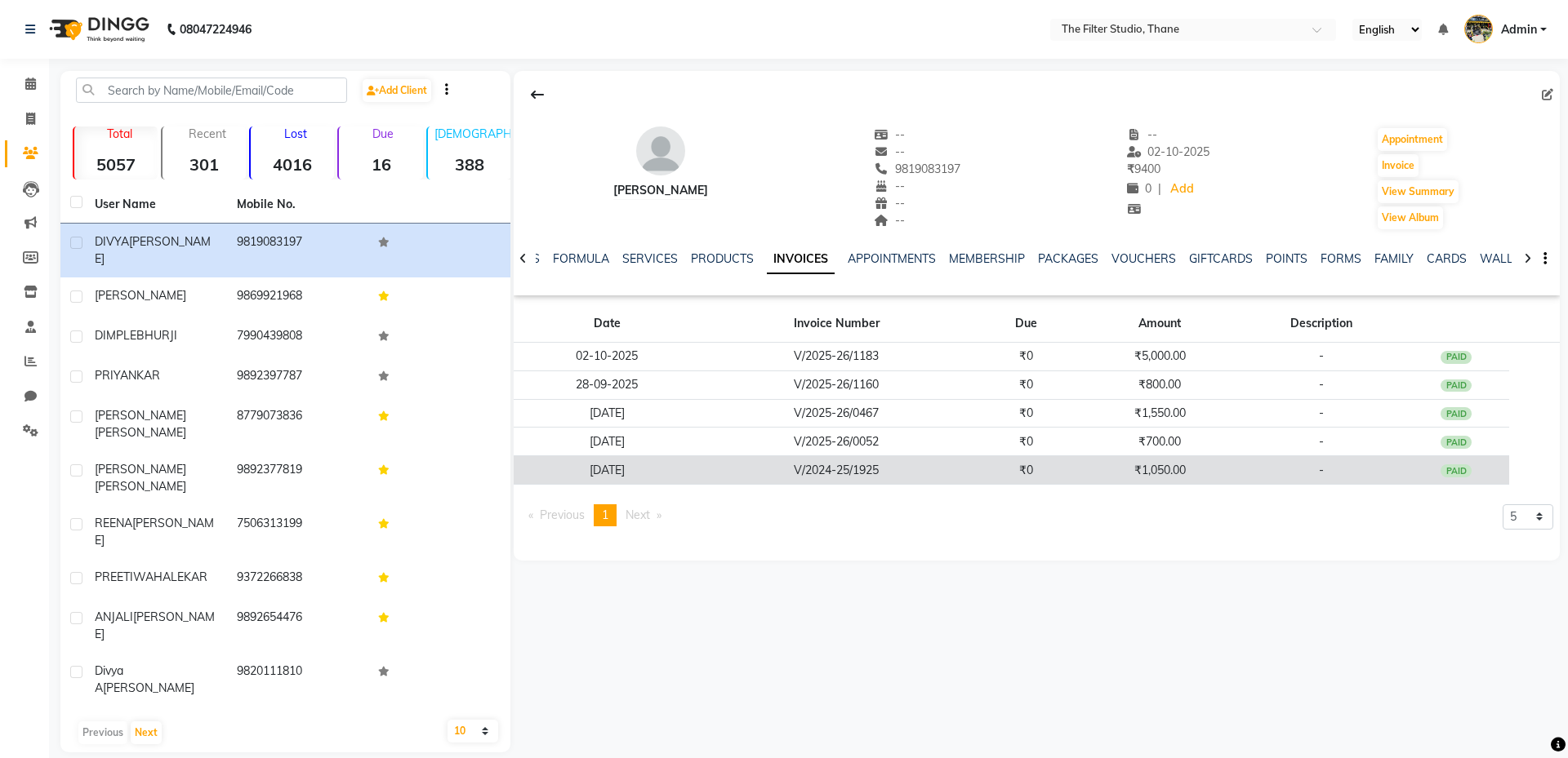
click at [884, 469] on td "V/2024-25/1925" at bounding box center [836, 470] width 272 height 28
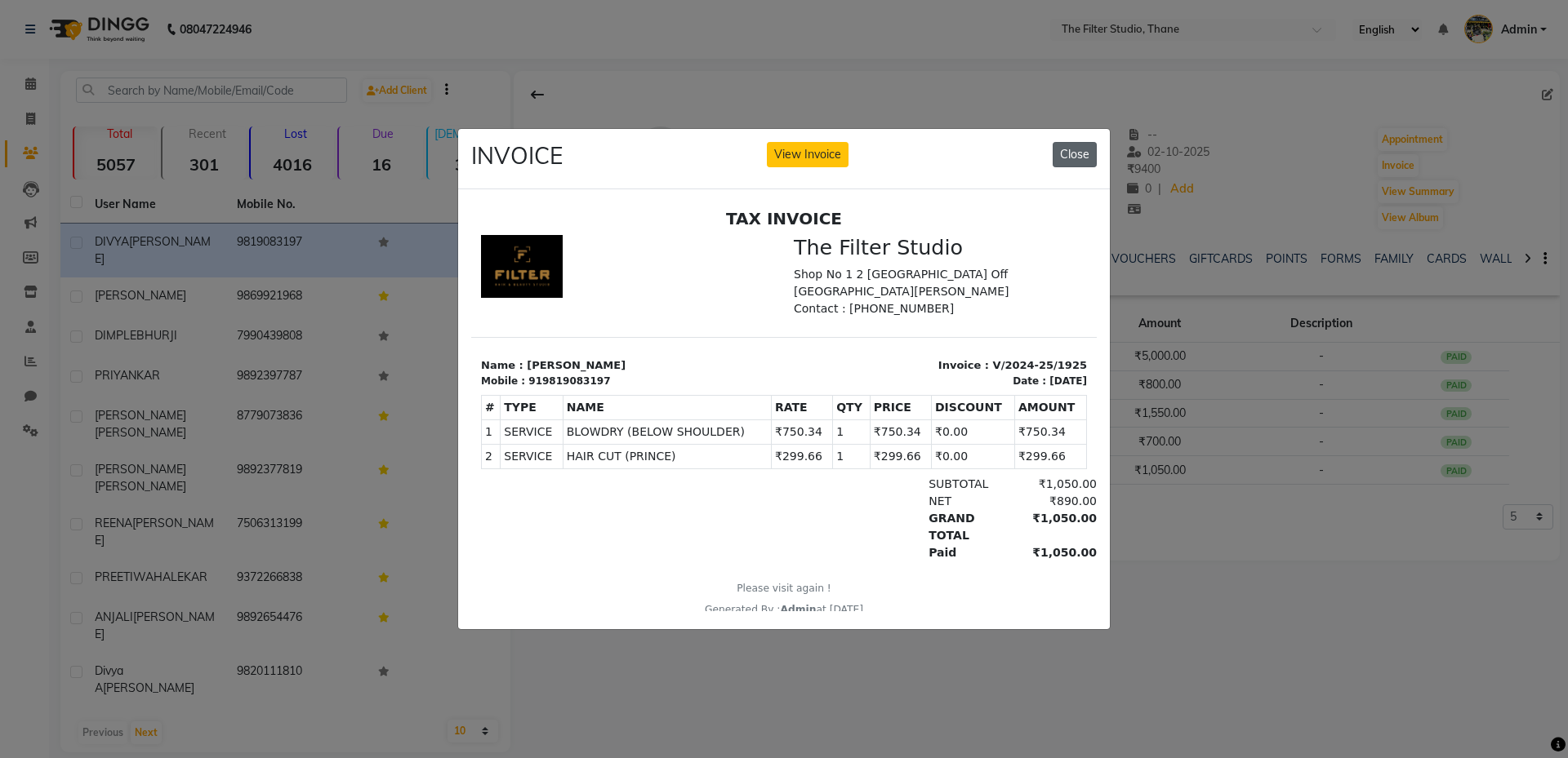
click at [1074, 150] on button "Close" at bounding box center [1075, 154] width 45 height 26
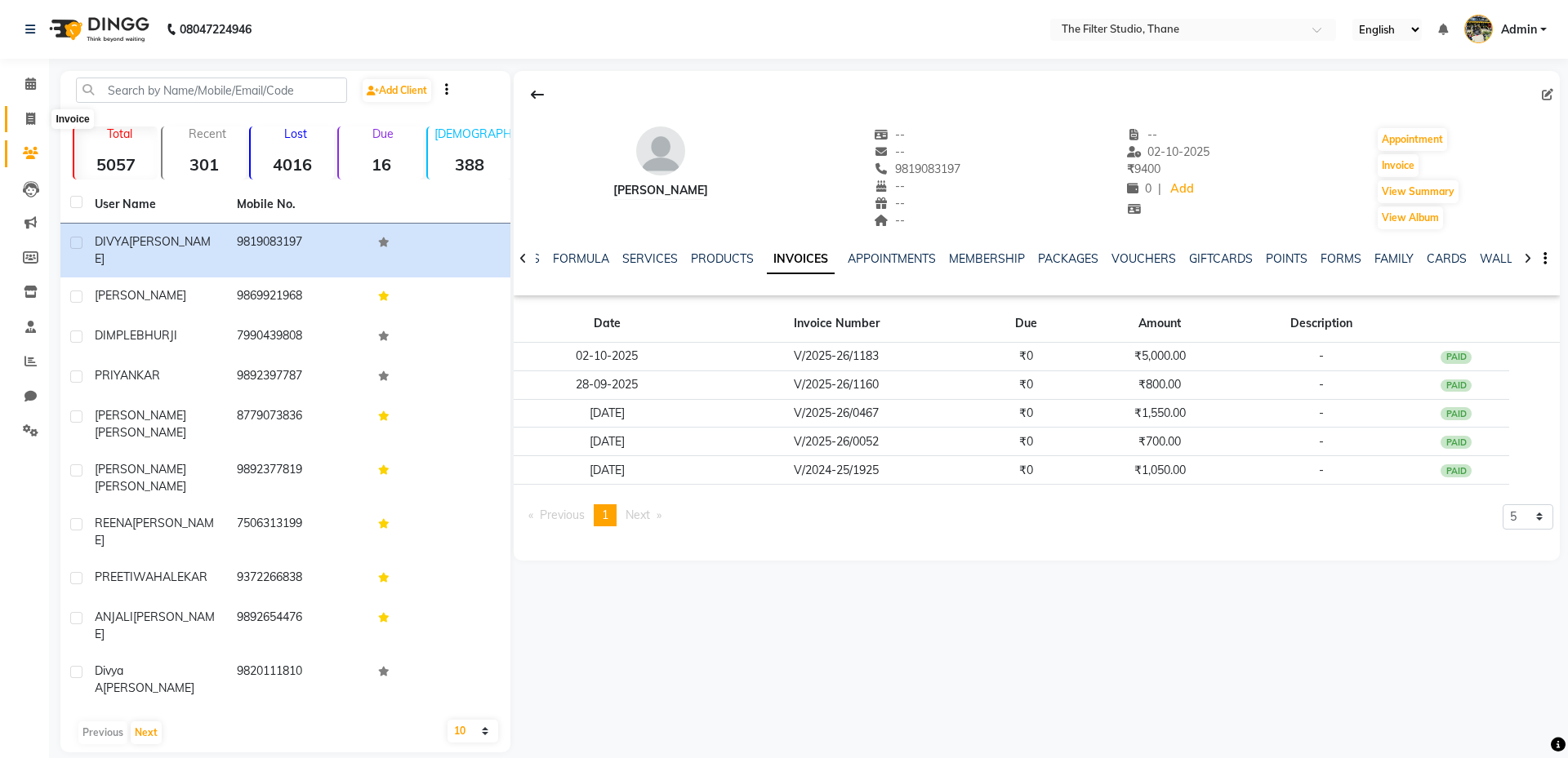
click at [32, 116] on icon at bounding box center [30, 118] width 9 height 12
select select "8024"
select select "service"
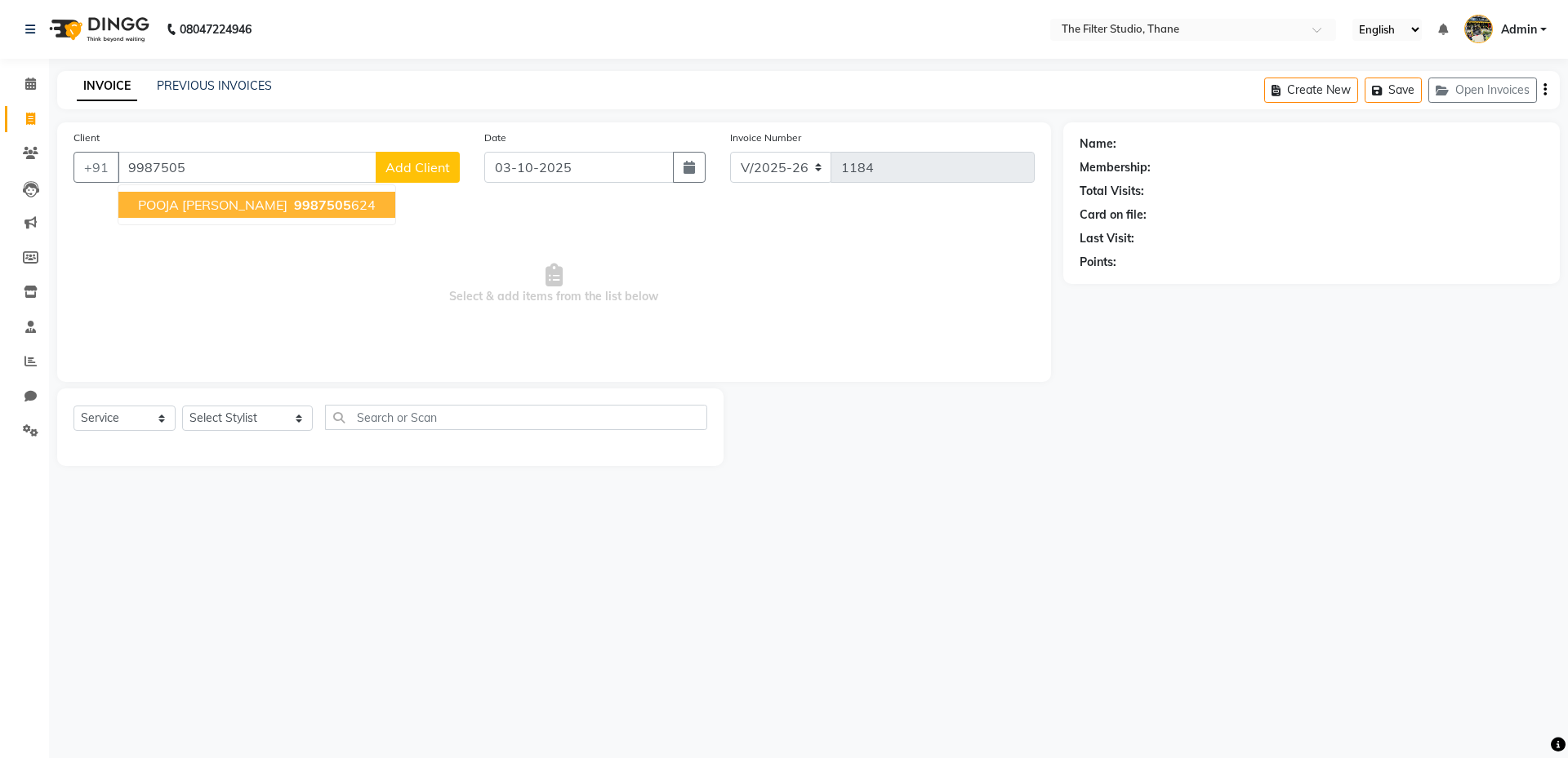
click at [229, 207] on span "POOJA [PERSON_NAME]" at bounding box center [213, 204] width 150 height 16
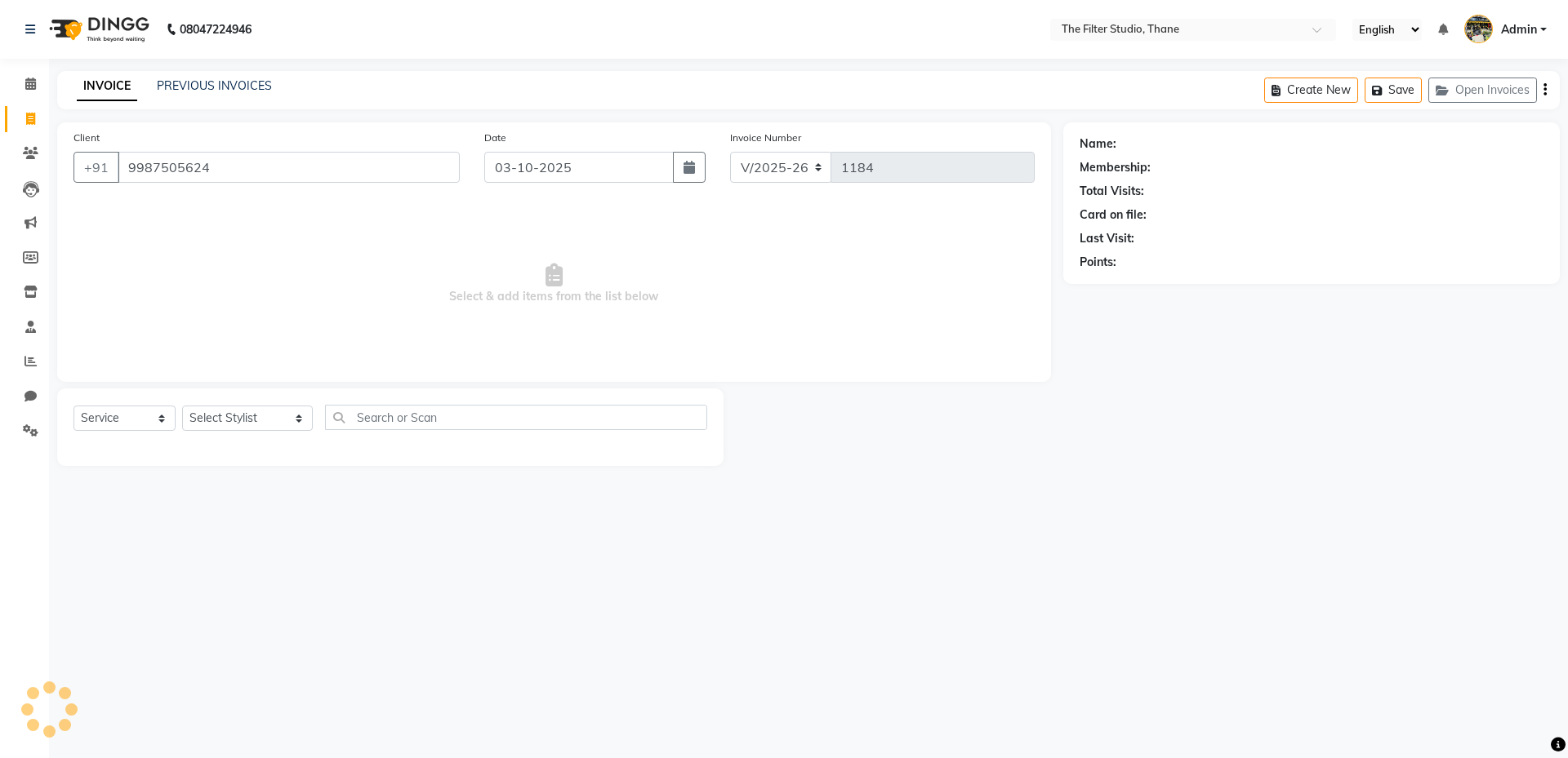
type input "9987505624"
click at [198, 420] on select "Select Stylist [PERSON_NAME] [PERSON_NAME] [PERSON_NAME] [PERSON_NAME] [PERSON_…" at bounding box center [247, 418] width 131 height 26
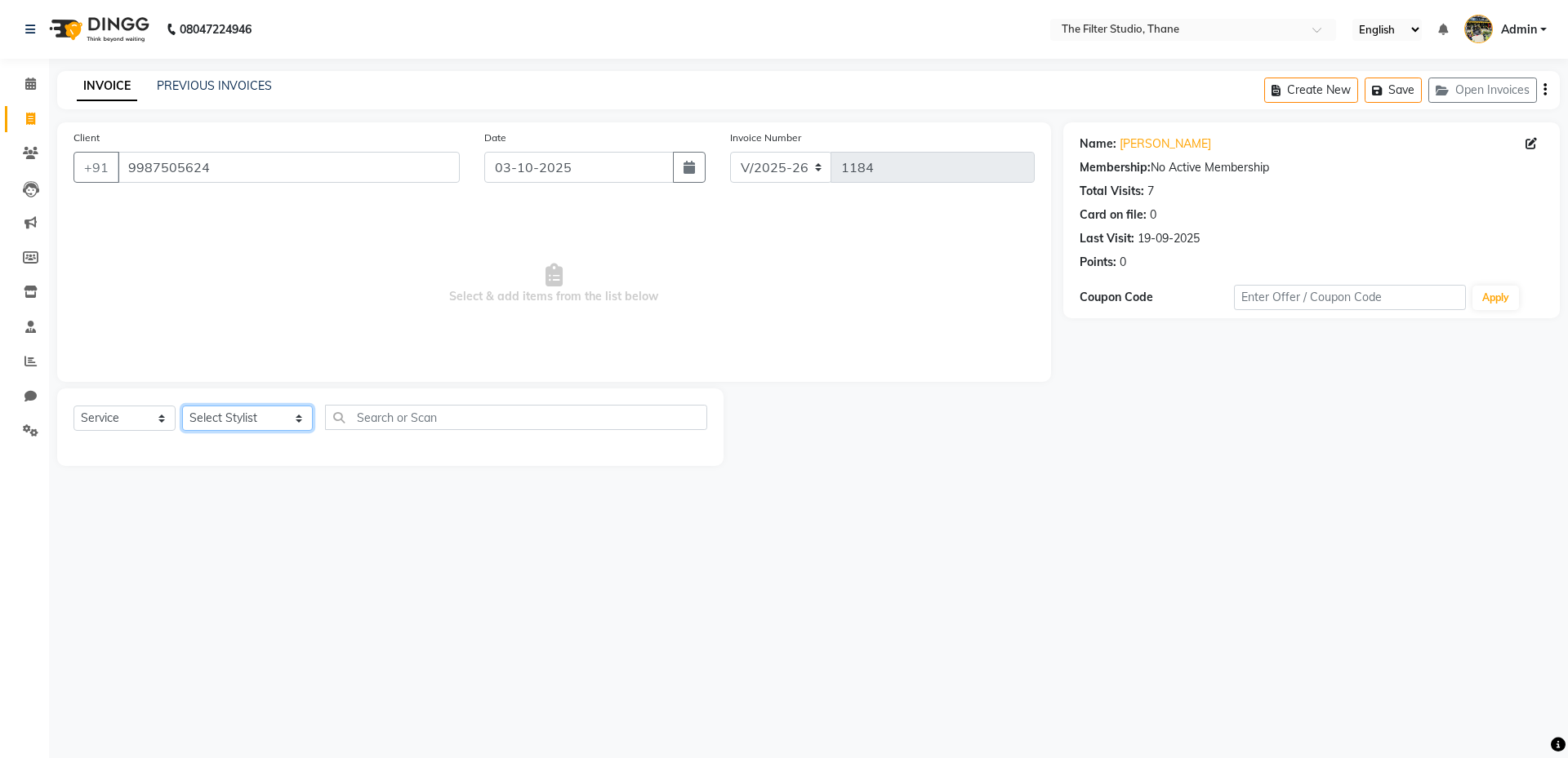
select select "79372"
click at [182, 406] on select "Select Stylist [PERSON_NAME] [PERSON_NAME] [PERSON_NAME] [PERSON_NAME] [PERSON_…" at bounding box center [247, 418] width 131 height 26
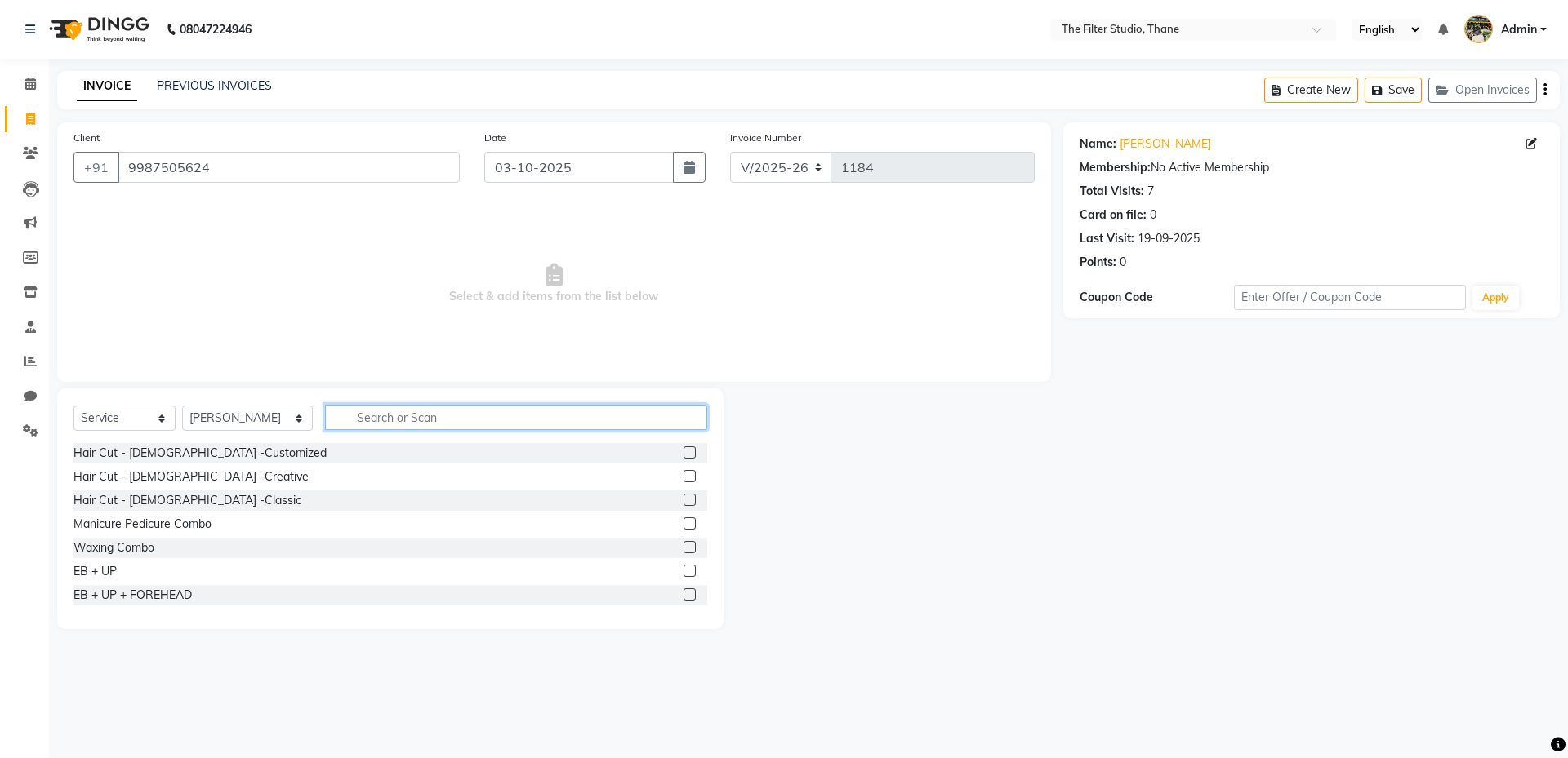
click at [338, 420] on input "text" at bounding box center [516, 417] width 383 height 26
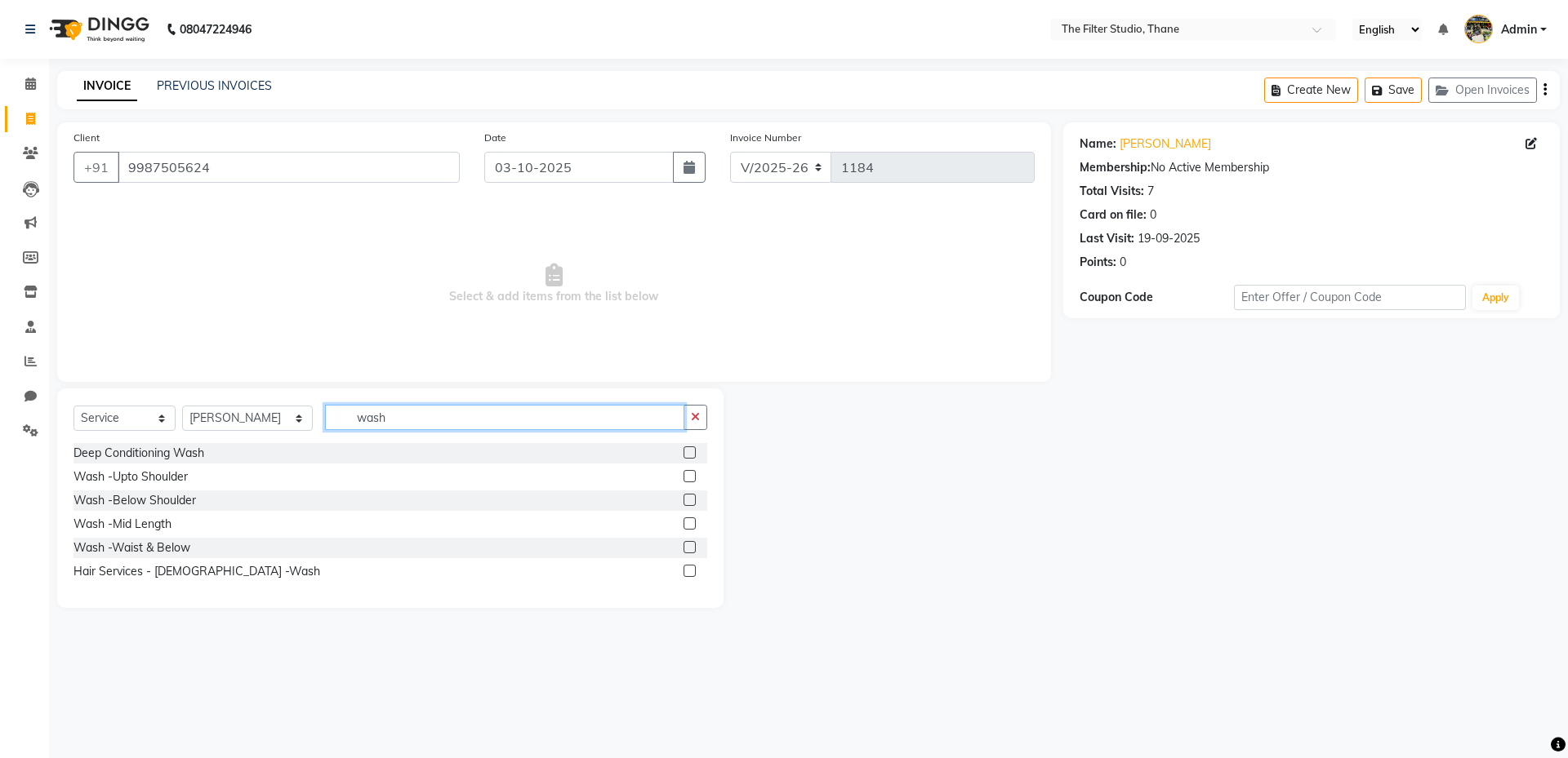
type input "wash"
click at [691, 522] on label at bounding box center [689, 523] width 12 height 12
click at [691, 522] on input "checkbox" at bounding box center [688, 524] width 10 height 10
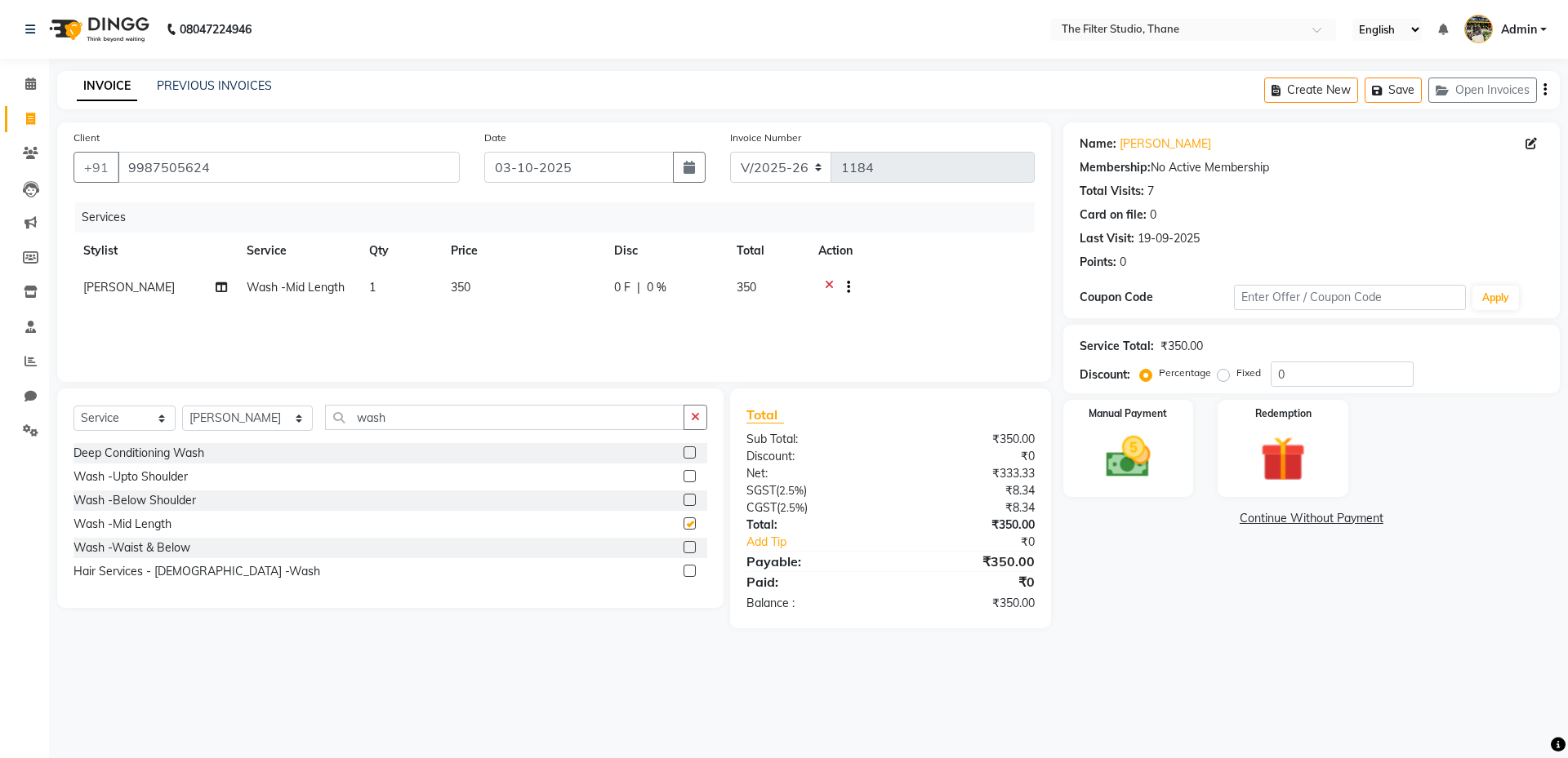
checkbox input "false"
click at [1136, 460] on img at bounding box center [1128, 457] width 76 height 54
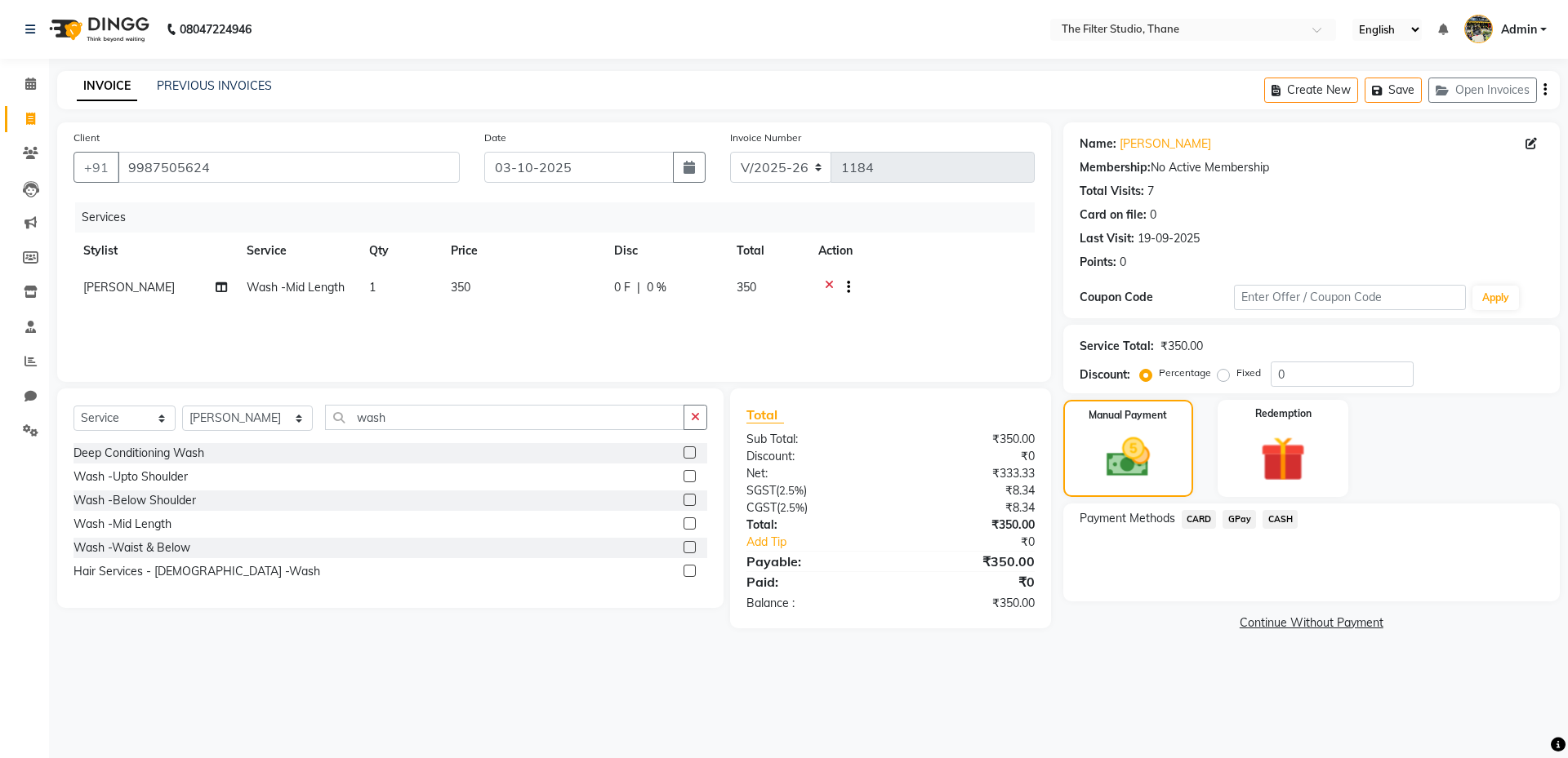
click at [1284, 511] on span "CASH" at bounding box center [1279, 520] width 35 height 19
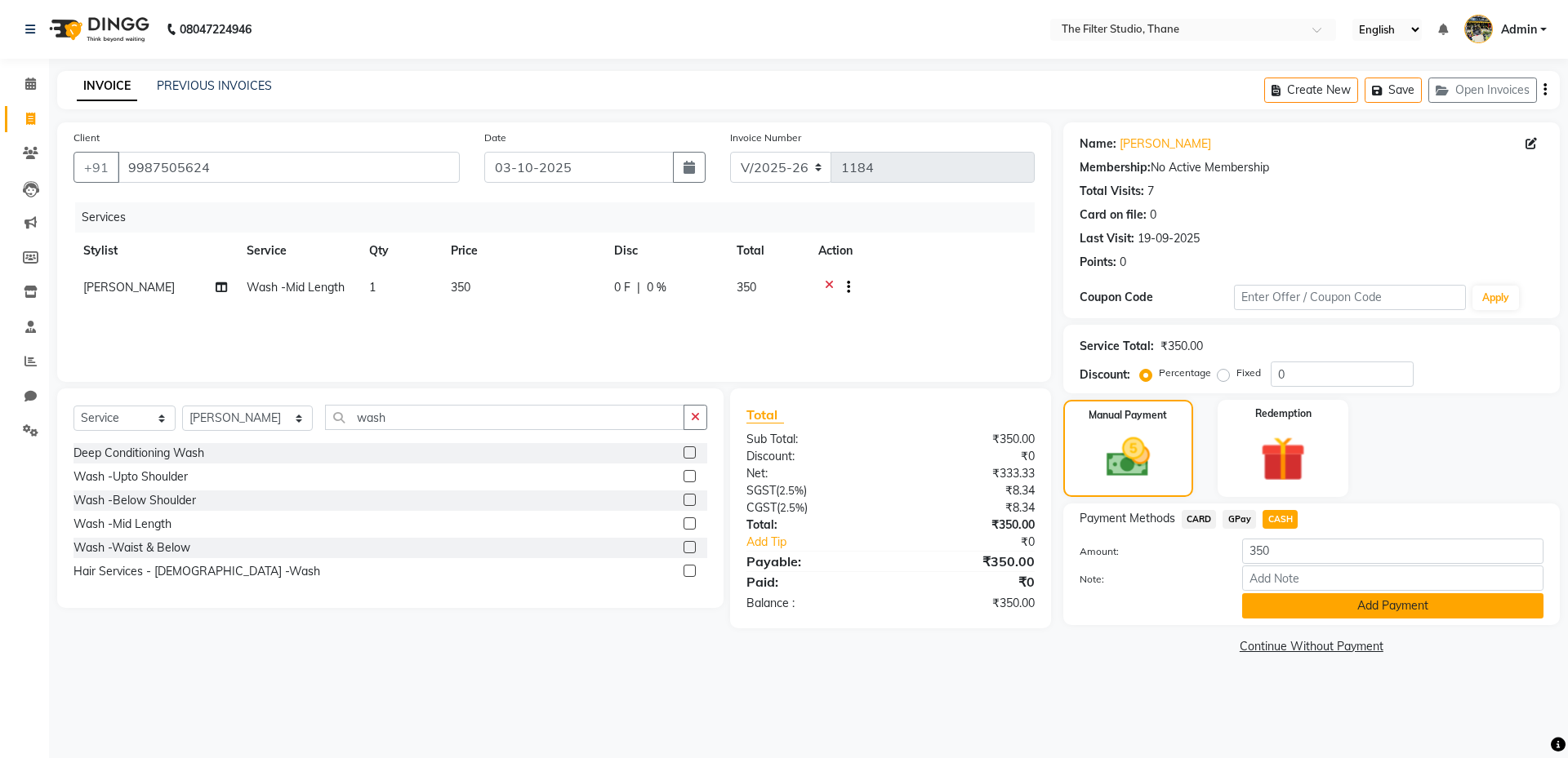
click at [1274, 608] on button "Add Payment" at bounding box center [1393, 606] width 301 height 26
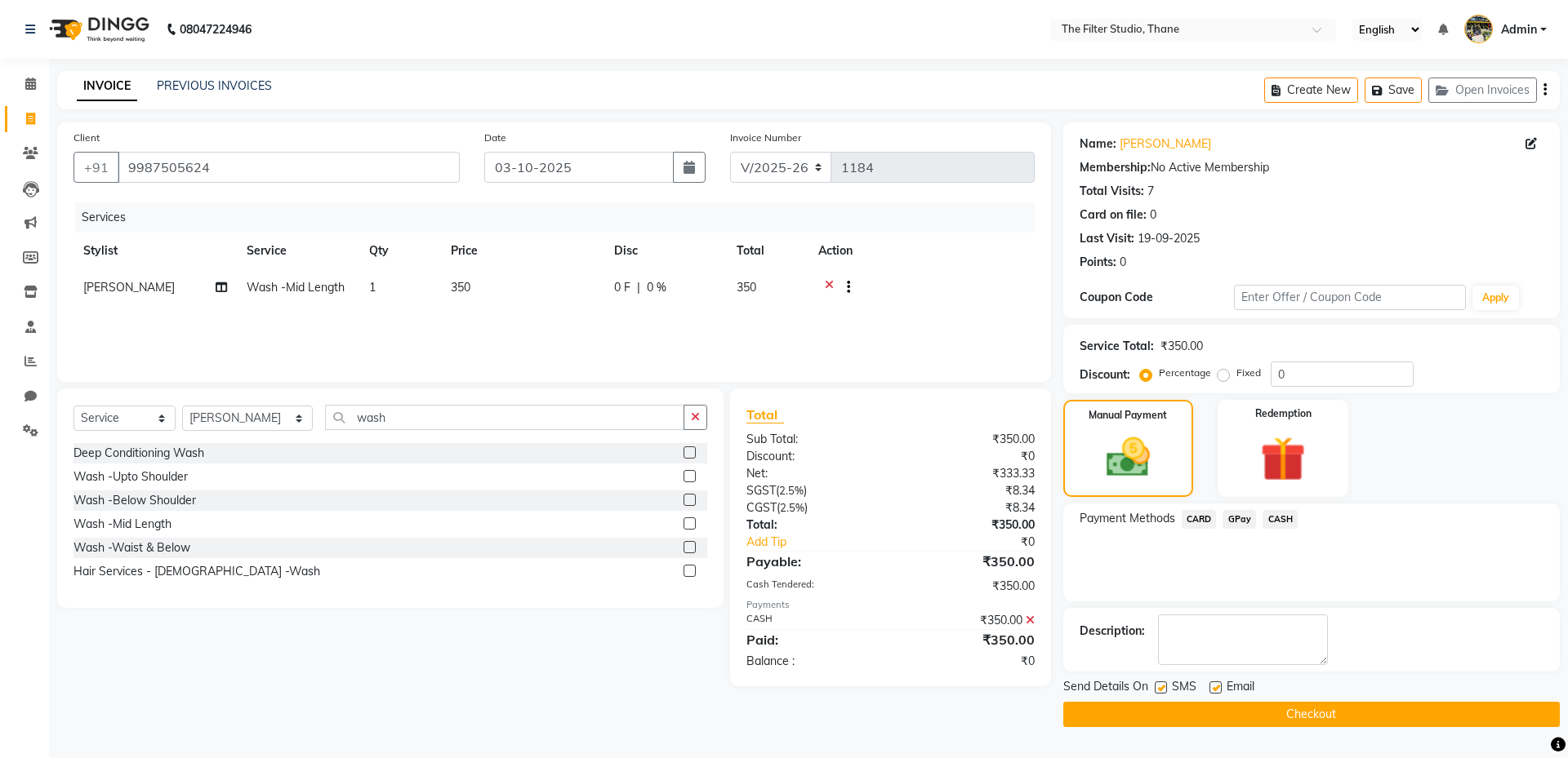
click at [1165, 688] on label at bounding box center [1161, 687] width 12 height 12
click at [1165, 688] on input "checkbox" at bounding box center [1160, 688] width 10 height 10
checkbox input "false"
click at [1164, 714] on button "Checkout" at bounding box center [1311, 714] width 496 height 26
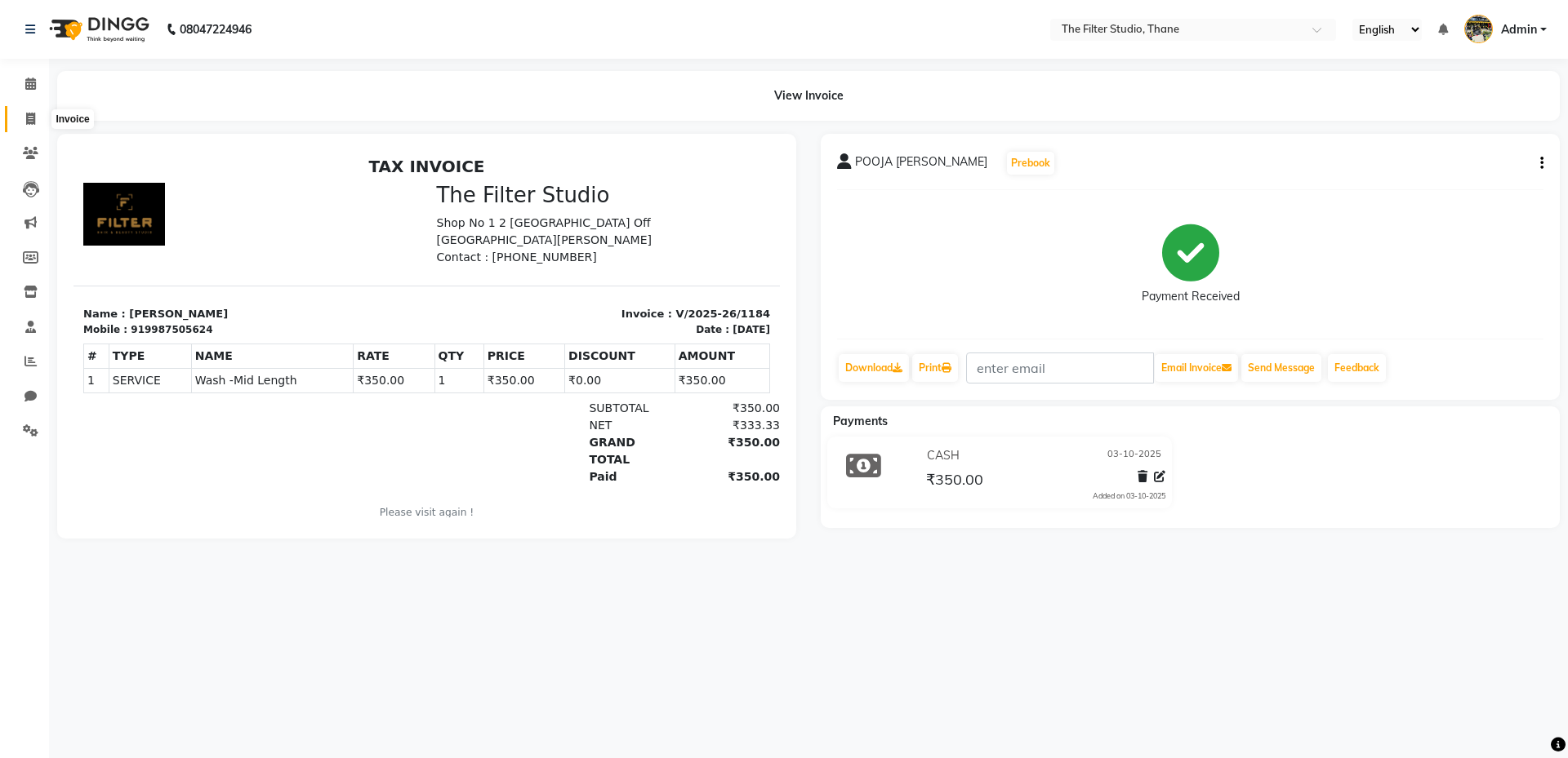
click at [23, 116] on span at bounding box center [30, 119] width 28 height 19
select select "service"
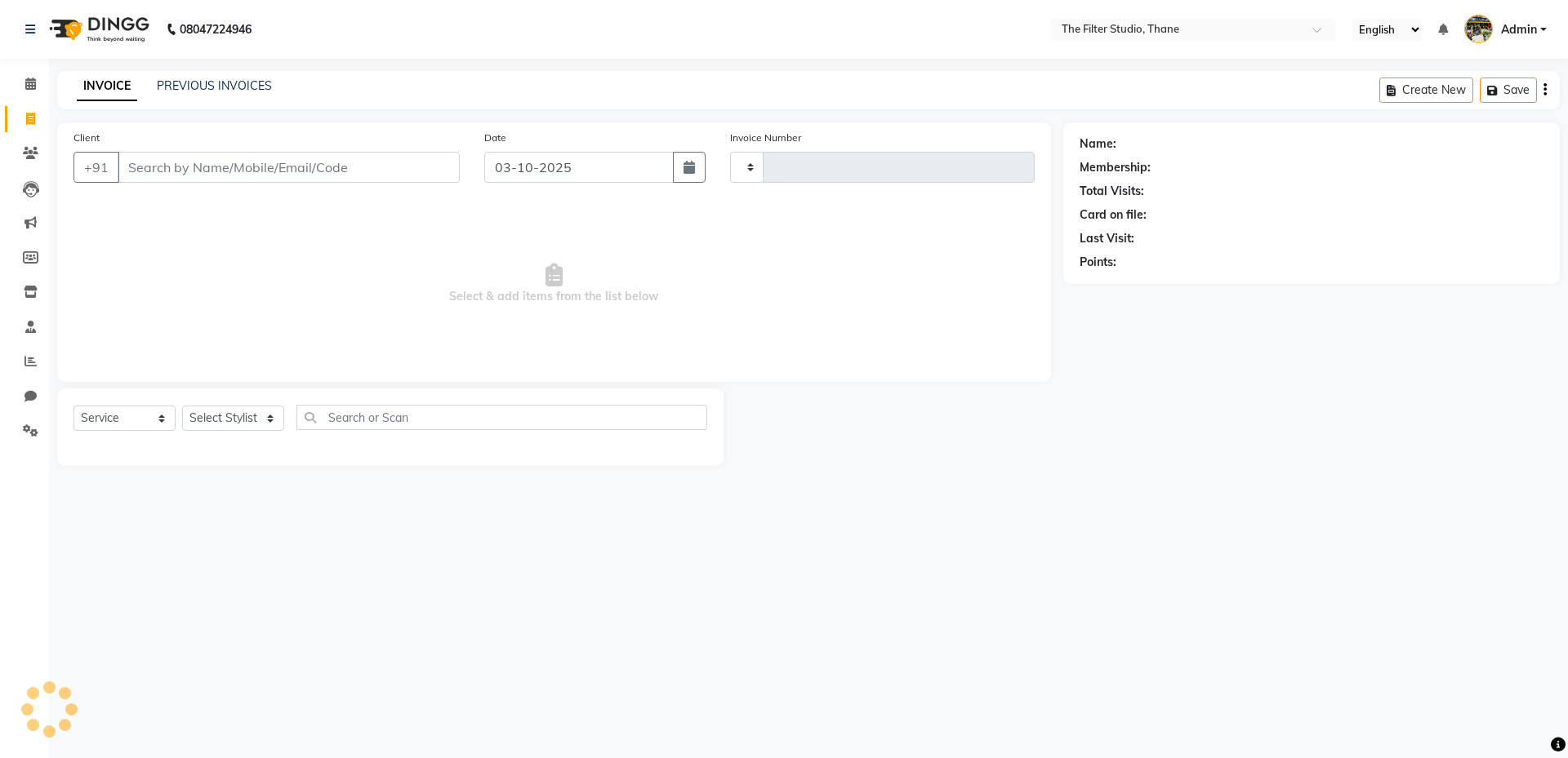
type input "1185"
select select "8024"
click at [1473, 85] on button "Open Invoices" at bounding box center [1482, 90] width 109 height 26
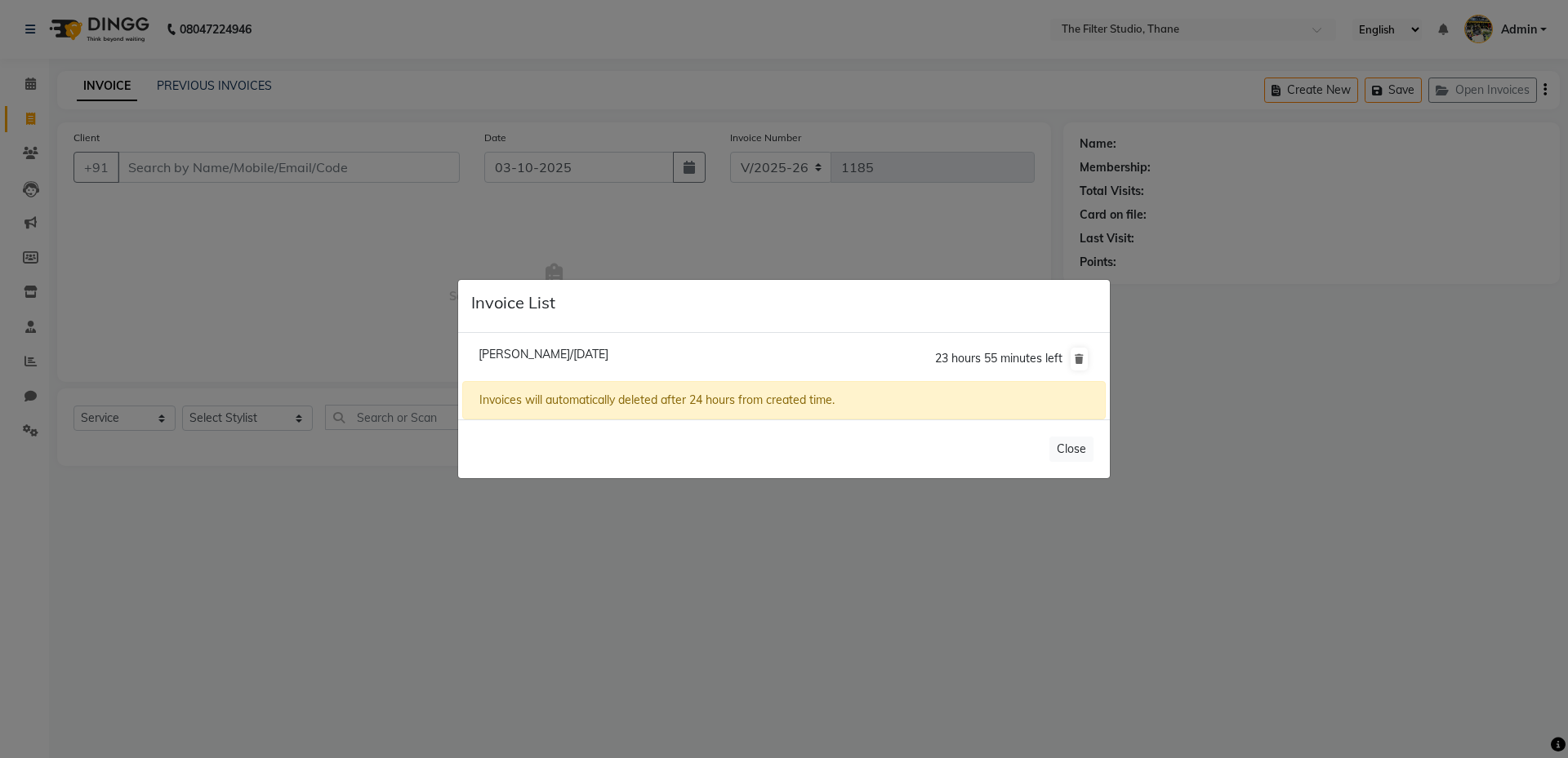
click at [878, 352] on li "[PERSON_NAME]/[DATE] 23 hours 55 minutes left" at bounding box center [784, 359] width 644 height 45
click at [606, 353] on span "[PERSON_NAME]/[DATE]" at bounding box center [543, 355] width 130 height 15
type input "9920622876"
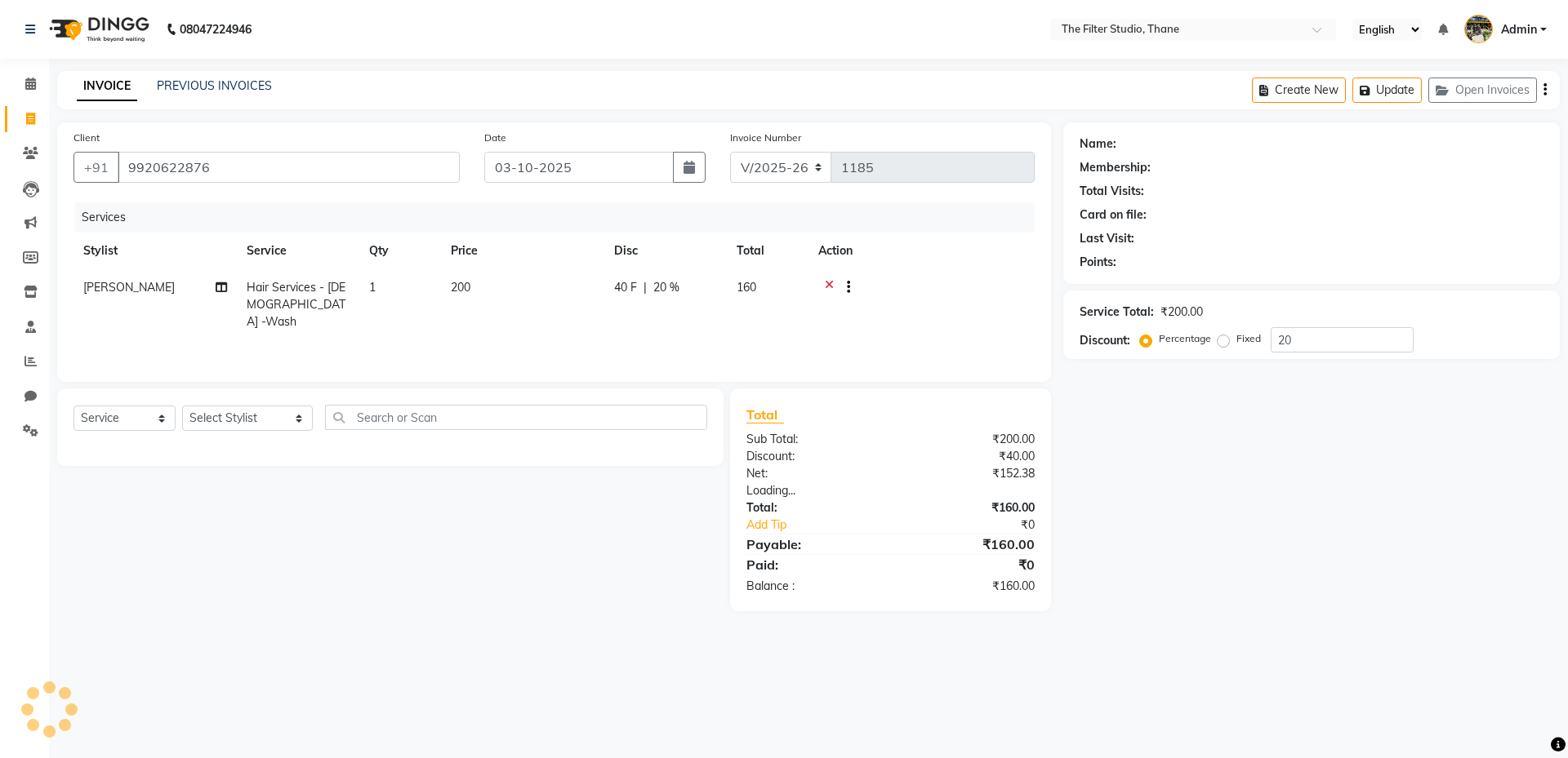
click at [606, 353] on div "[PERSON_NAME]/[DATE] 23 hours 55 minutes left Invoices will automatically delet…" at bounding box center [784, 336] width 651 height 87
type input "0"
select select "1: Object"
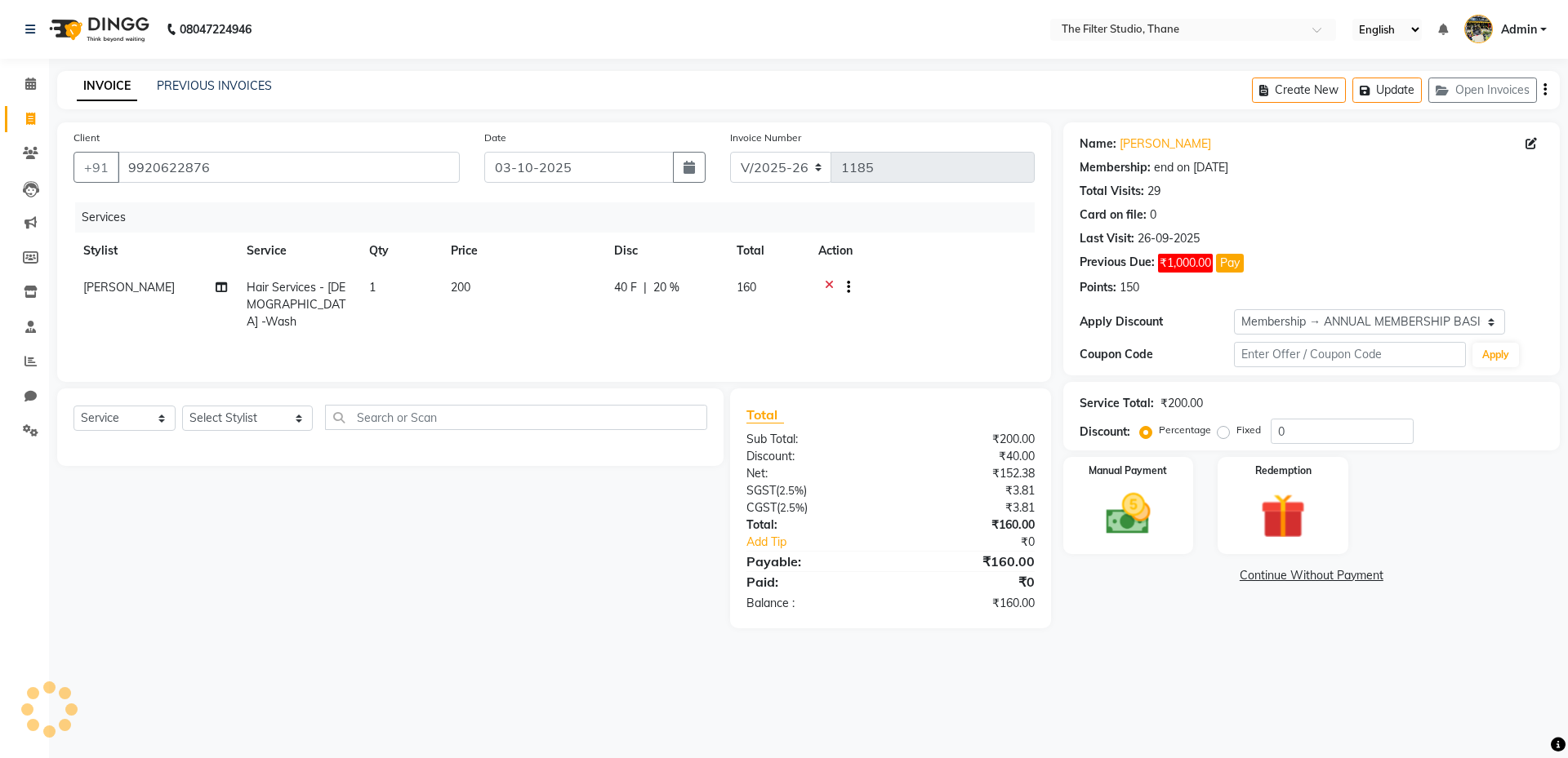
type input "20"
click at [1113, 531] on img at bounding box center [1128, 514] width 76 height 54
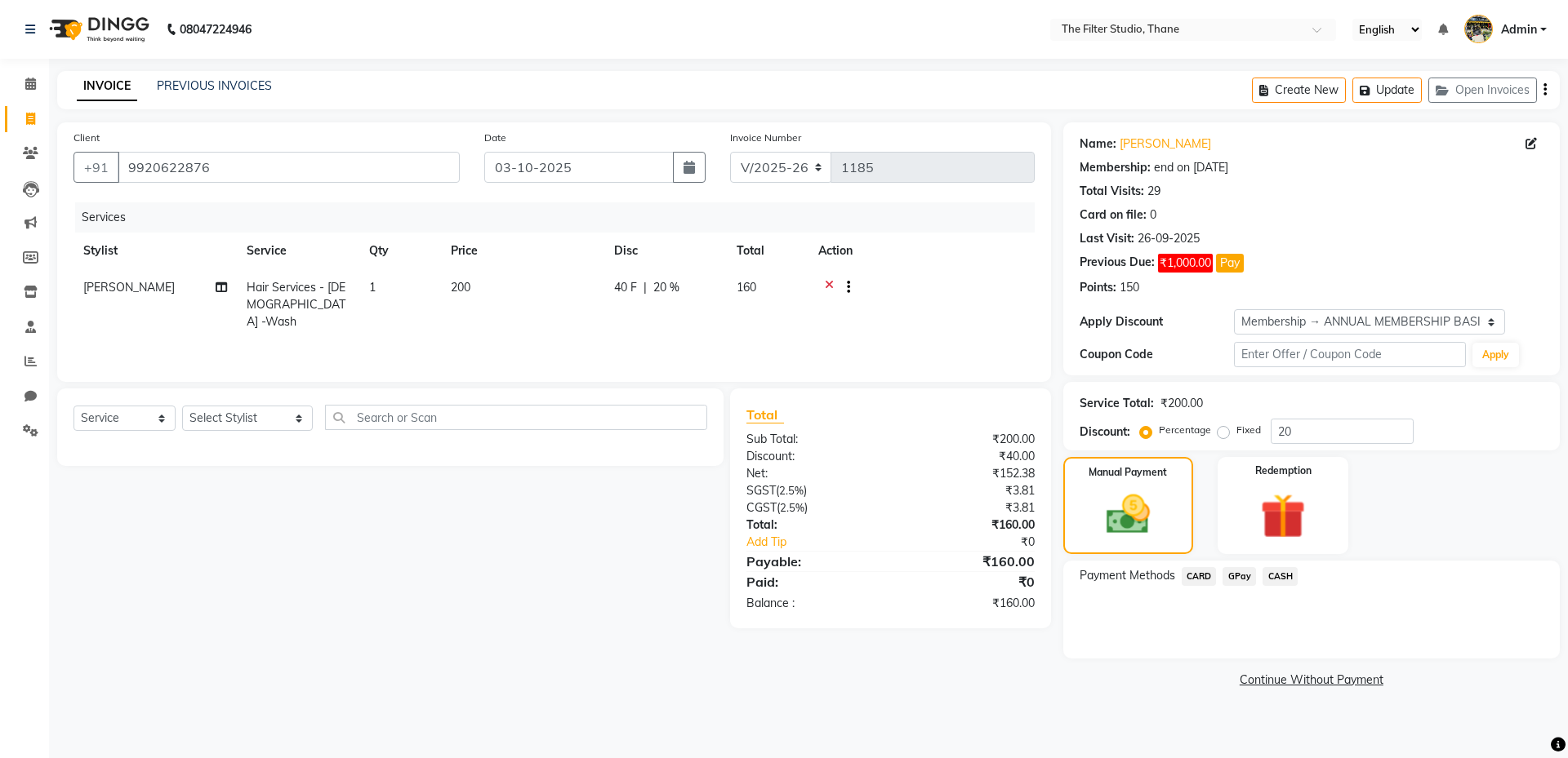
click at [1239, 581] on span "GPay" at bounding box center [1238, 576] width 33 height 19
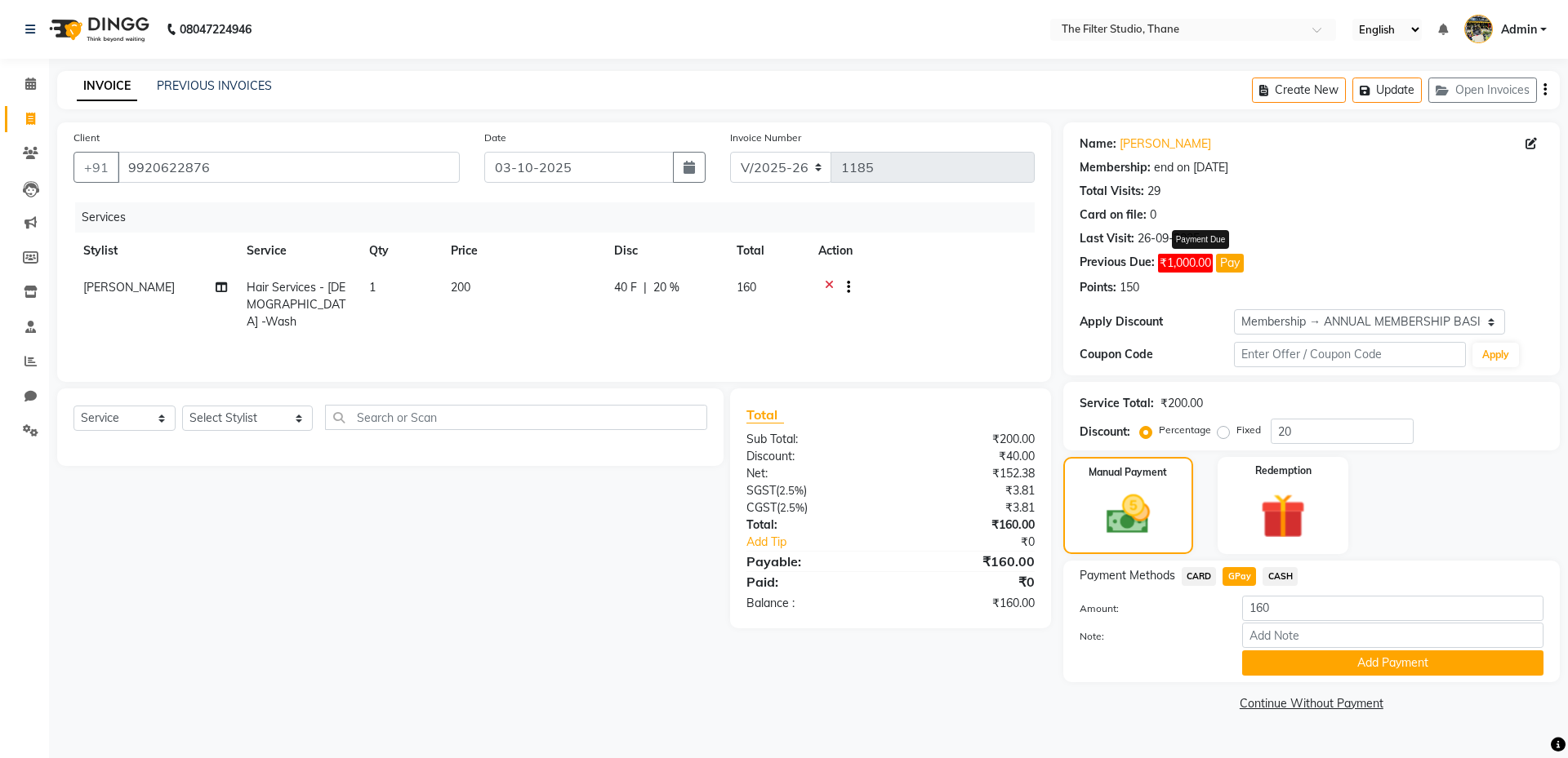
click at [1232, 259] on button "Pay" at bounding box center [1229, 263] width 27 height 19
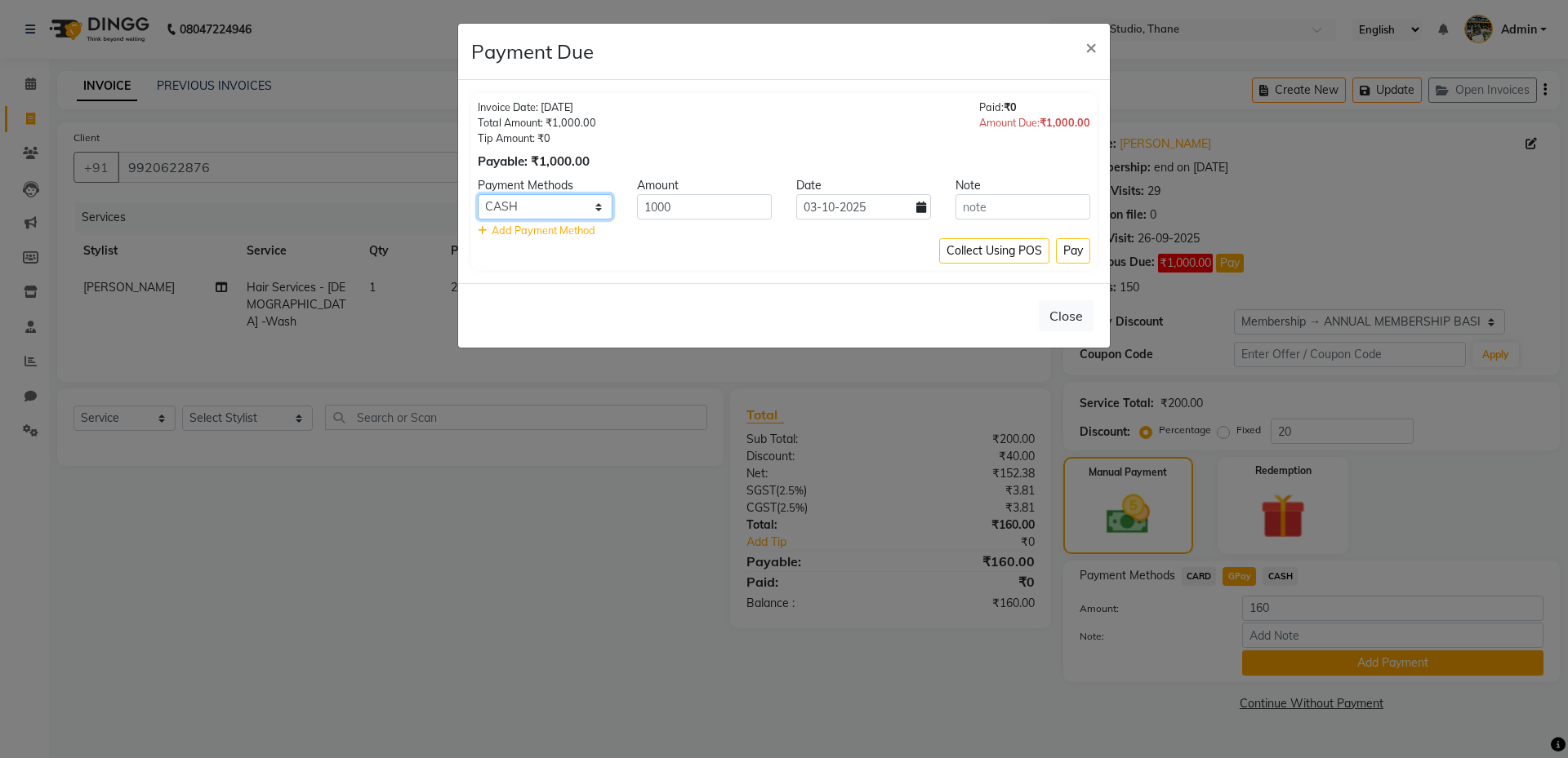
click at [607, 204] on select "CARD GPay CASH" at bounding box center [545, 206] width 134 height 26
select select "5"
click at [478, 194] on select "CARD GPay CASH" at bounding box center [545, 206] width 134 height 26
click at [1097, 43] on button "×" at bounding box center [1091, 46] width 38 height 45
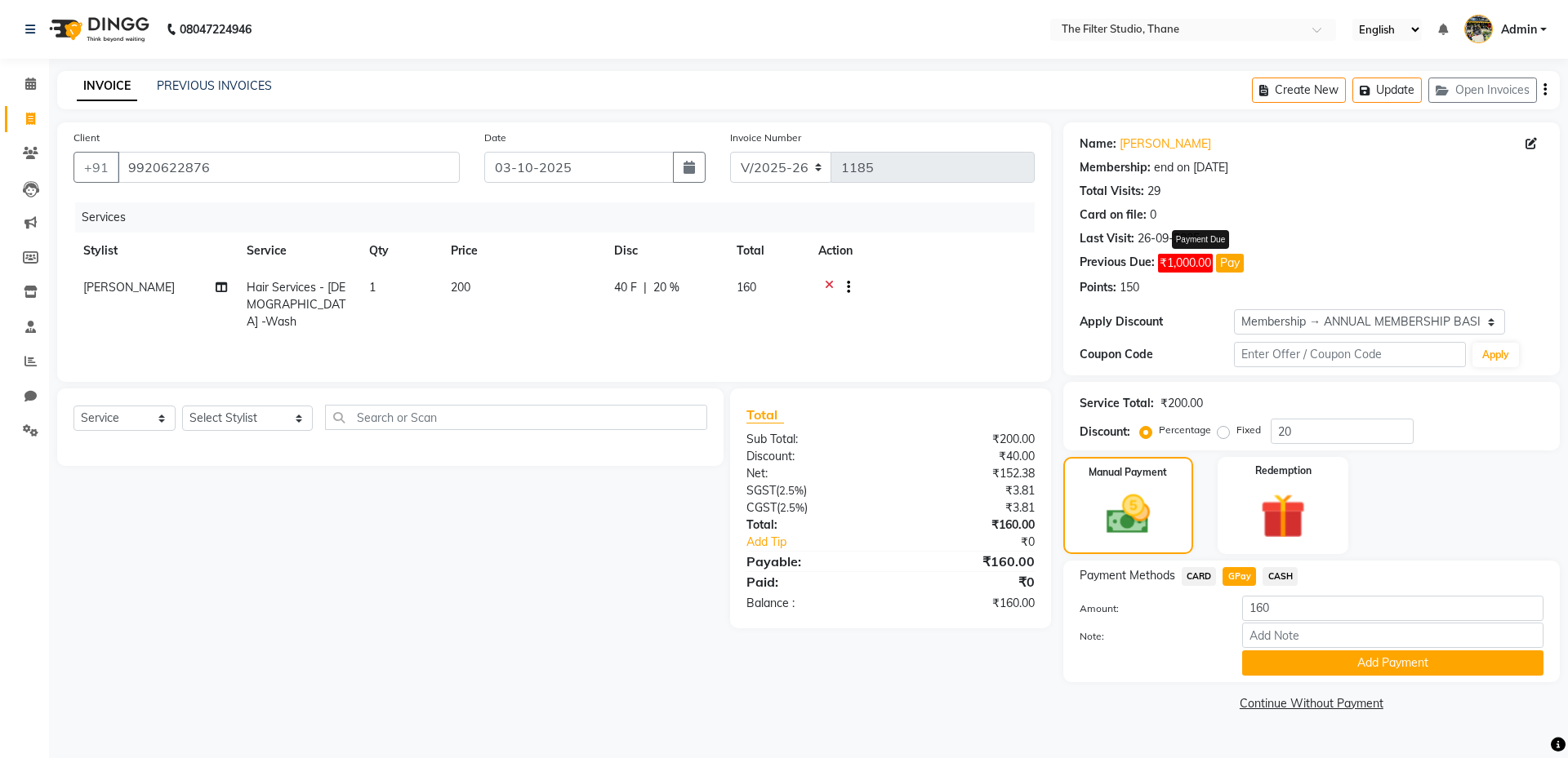
click at [1226, 262] on button "Pay" at bounding box center [1229, 263] width 27 height 19
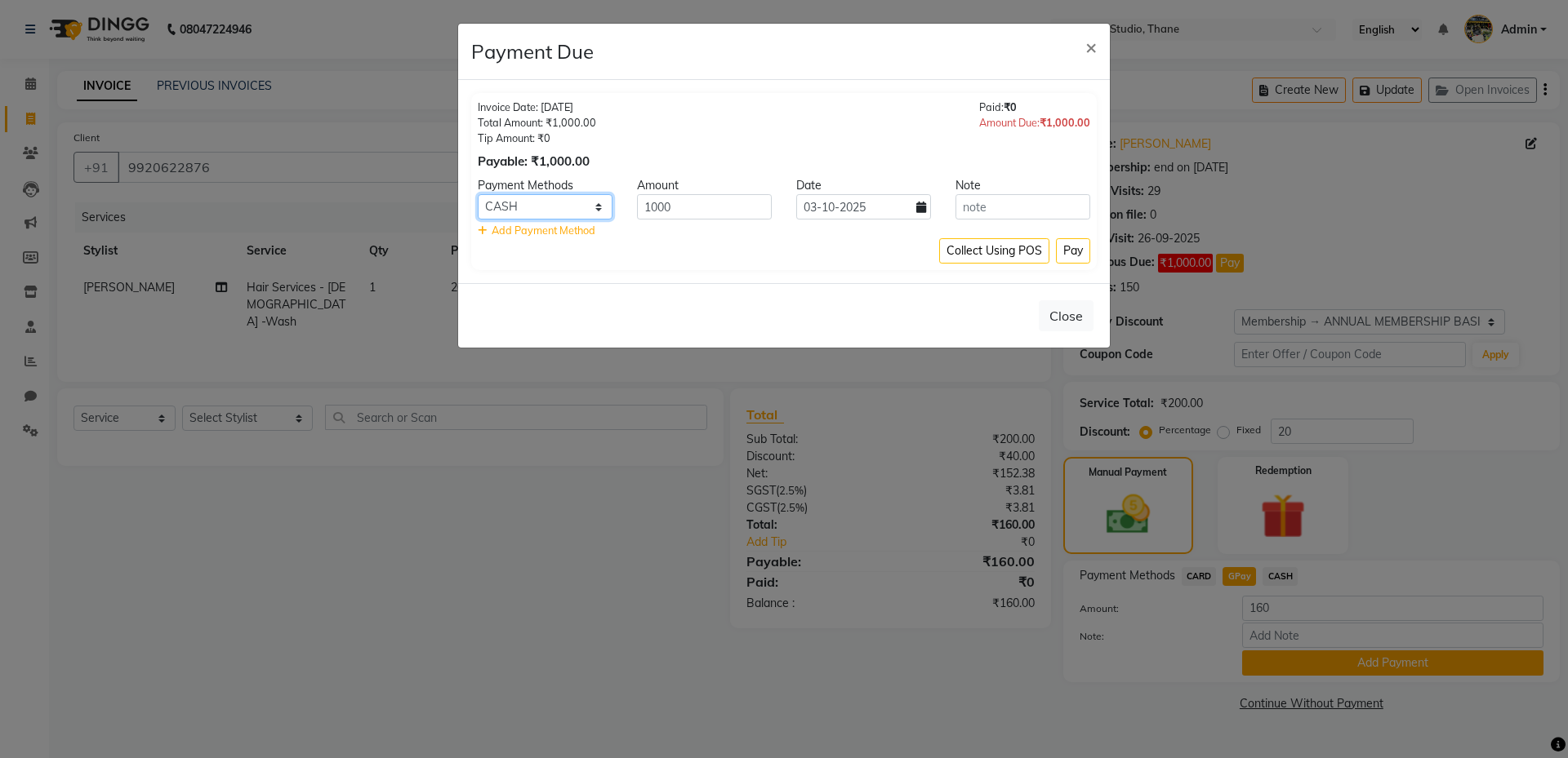
click at [603, 206] on select "CARD GPay CASH" at bounding box center [545, 206] width 134 height 26
select select "5"
click at [478, 194] on select "CARD GPay CASH" at bounding box center [545, 206] width 134 height 26
click at [1072, 254] on button "Pay" at bounding box center [1073, 251] width 34 height 26
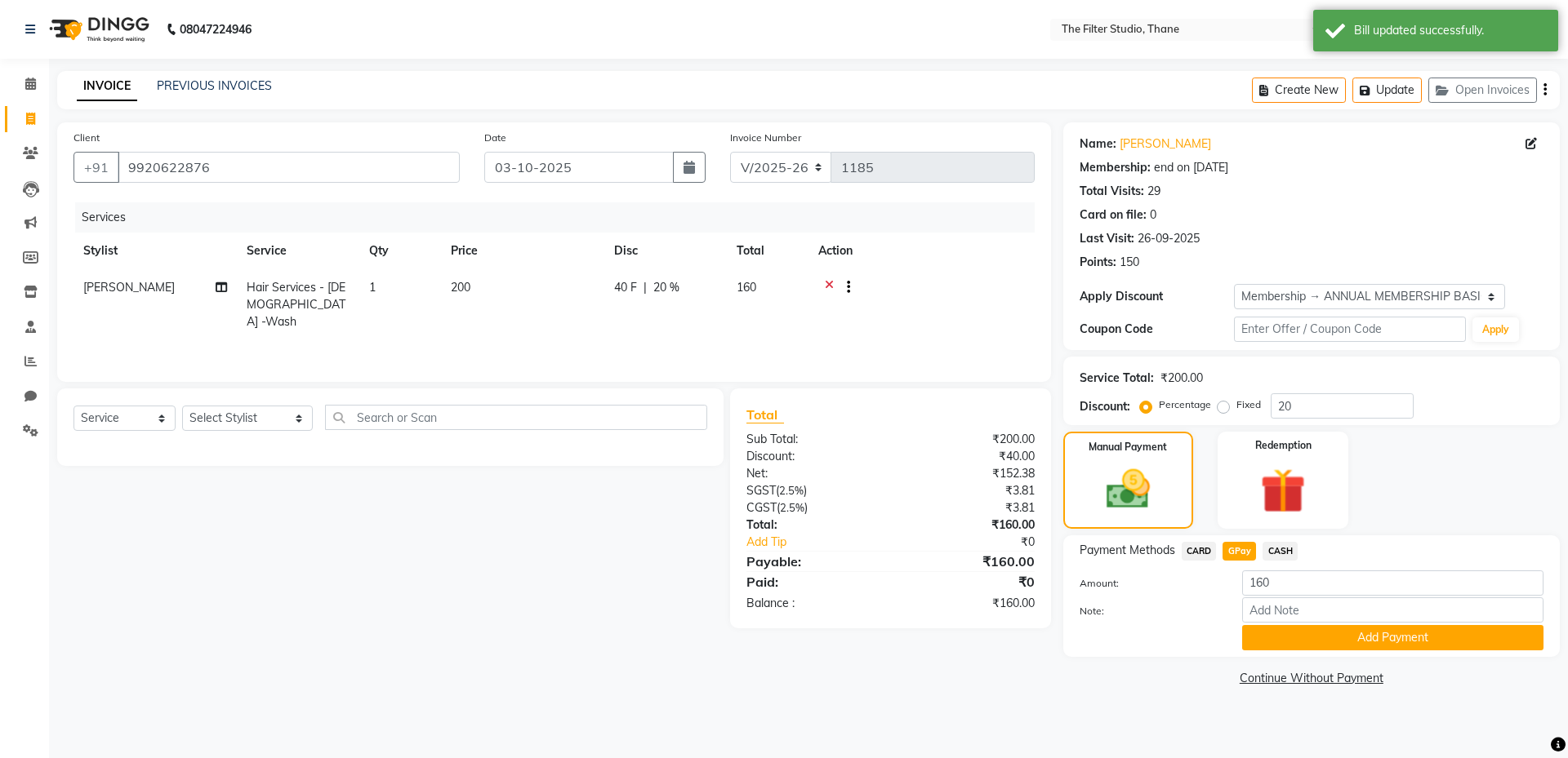
click at [1322, 629] on button "Add Payment" at bounding box center [1393, 638] width 301 height 26
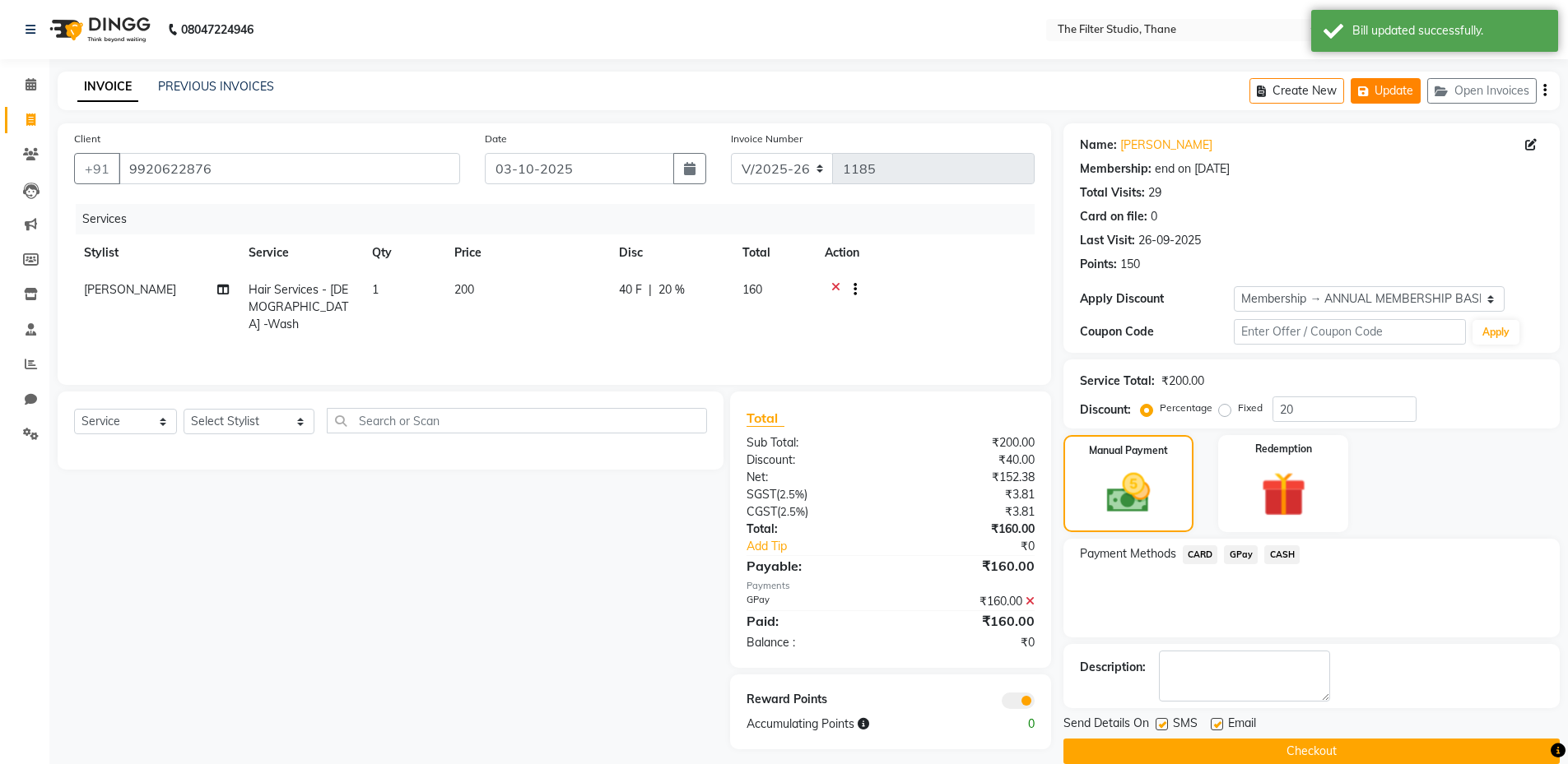
click at [1392, 91] on button "Update" at bounding box center [1385, 91] width 70 height 26
